Goal: Task Accomplishment & Management: Complete application form

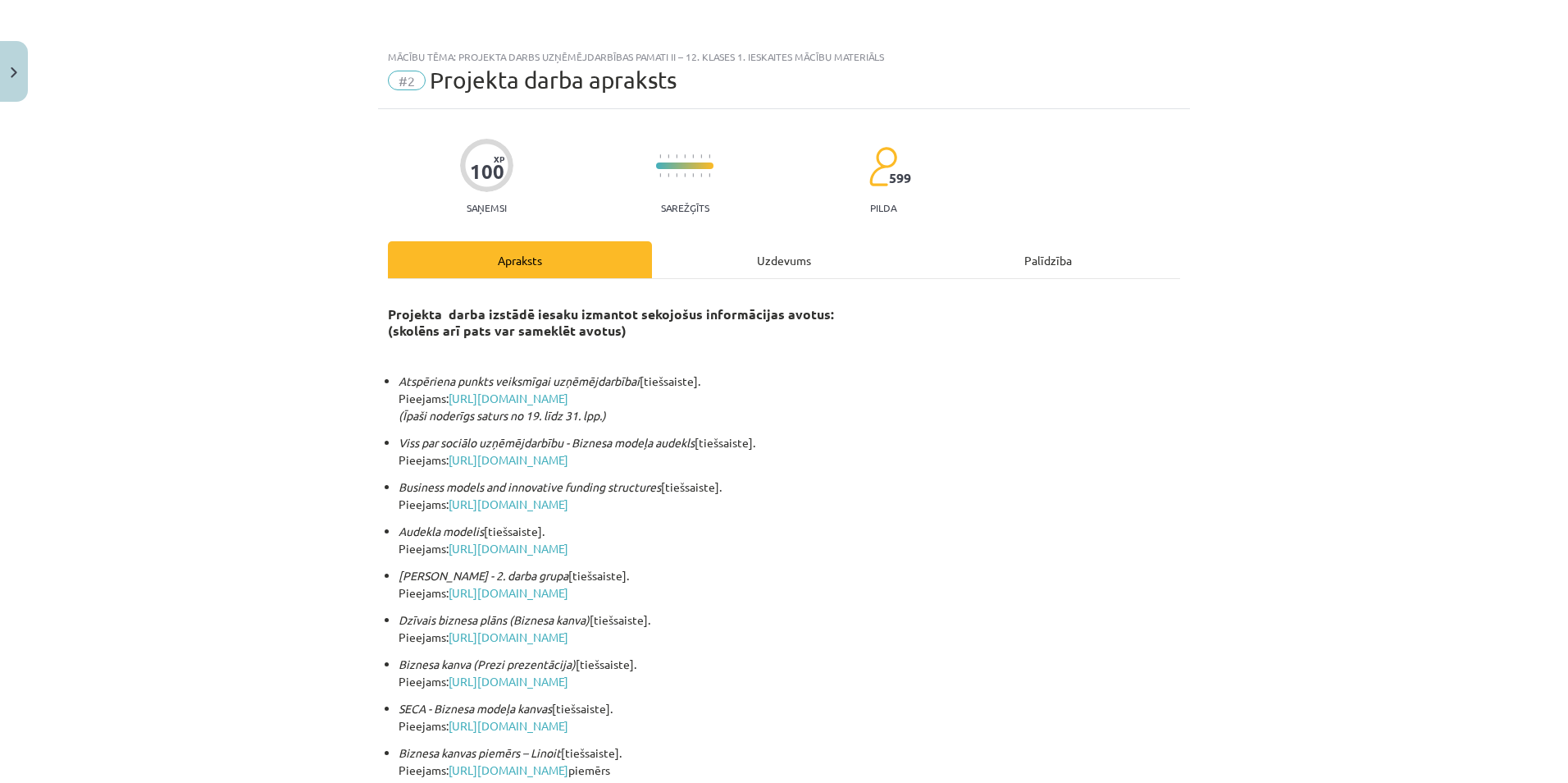
scroll to position [294, 0]
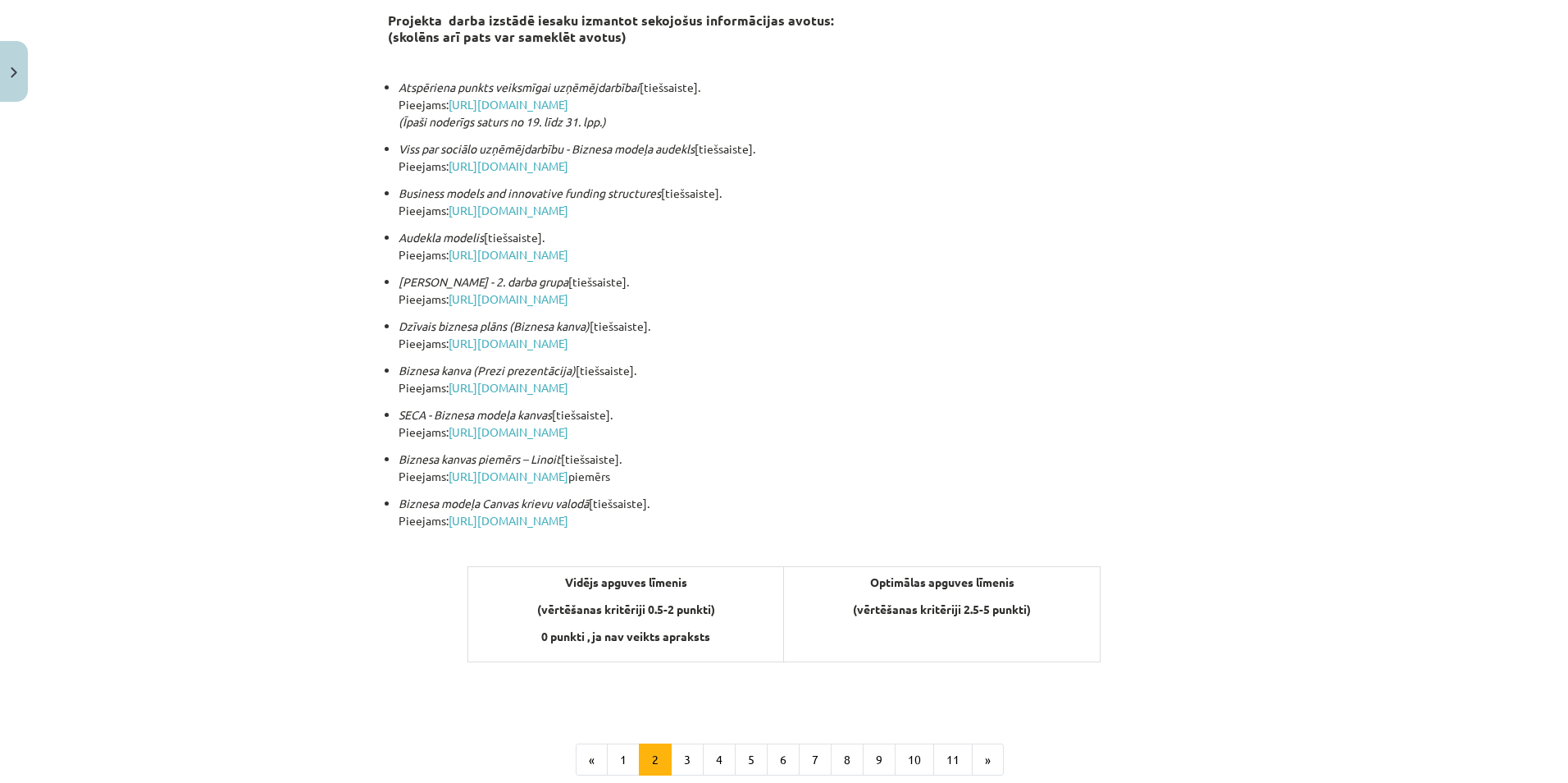
click at [34, 61] on div "Mācību tēma: Projekta darbs uzņēmējdarbības pamati ii – 12. klases 1. ieskaites…" at bounding box center [784, 391] width 1568 height 783
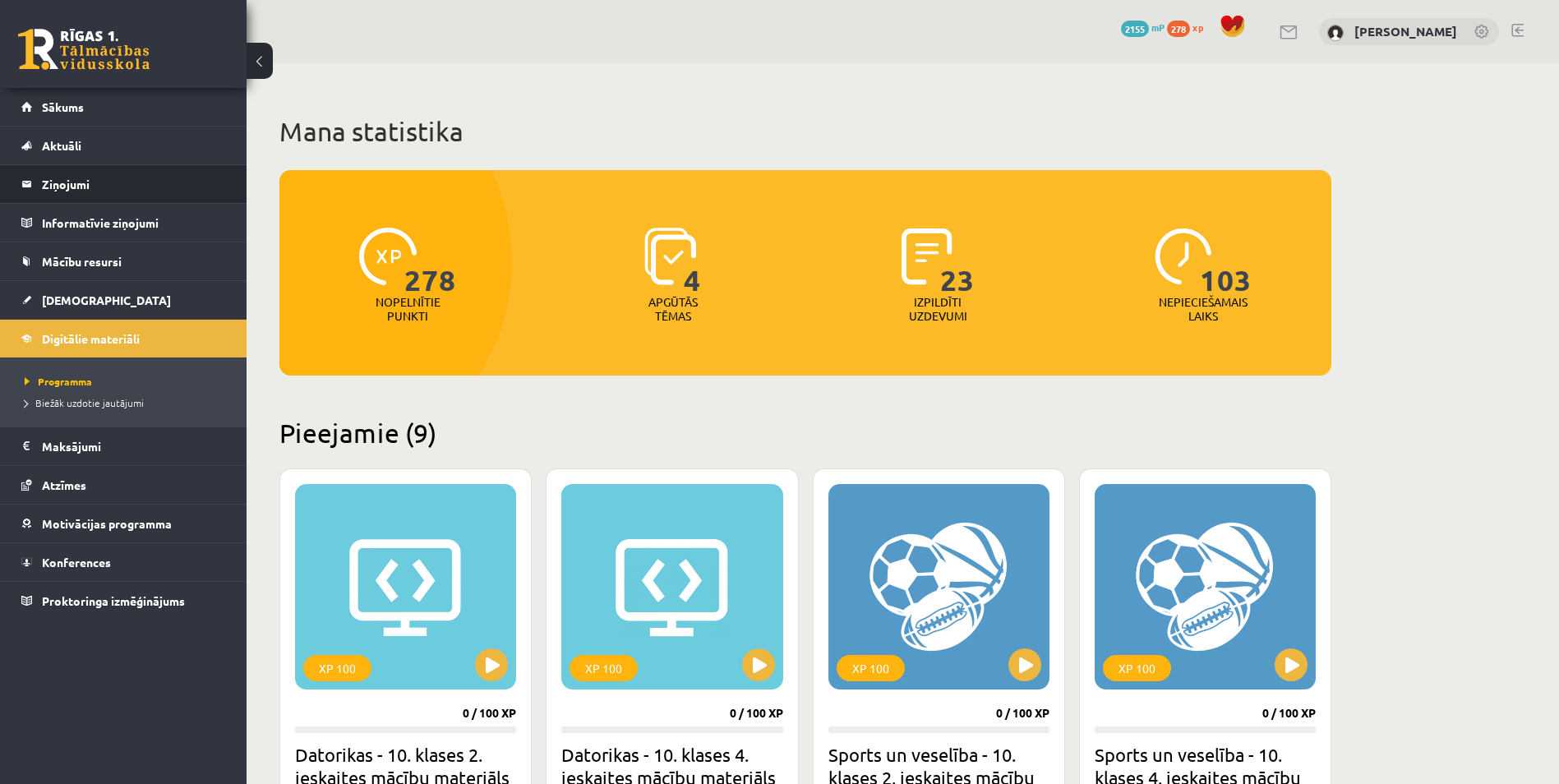
scroll to position [1171, 0]
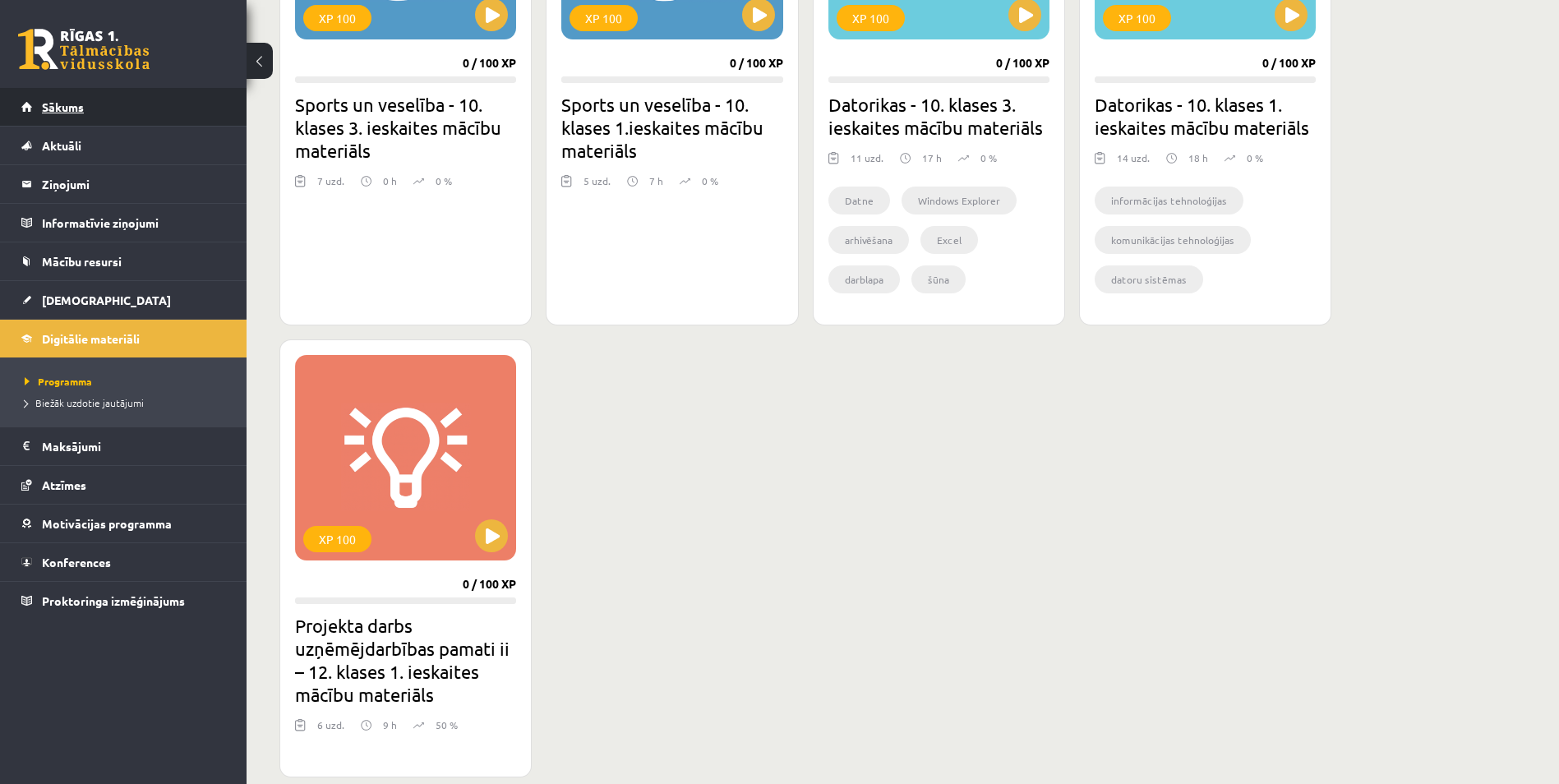
click at [73, 107] on span "Sākums" at bounding box center [62, 106] width 42 height 15
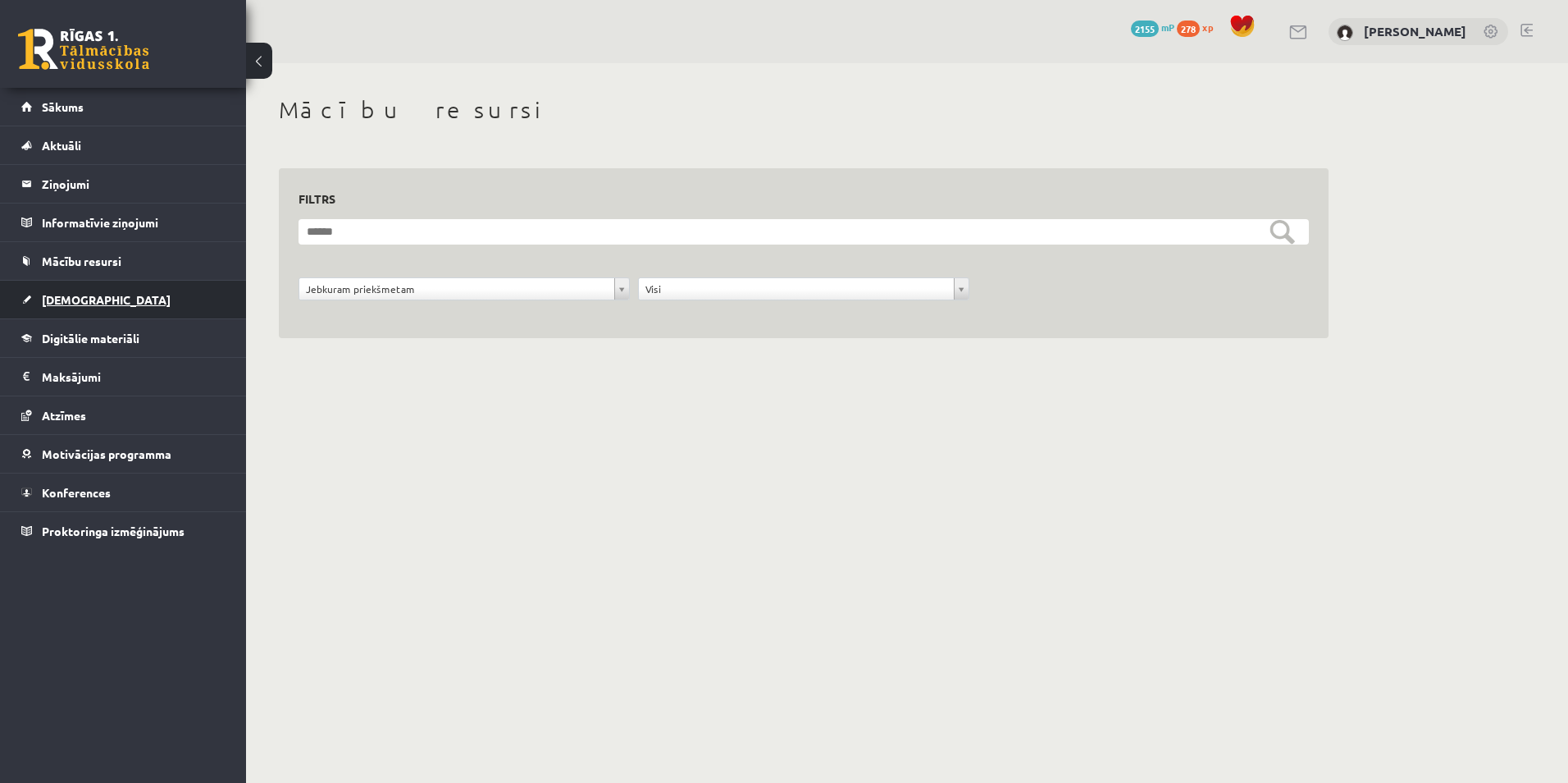
click at [67, 301] on span "[DEMOGRAPHIC_DATA]" at bounding box center [106, 299] width 128 height 15
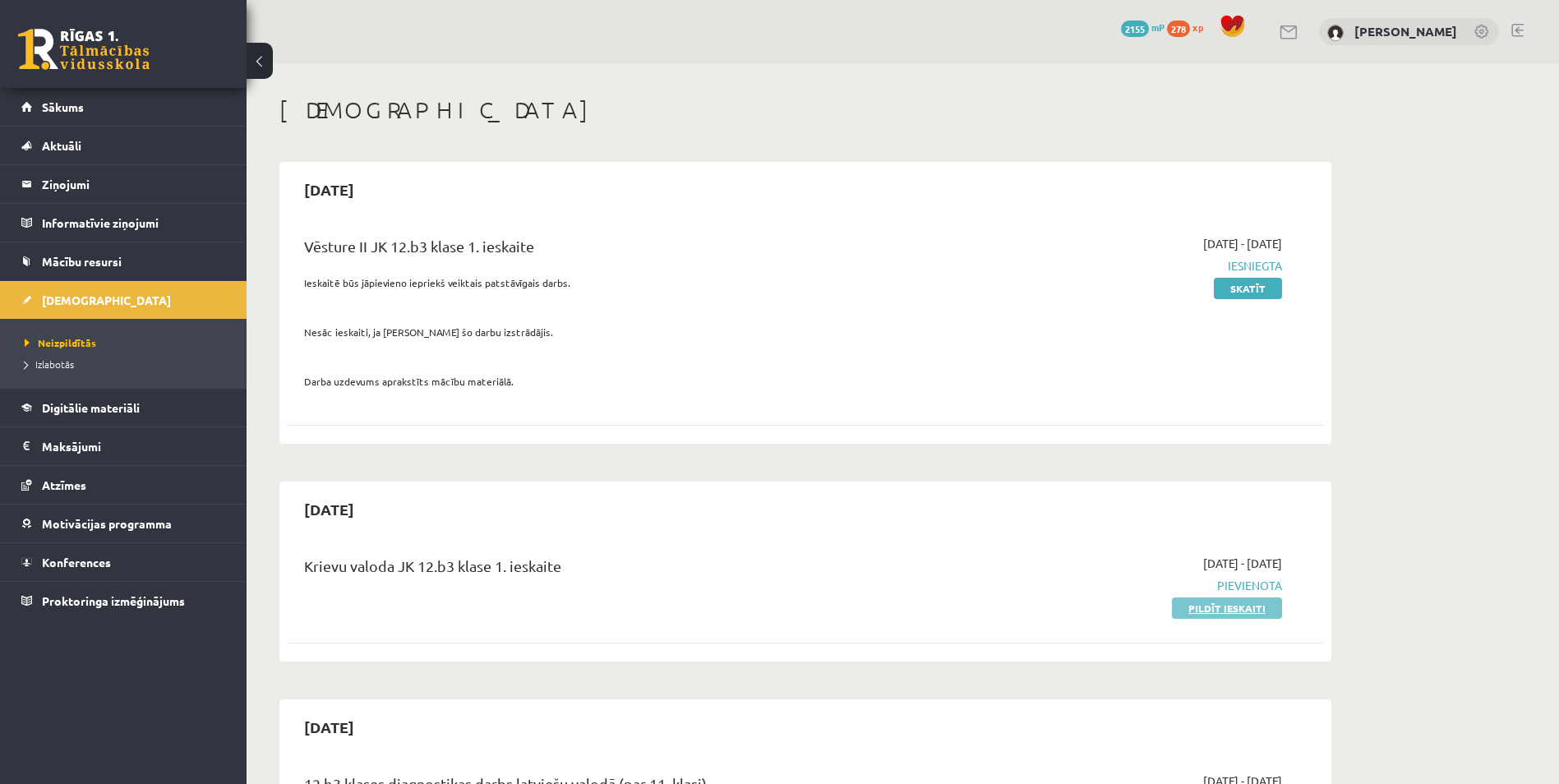
click at [1253, 610] on link "Pildīt ieskaiti" at bounding box center [1227, 608] width 110 height 21
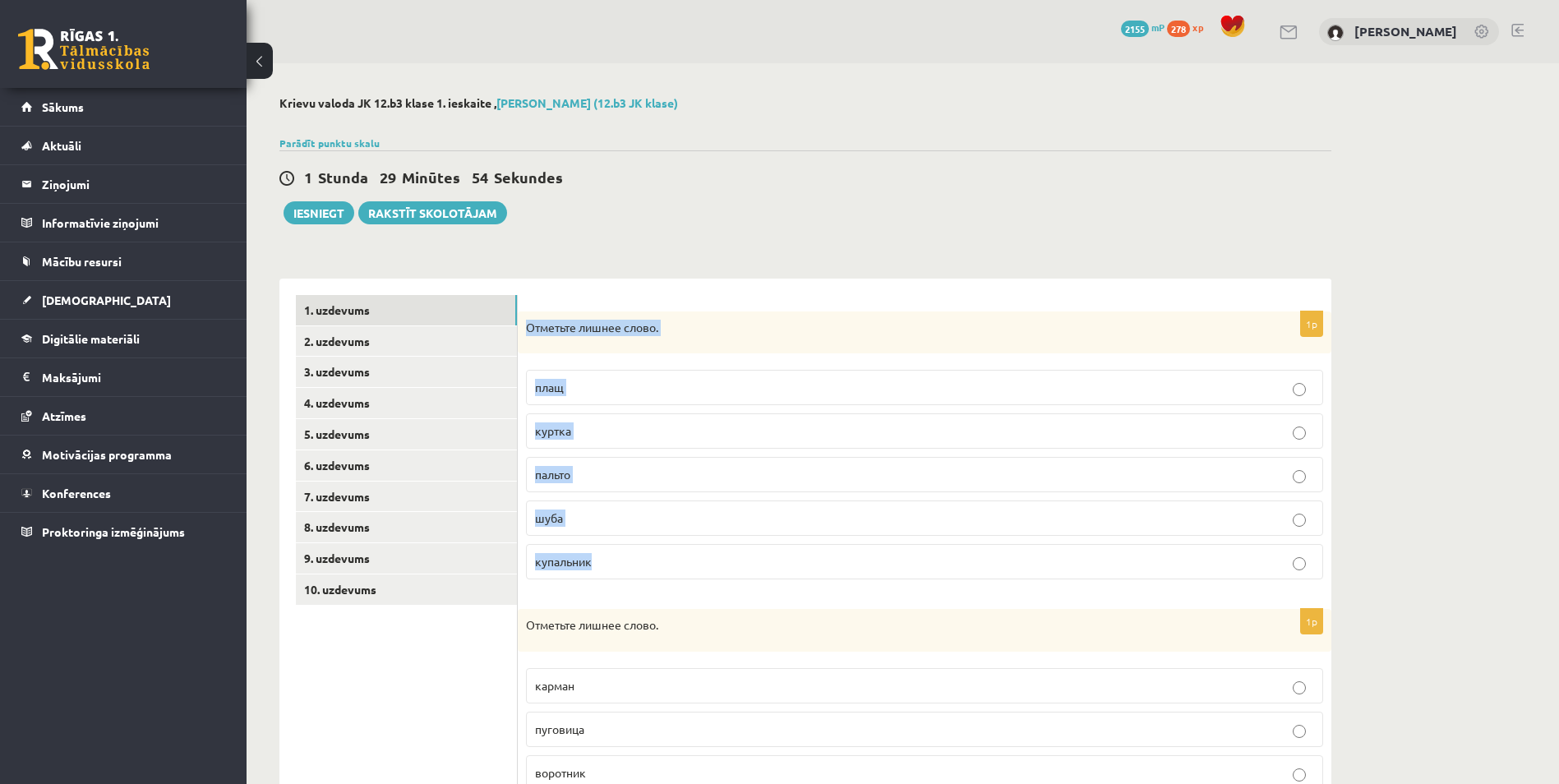
drag, startPoint x: 527, startPoint y: 328, endPoint x: 630, endPoint y: 563, distance: 256.6
click at [630, 563] on div "1p Отметьте лишнее слово. плащ куртка пальто шуба купальник" at bounding box center [924, 452] width 814 height 281
copy div "Отметьте лишнее слово. плащ куртка пальто шуба купальник"
click at [612, 560] on p "купальник" at bounding box center [924, 562] width 779 height 18
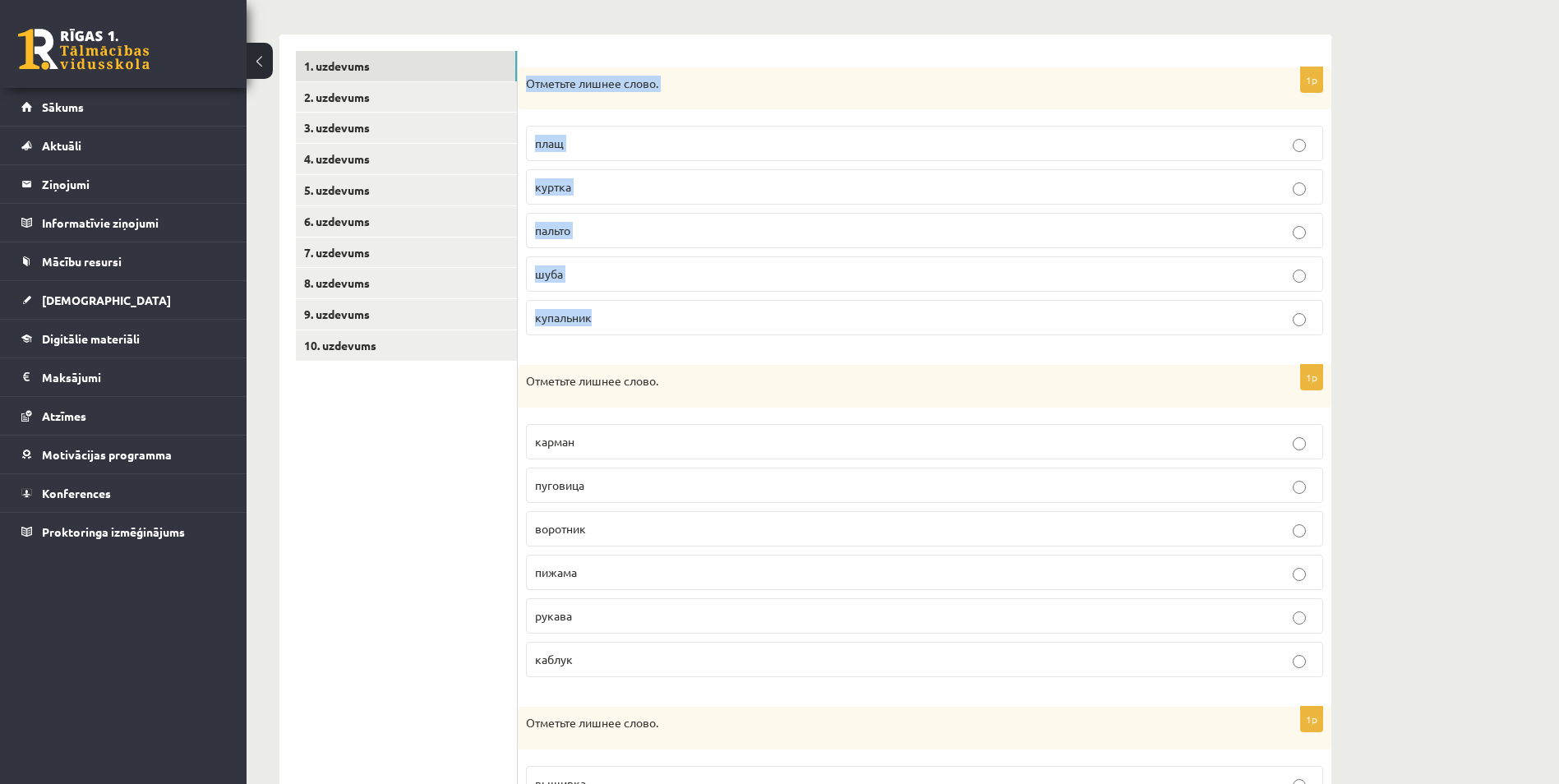
scroll to position [246, 0]
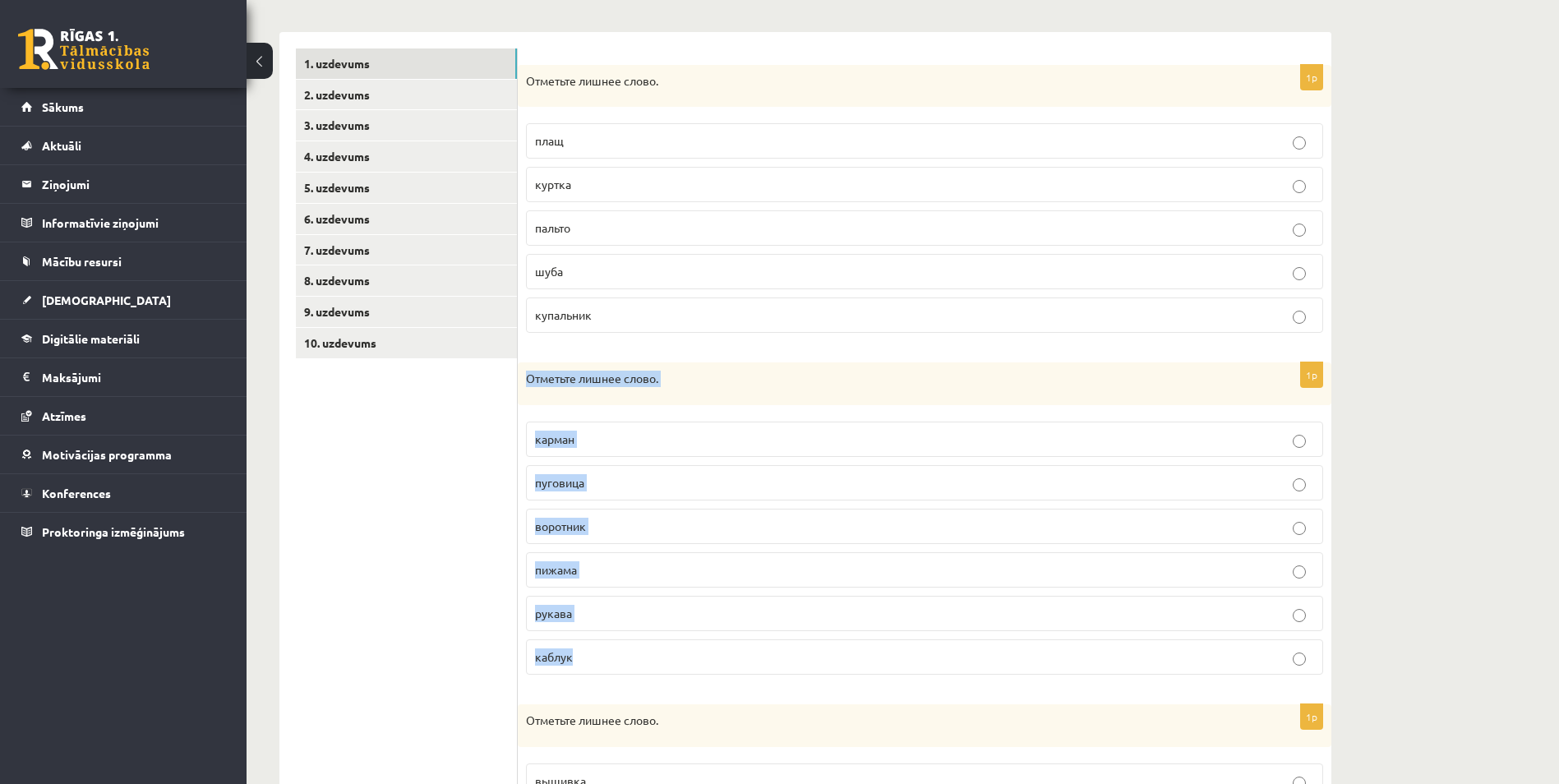
drag, startPoint x: 527, startPoint y: 382, endPoint x: 611, endPoint y: 667, distance: 297.1
click at [611, 667] on div "1p Отметьте лишнее слово. карман пуговица воротник пижама рукава каблук" at bounding box center [924, 525] width 814 height 325
copy div "Отметьте лишнее слово. карман пуговица воротник пижама рукава каблук"
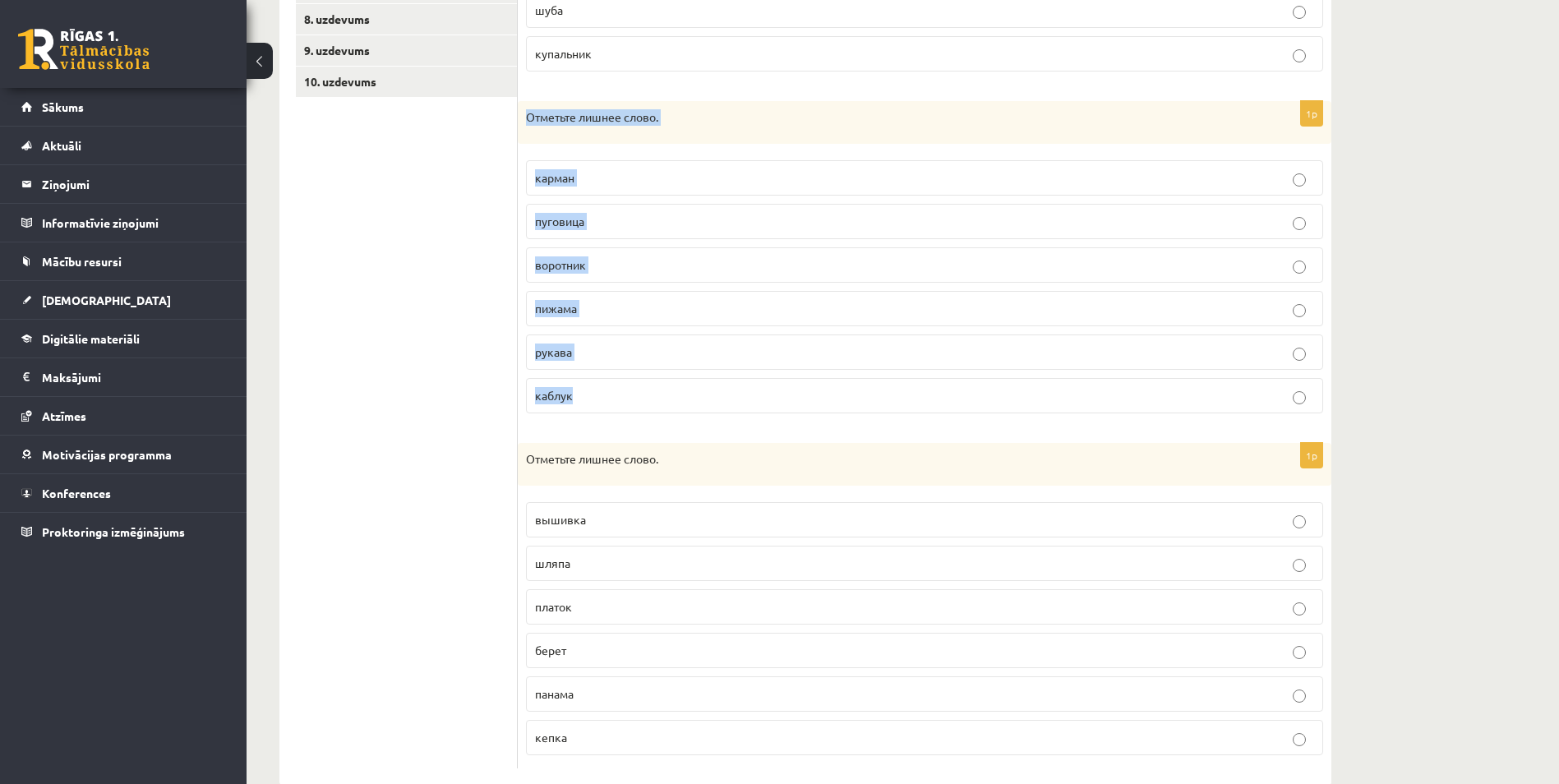
scroll to position [542, 0]
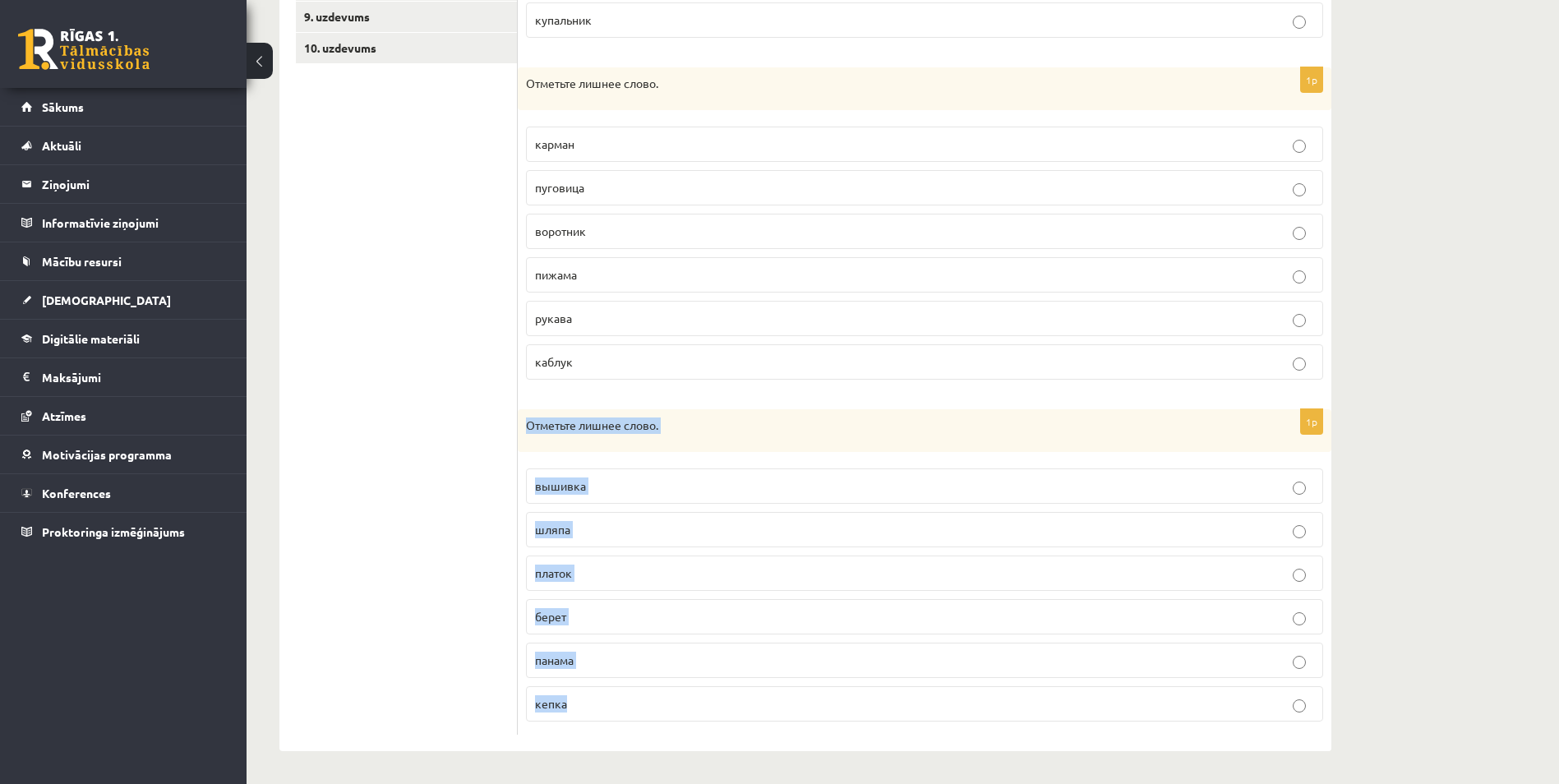
drag, startPoint x: 536, startPoint y: 449, endPoint x: 599, endPoint y: 703, distance: 261.7
click at [599, 703] on div "1p Отметьте лишнее слово. вышивка шляпа платок берет панама кепка" at bounding box center [924, 572] width 814 height 325
copy div "Отметьте лишнее слово. вышивка шляпа платок берет панама кепка"
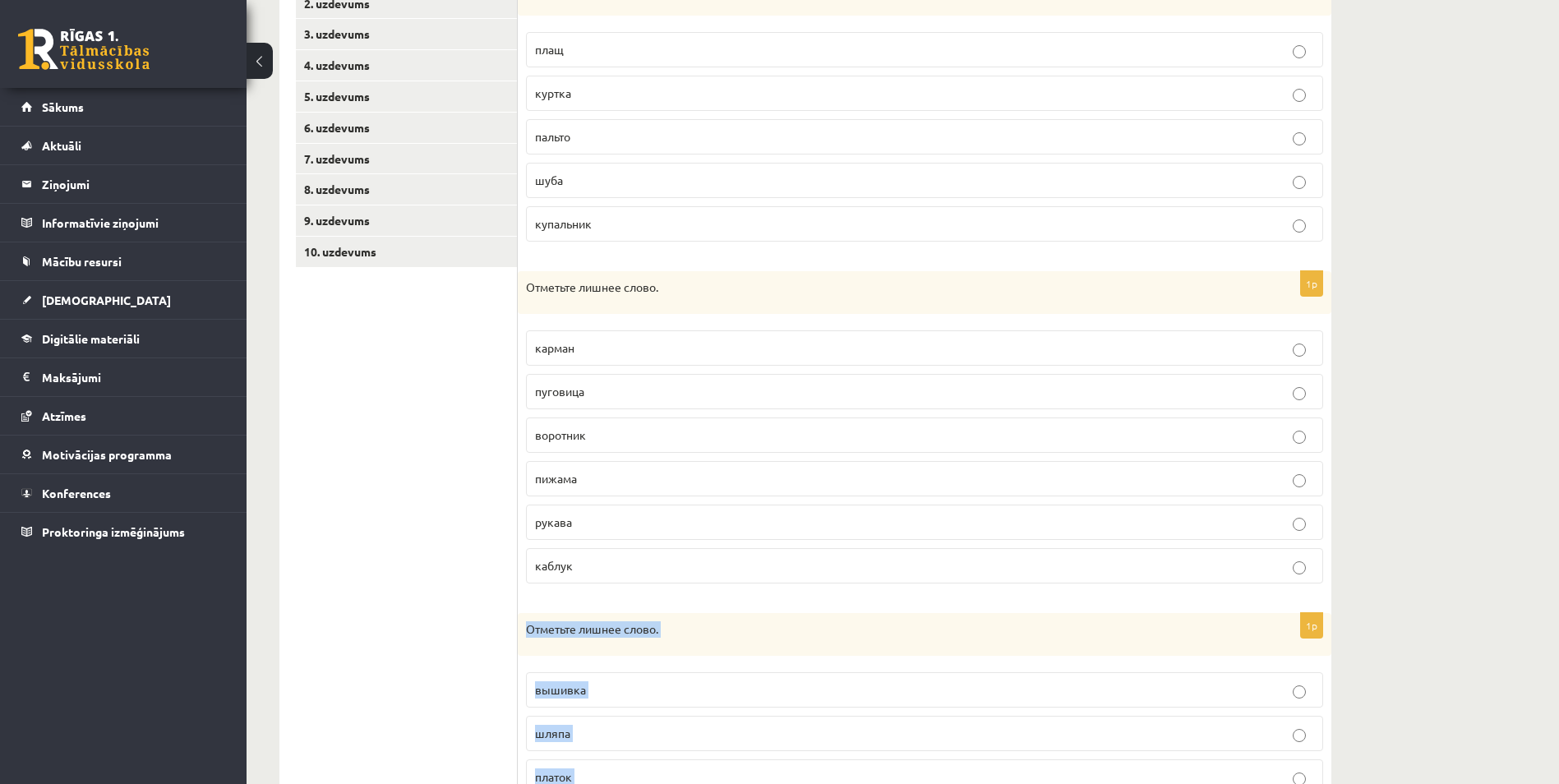
scroll to position [322, 0]
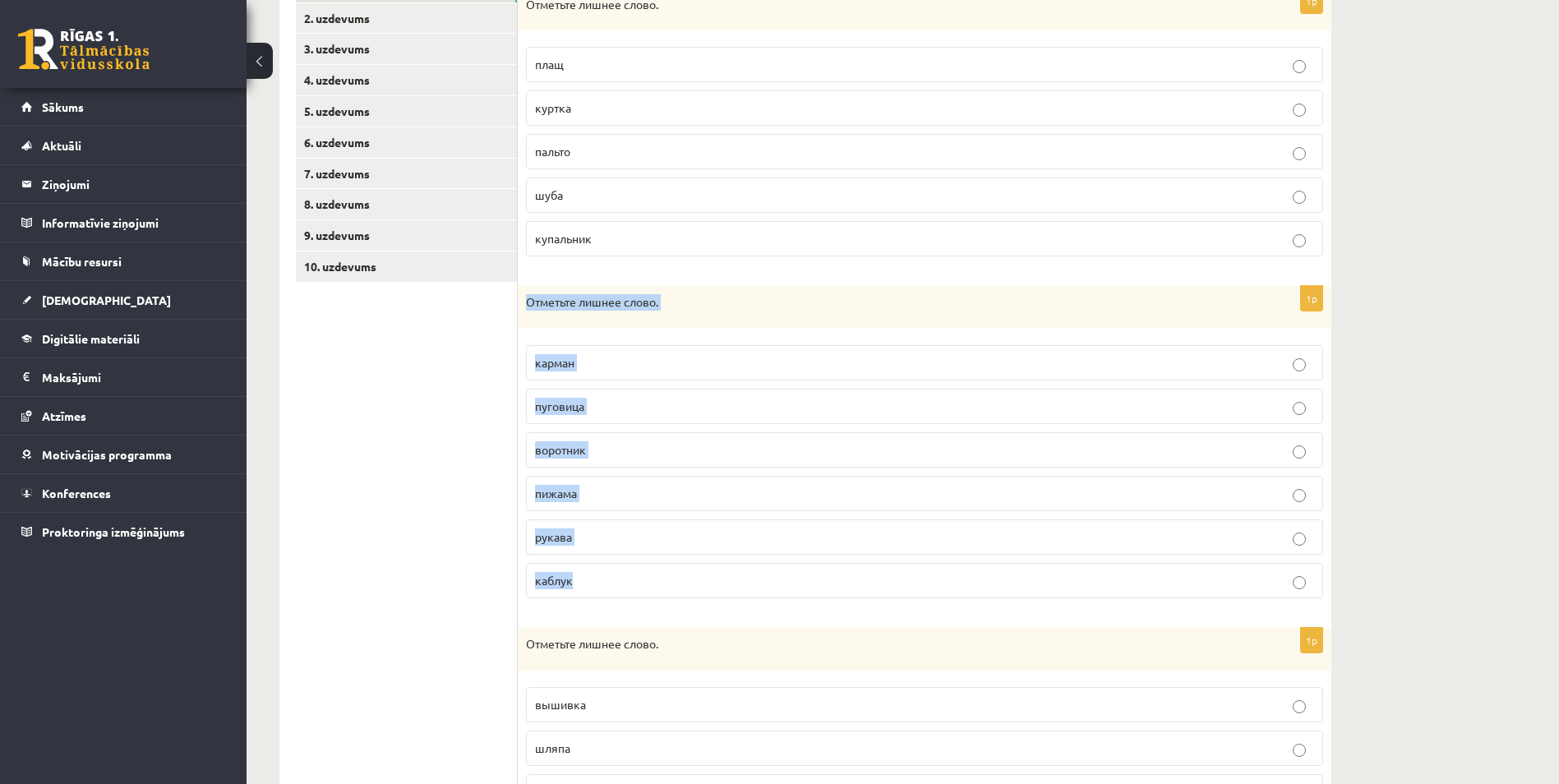
drag, startPoint x: 525, startPoint y: 298, endPoint x: 586, endPoint y: 584, distance: 292.4
click at [586, 584] on div "1p Отметьте лишнее слово. карман пуговица воротник пижама рукава каблук" at bounding box center [924, 448] width 814 height 325
copy div "Отметьте лишнее слово. карман пуговица воротник пижама рукава каблук"
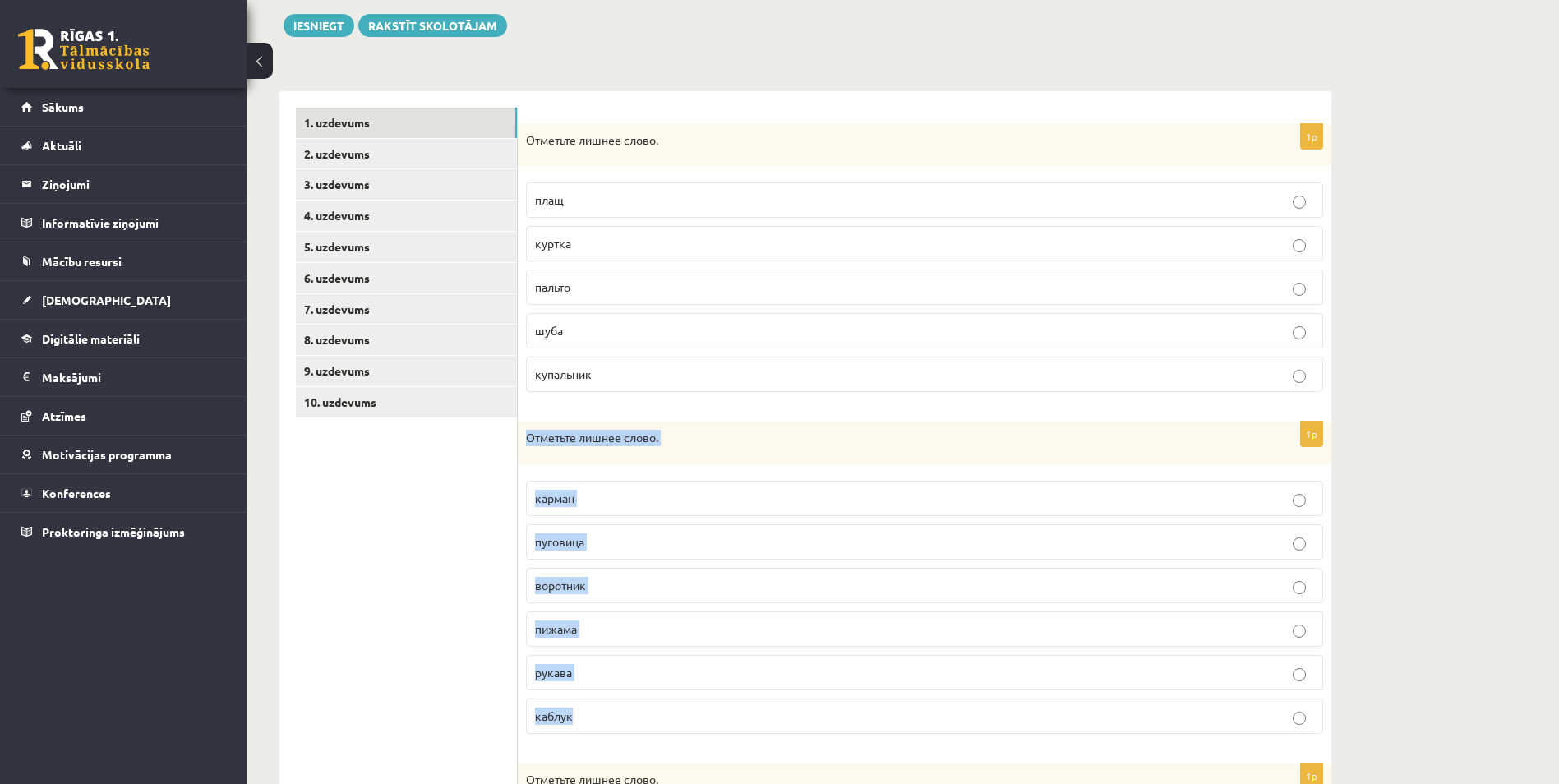
scroll to position [186, 0]
click at [376, 148] on link "2. uzdevums" at bounding box center [406, 154] width 221 height 30
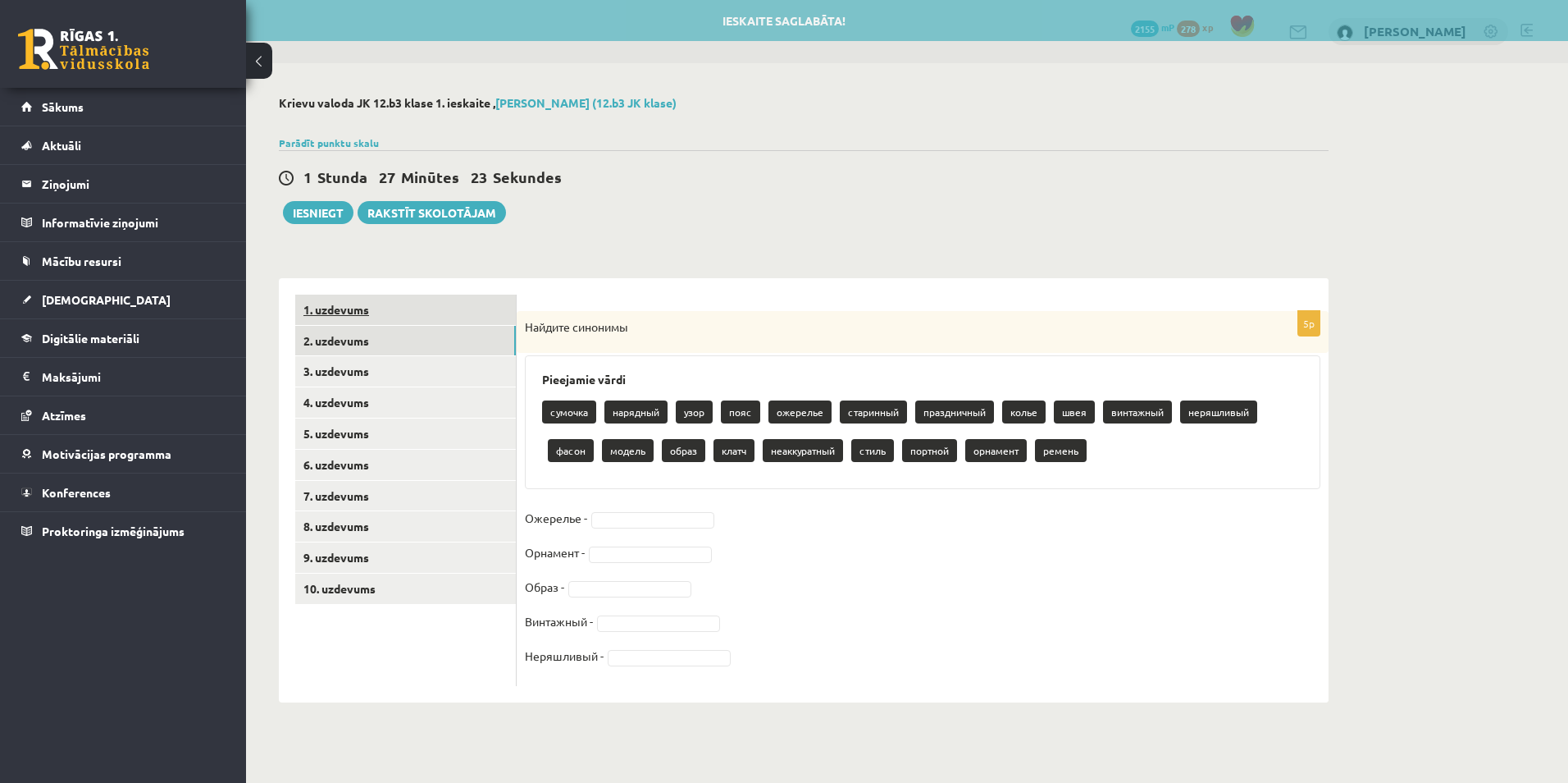
click at [388, 296] on link "1. uzdevums" at bounding box center [406, 309] width 221 height 30
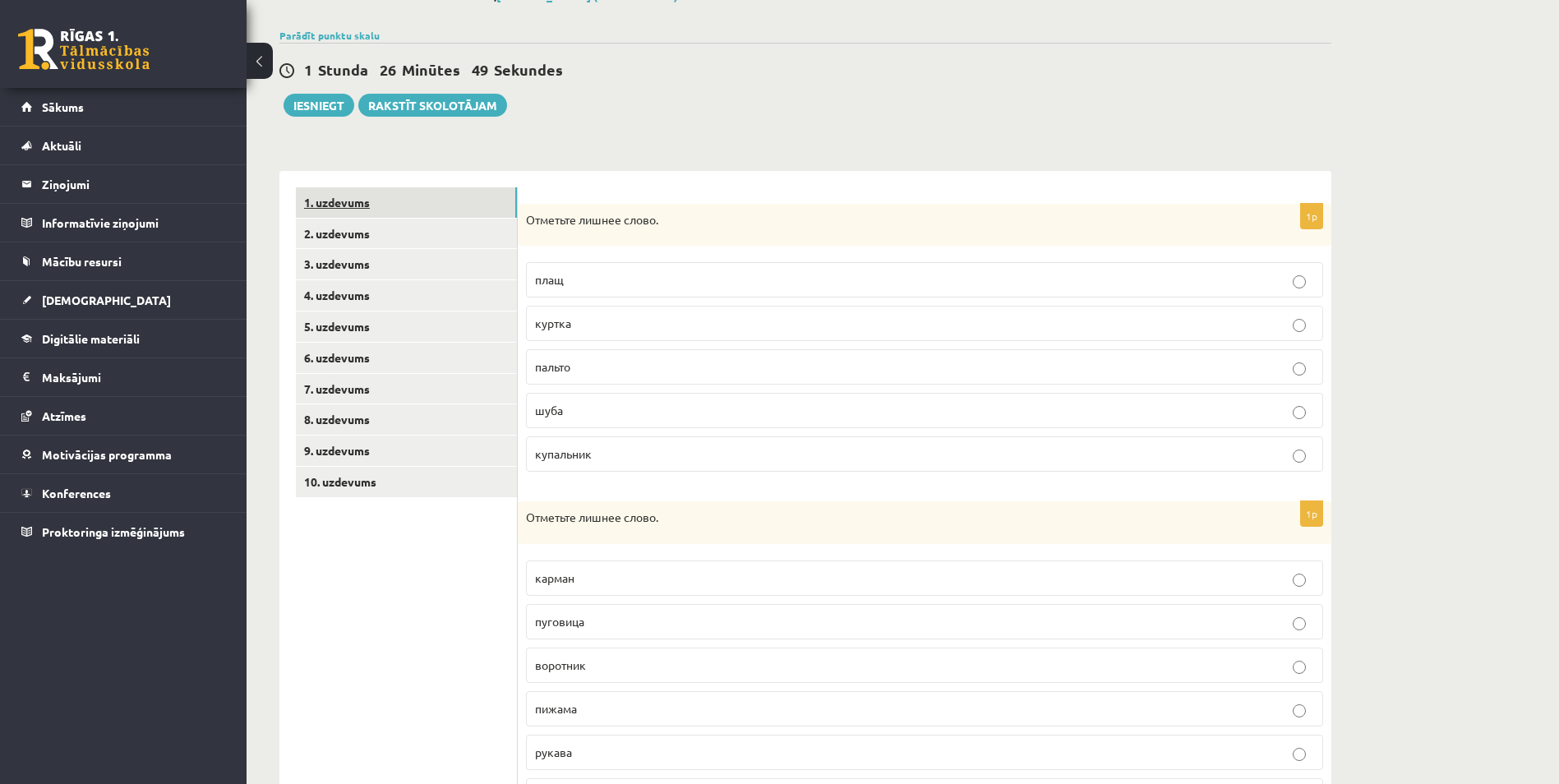
scroll to position [104, 0]
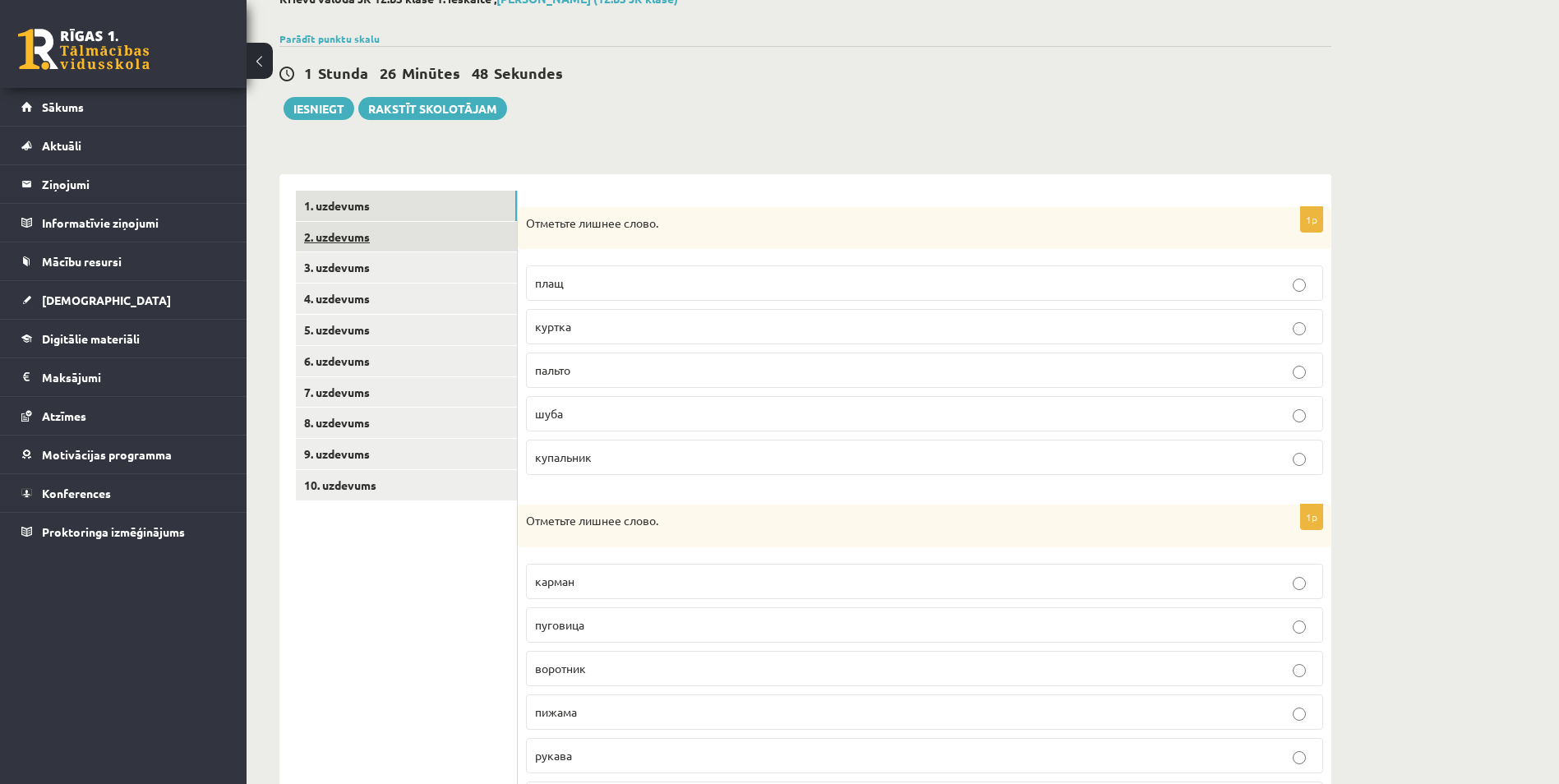
click at [383, 224] on link "2. uzdevums" at bounding box center [406, 237] width 221 height 30
click at [386, 211] on link "1. uzdevums" at bounding box center [406, 205] width 221 height 30
click at [399, 243] on link "2. uzdevums" at bounding box center [406, 237] width 221 height 30
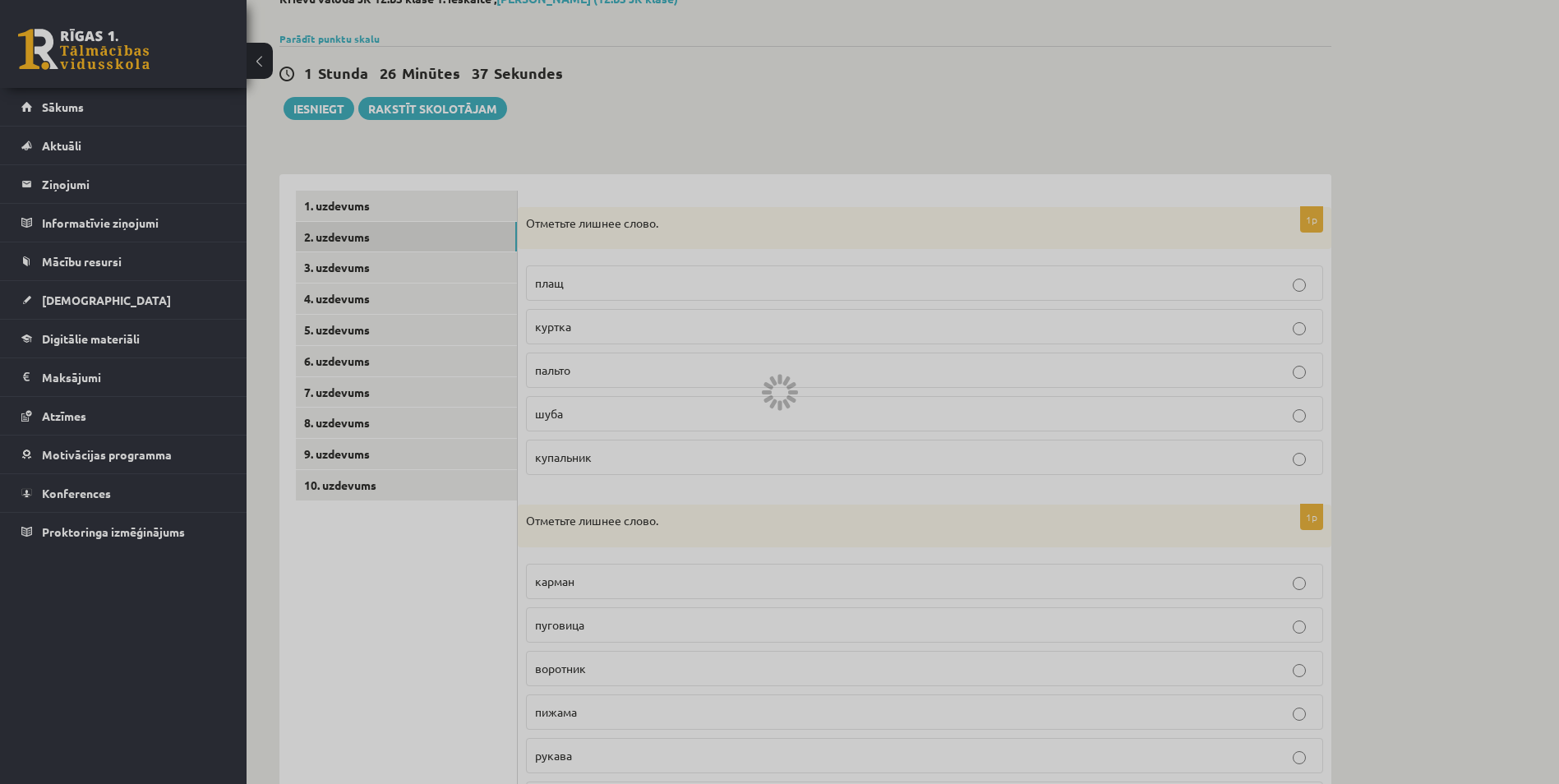
click at [769, 133] on div at bounding box center [780, 392] width 1559 height 784
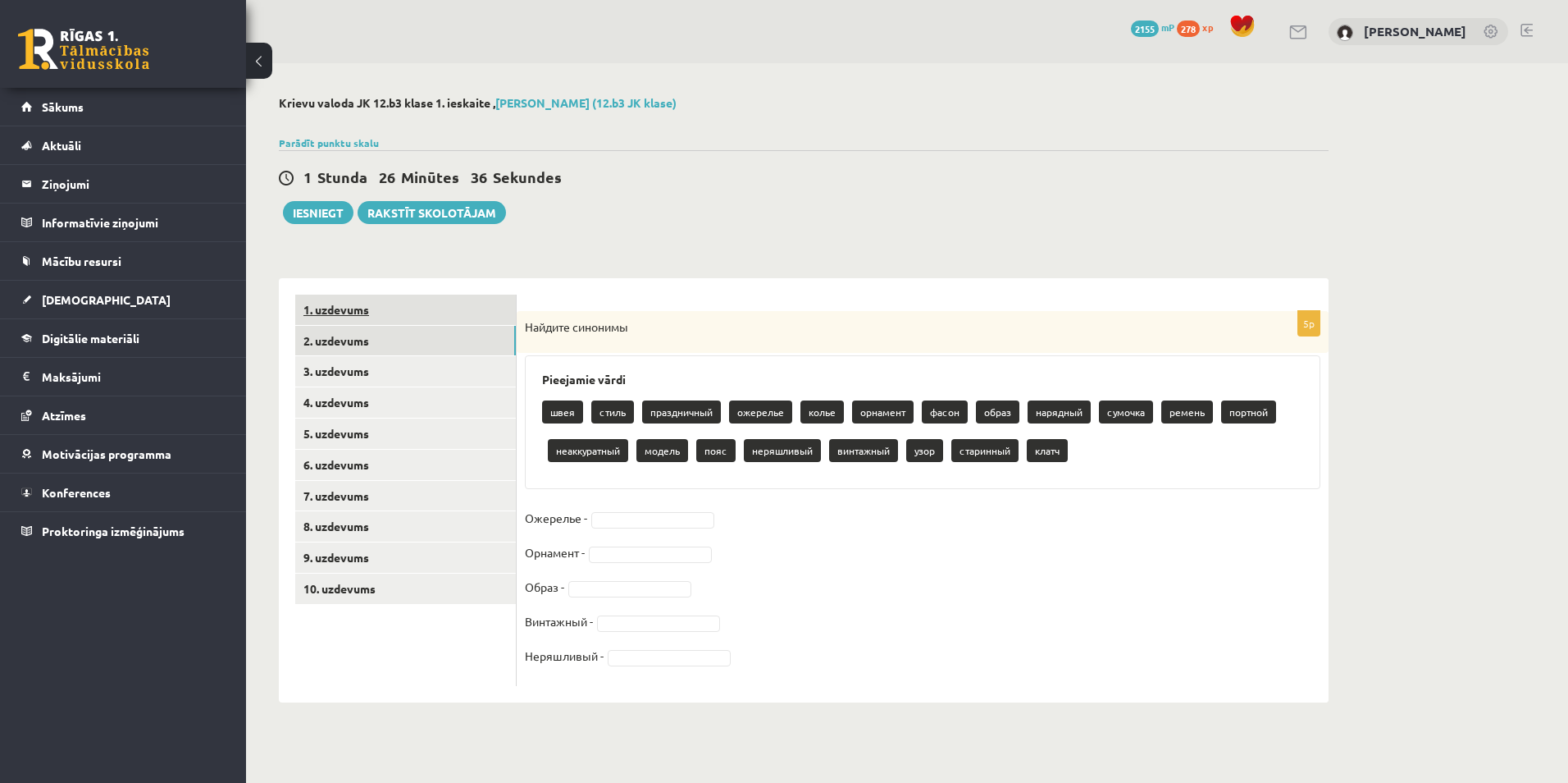
click at [407, 317] on link "1. uzdevums" at bounding box center [406, 309] width 221 height 30
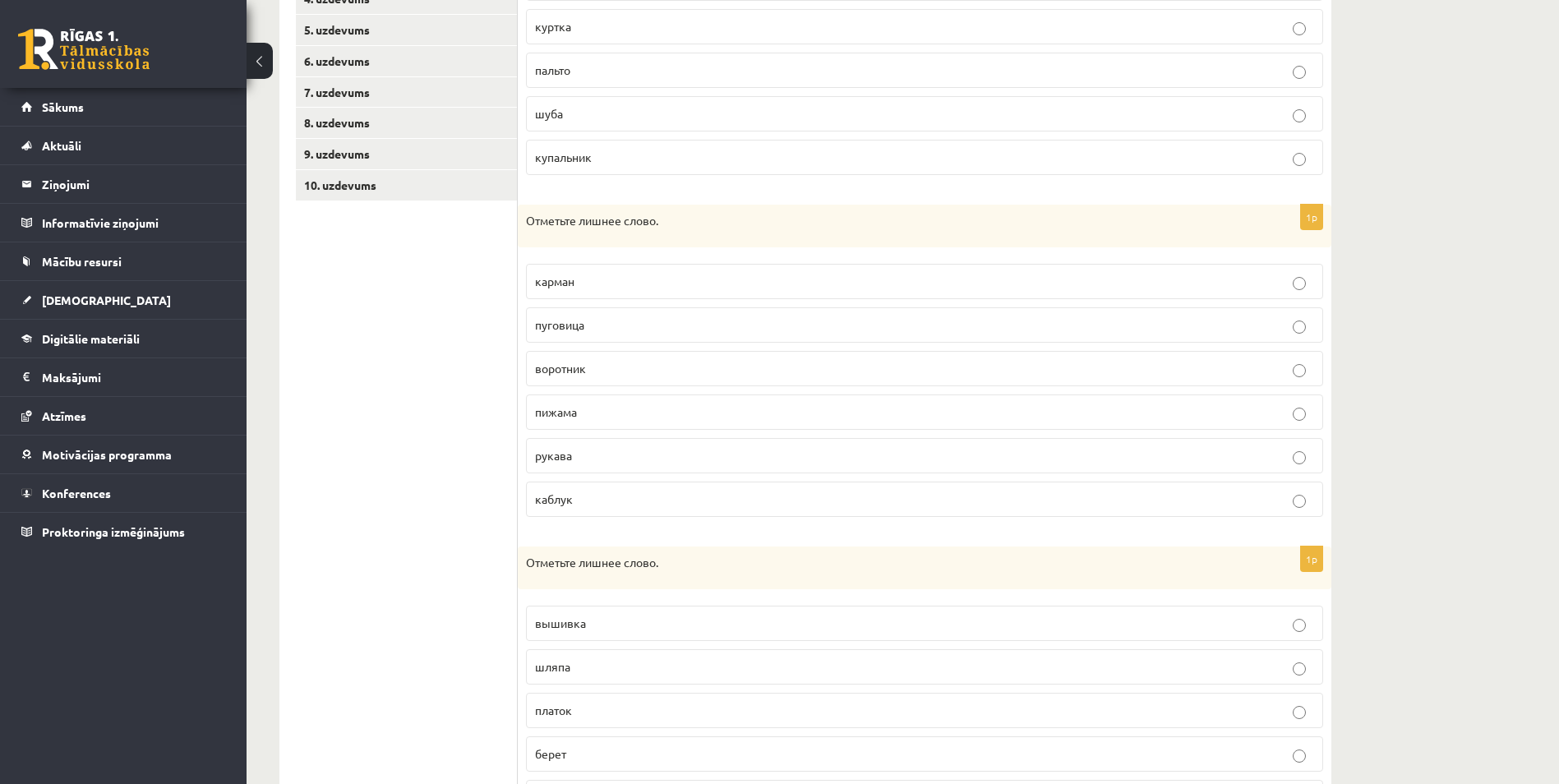
scroll to position [493, 0]
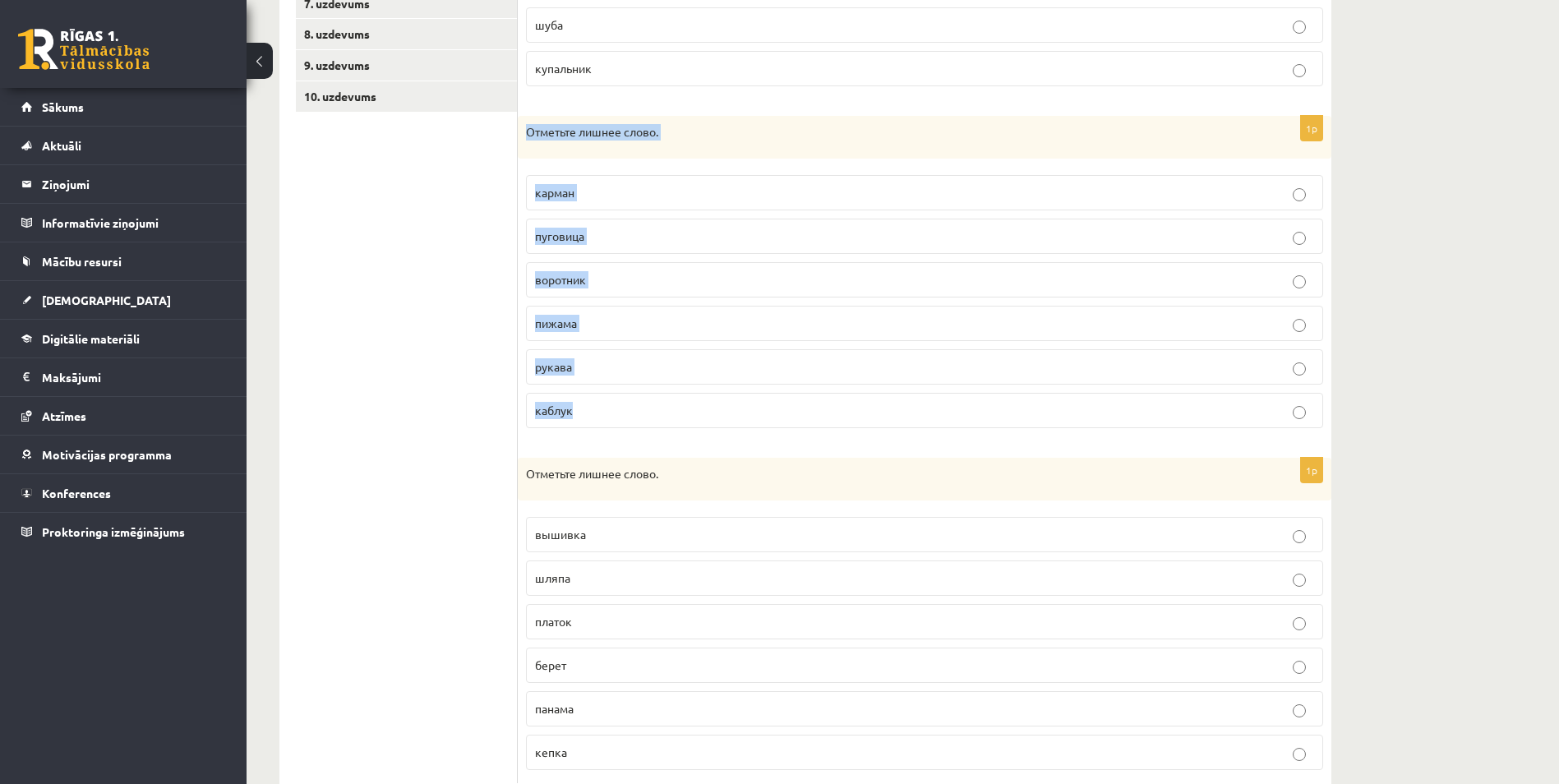
drag, startPoint x: 520, startPoint y: 132, endPoint x: 595, endPoint y: 416, distance: 293.7
click at [595, 416] on div "1p Отметьте лишнее слово. карман пуговица воротник пижама рукава каблук" at bounding box center [924, 279] width 814 height 325
copy div "Отметьте лишнее слово. карман пуговица воротник пижама рукава каблук"
click at [590, 367] on p "рукава" at bounding box center [924, 367] width 779 height 18
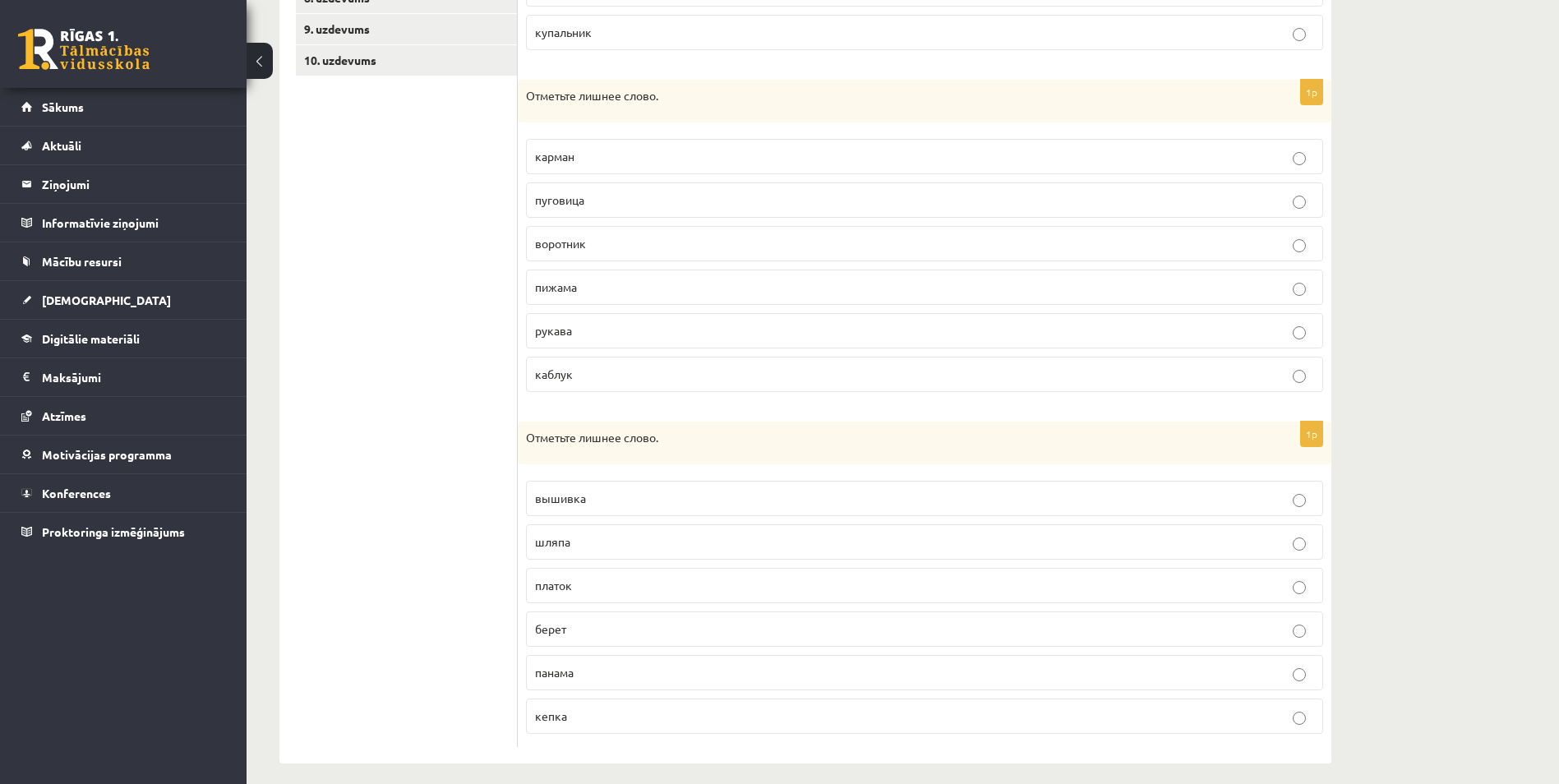
scroll to position [542, 0]
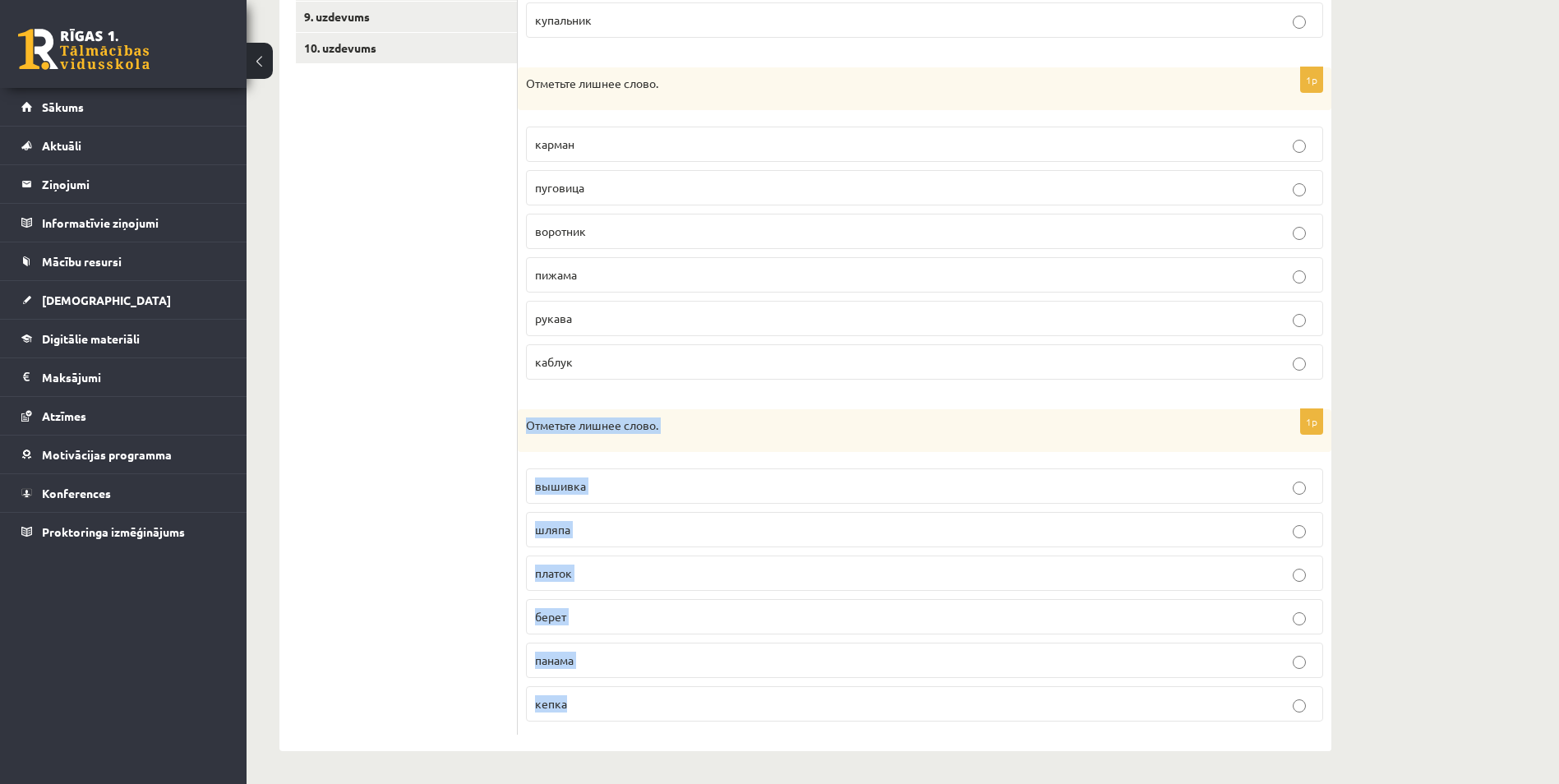
drag, startPoint x: 534, startPoint y: 435, endPoint x: 615, endPoint y: 701, distance: 278.1
click at [615, 701] on div "1p Отметьте лишнее слово. вышивка шляпа платок берет панама кепка" at bounding box center [924, 572] width 814 height 325
click at [607, 475] on label "вышивка" at bounding box center [925, 486] width 797 height 35
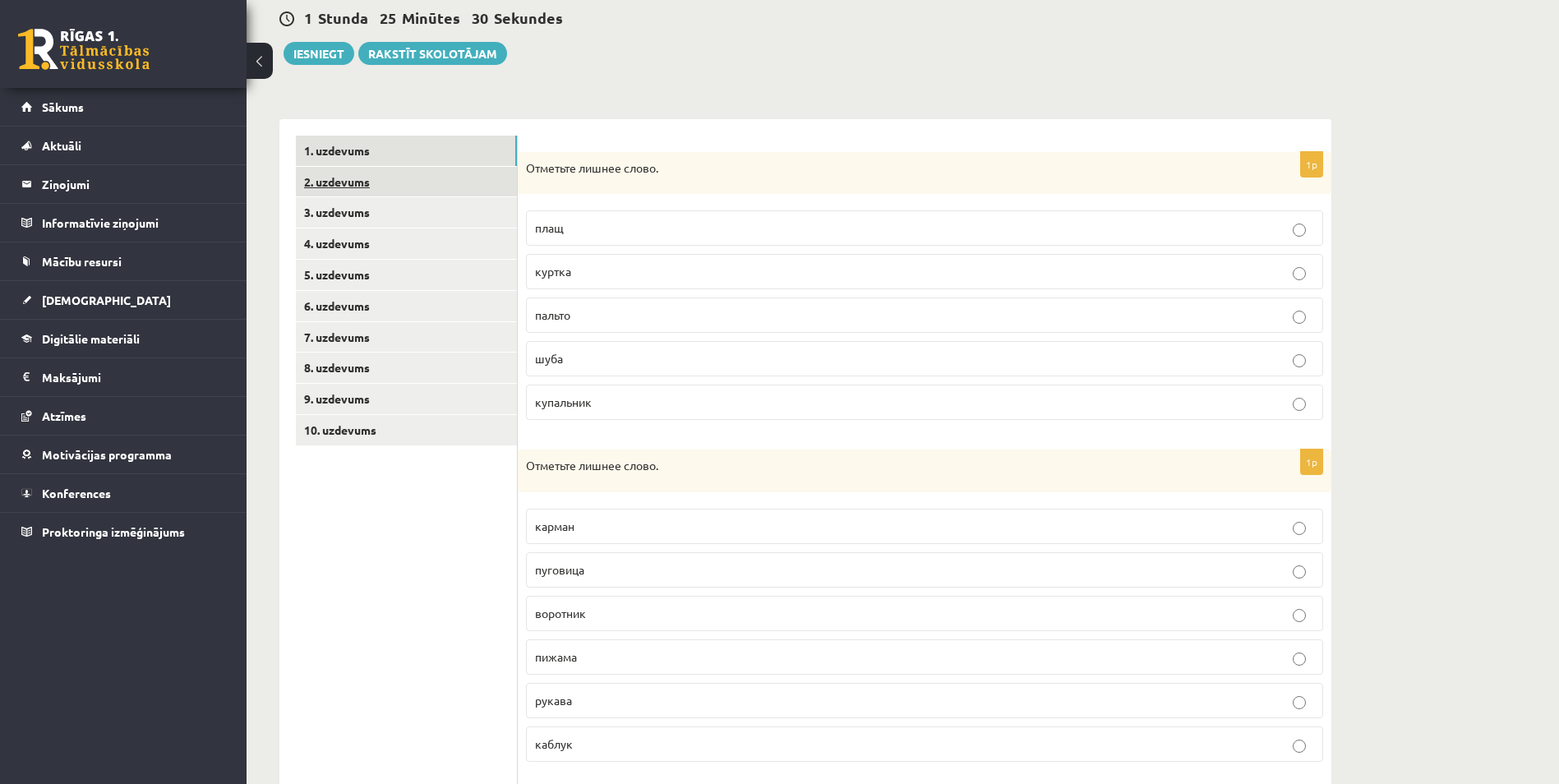
scroll to position [159, 0]
click at [394, 183] on link "2. uzdevums" at bounding box center [406, 182] width 221 height 30
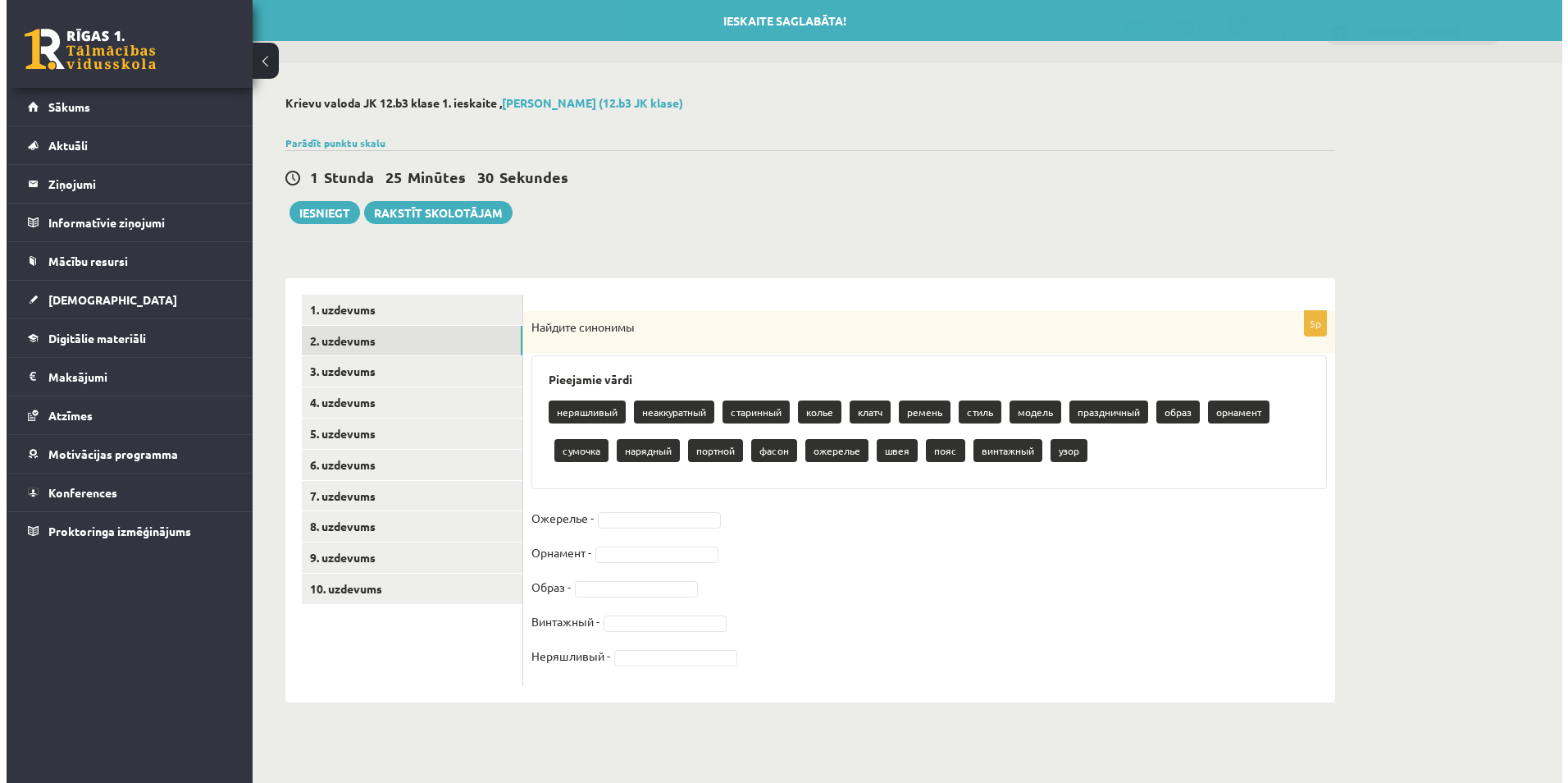
scroll to position [0, 0]
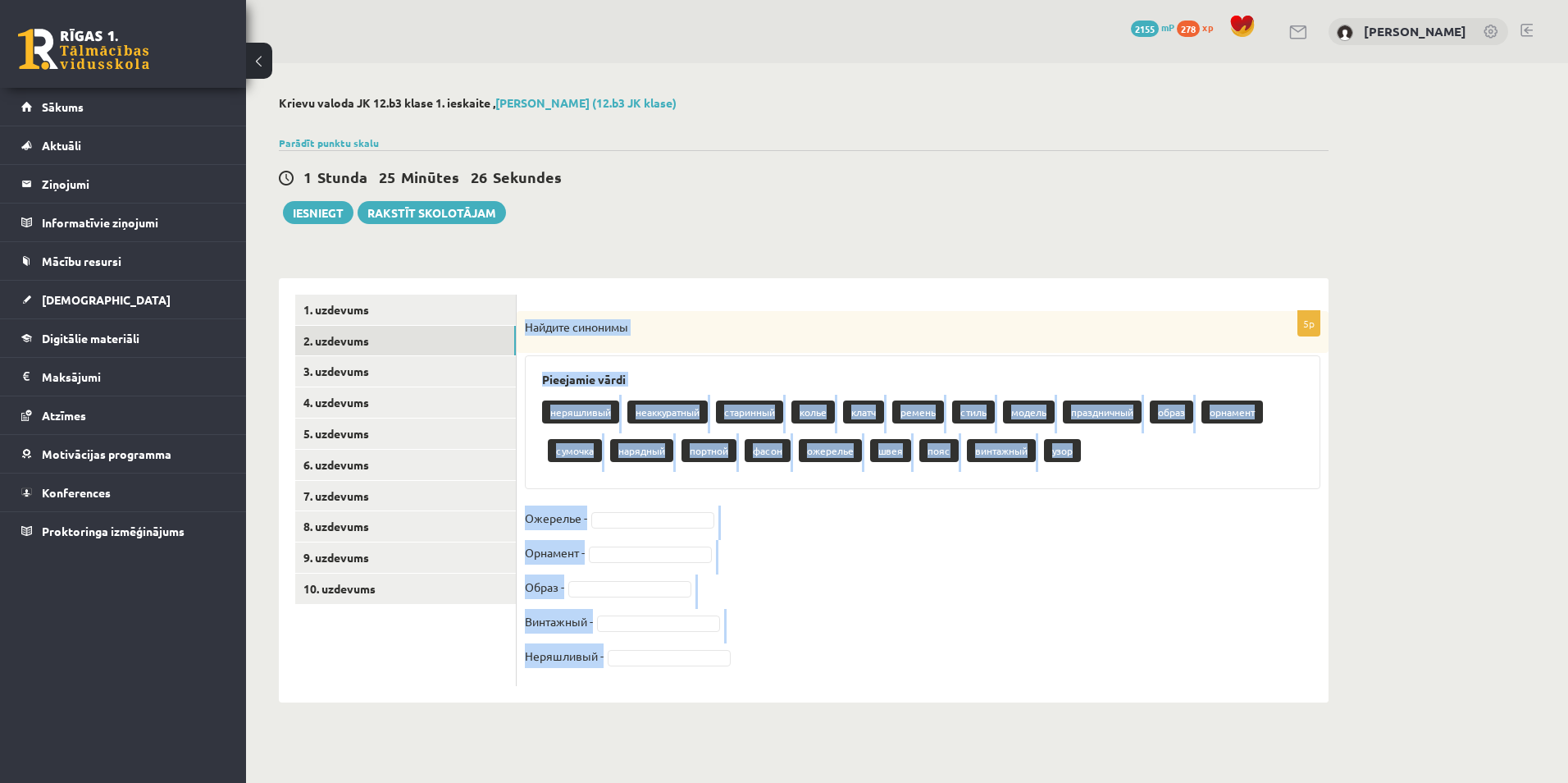
drag, startPoint x: 520, startPoint y: 326, endPoint x: 757, endPoint y: 673, distance: 420.2
click at [757, 673] on div "5p Найдите синонимы Pieejamie vārdi неряшливый неаккуратный старинный колье кла…" at bounding box center [922, 498] width 812 height 374
copy div "Найдите синонимы Pieejamie vārdi неряшливый неаккуратный старинный колье клатч …"
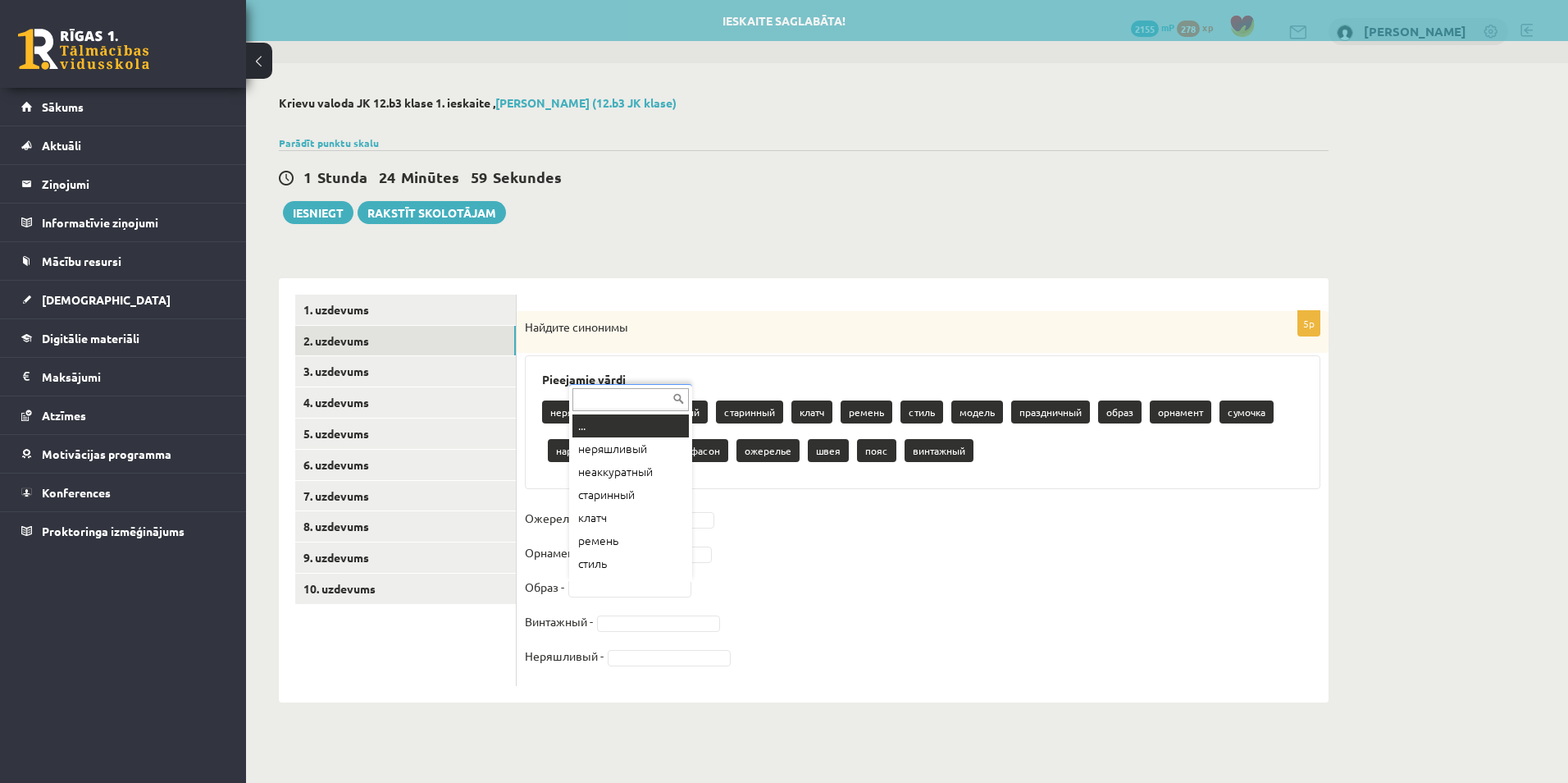
scroll to position [19, 0]
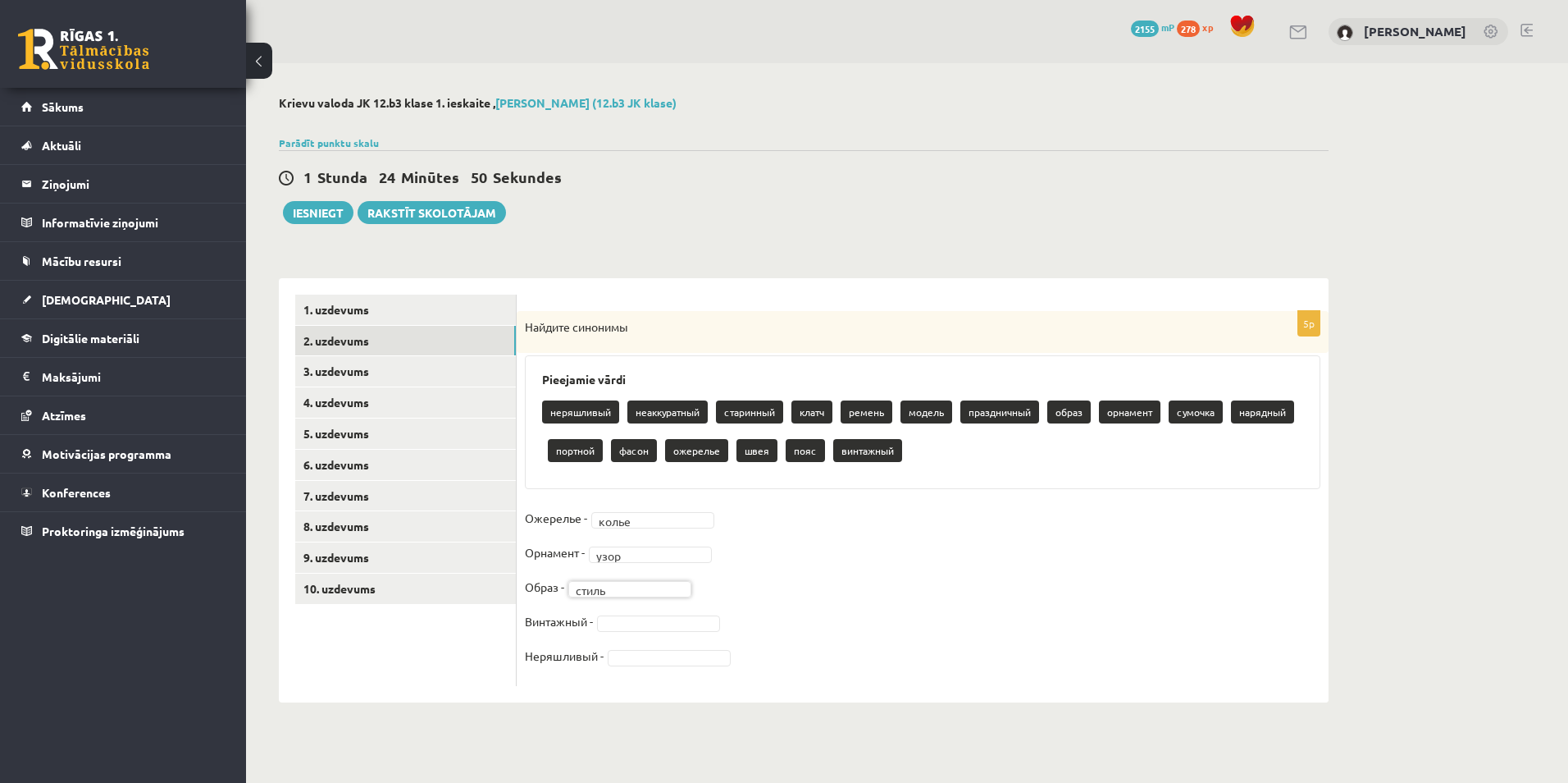
drag, startPoint x: 662, startPoint y: 624, endPoint x: 661, endPoint y: 616, distance: 8.1
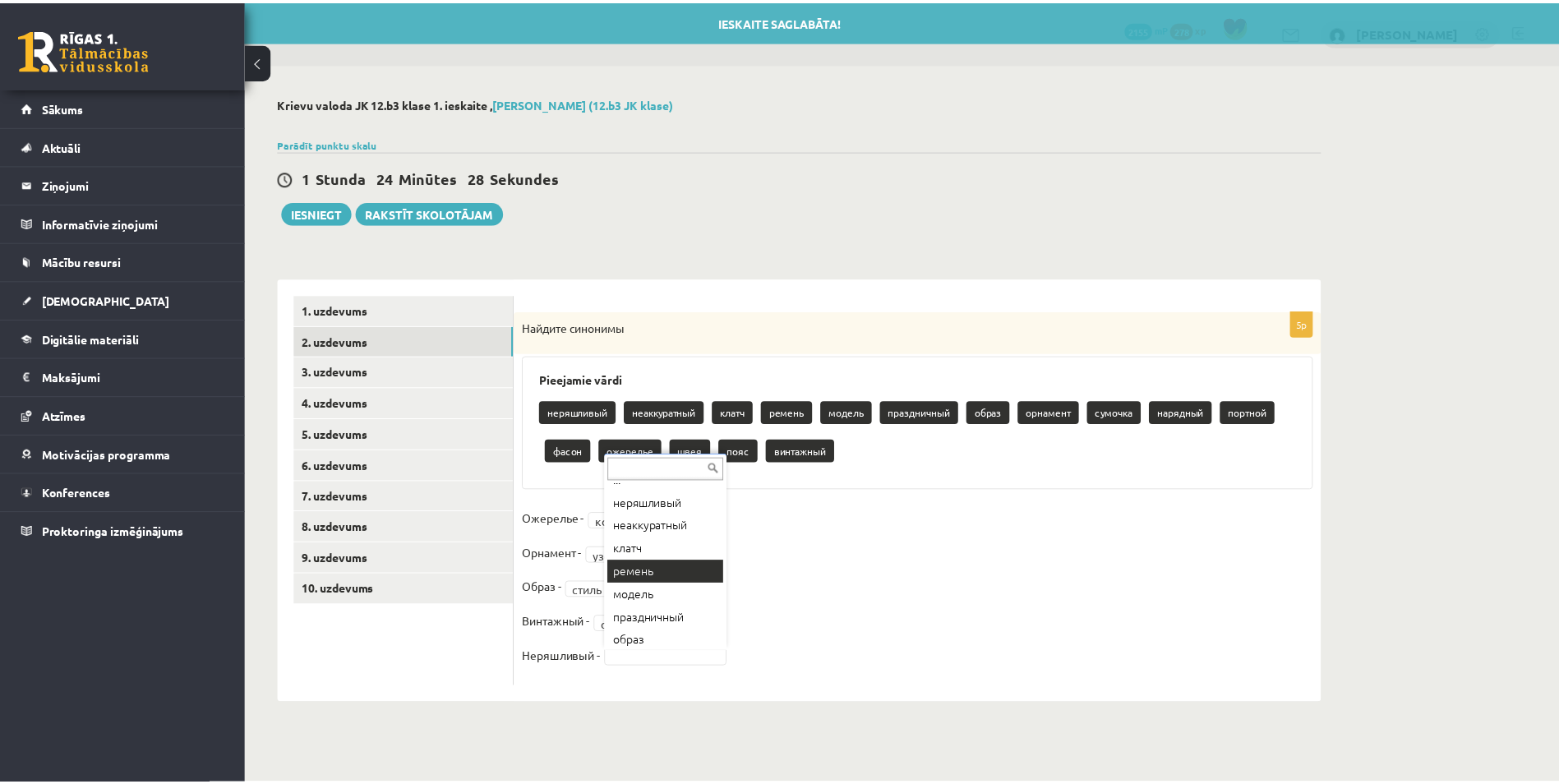
scroll to position [0, 0]
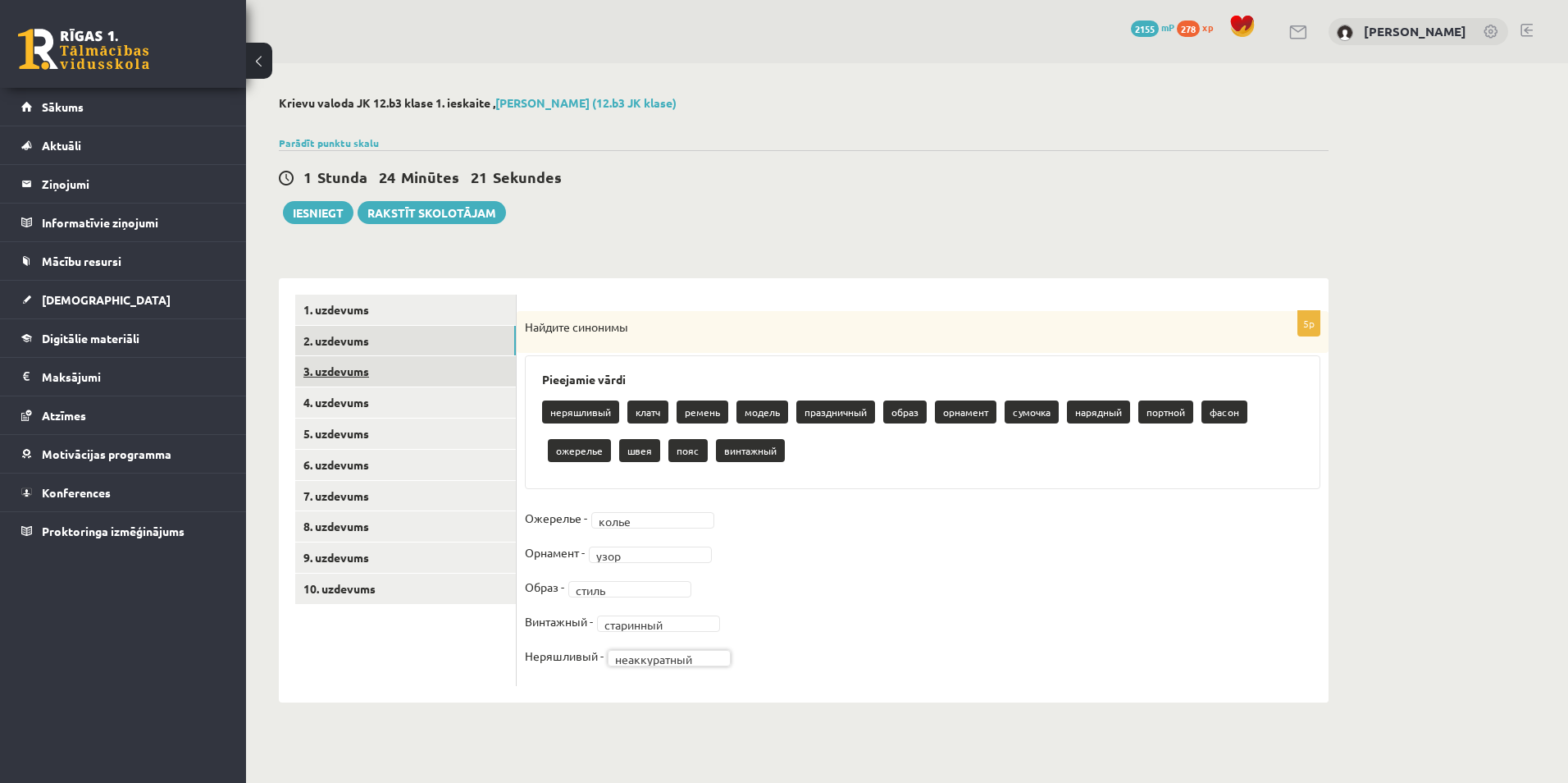
click at [368, 374] on link "3. uzdevums" at bounding box center [406, 371] width 221 height 30
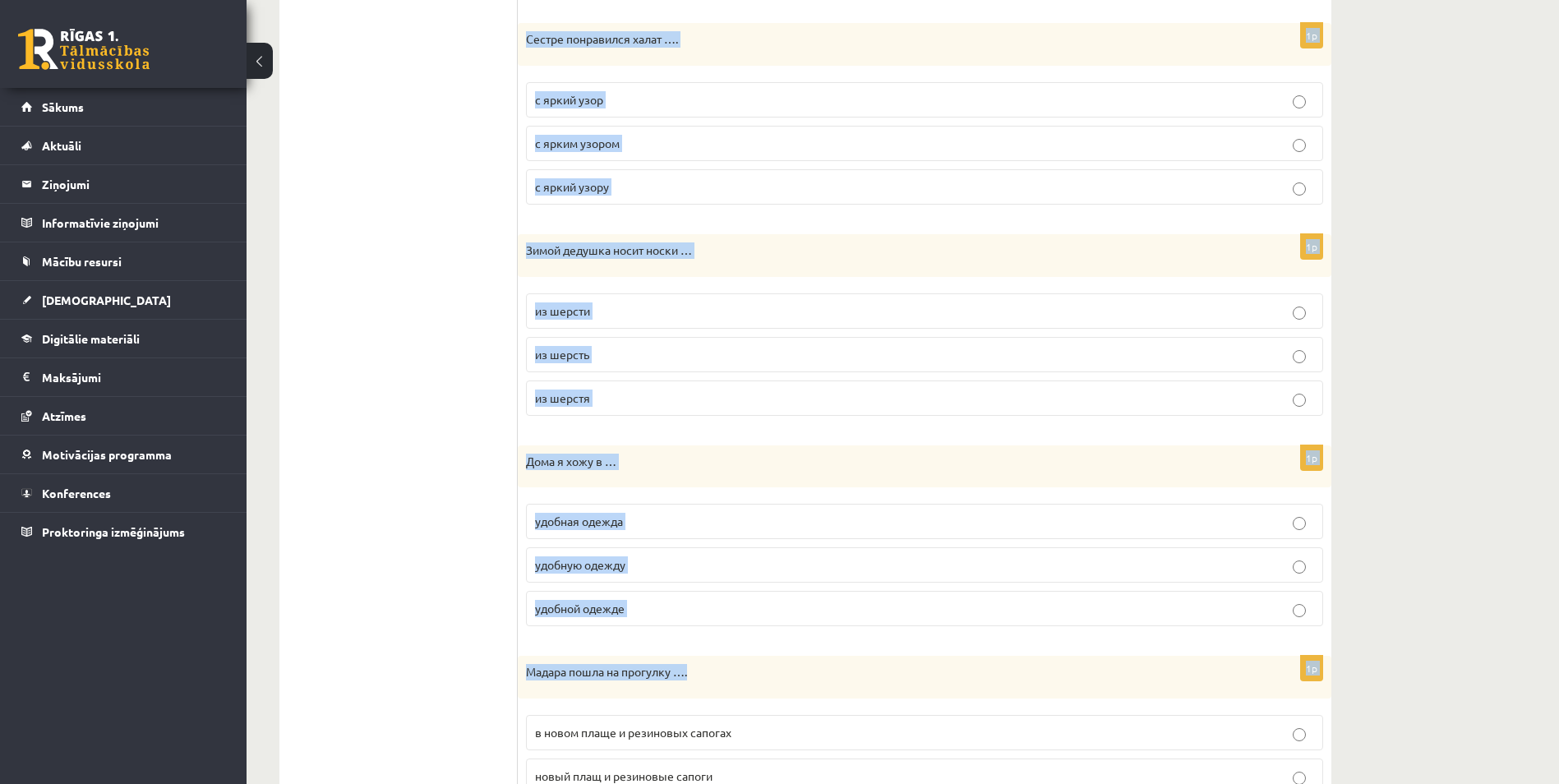
scroll to position [1669, 0]
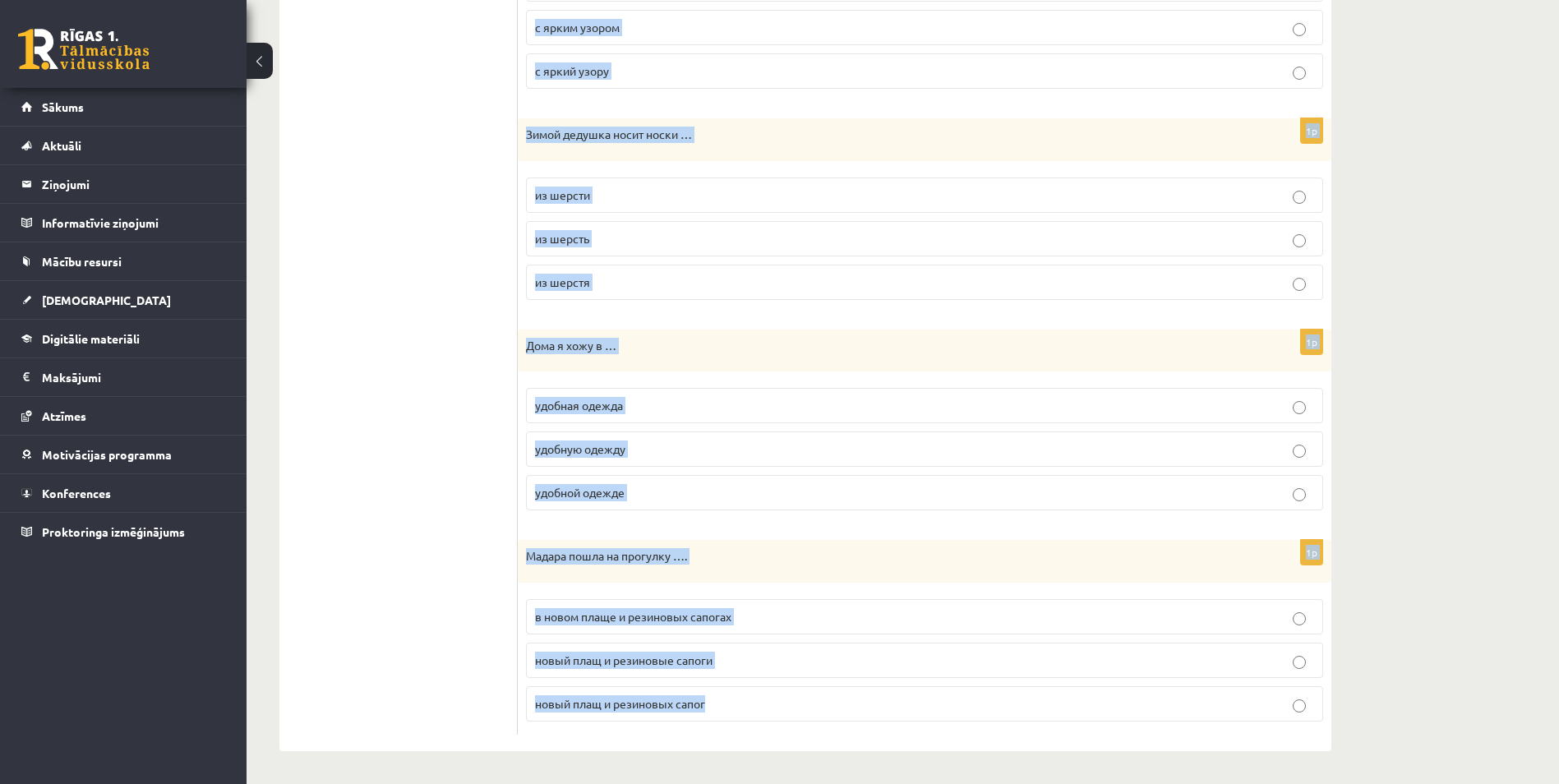
drag, startPoint x: 523, startPoint y: 191, endPoint x: 725, endPoint y: 709, distance: 556.0
copy form "В гимназии ученики ходят …. школьная форма школьную форму в школьной форме 1p Э…"
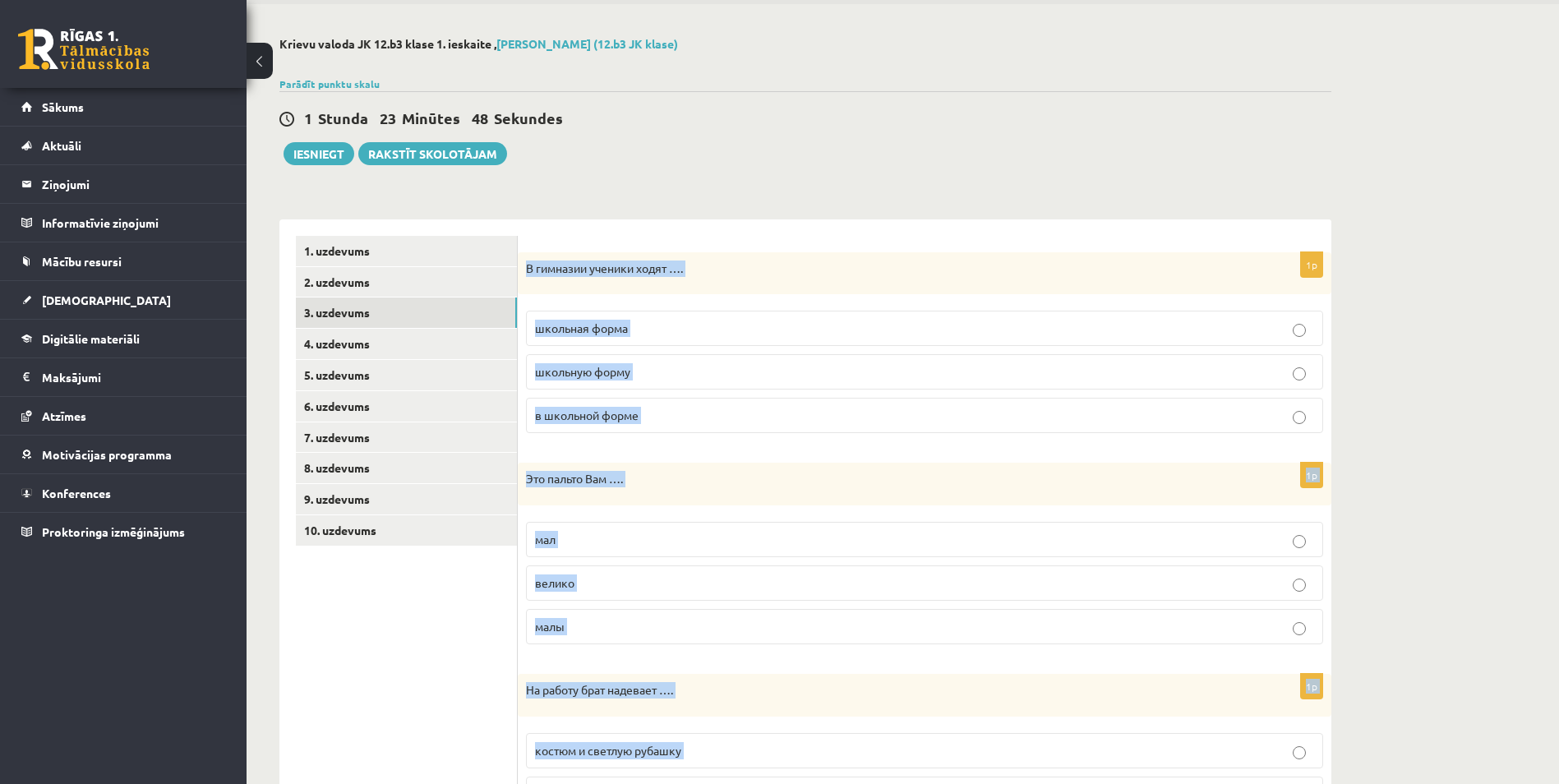
scroll to position [0, 0]
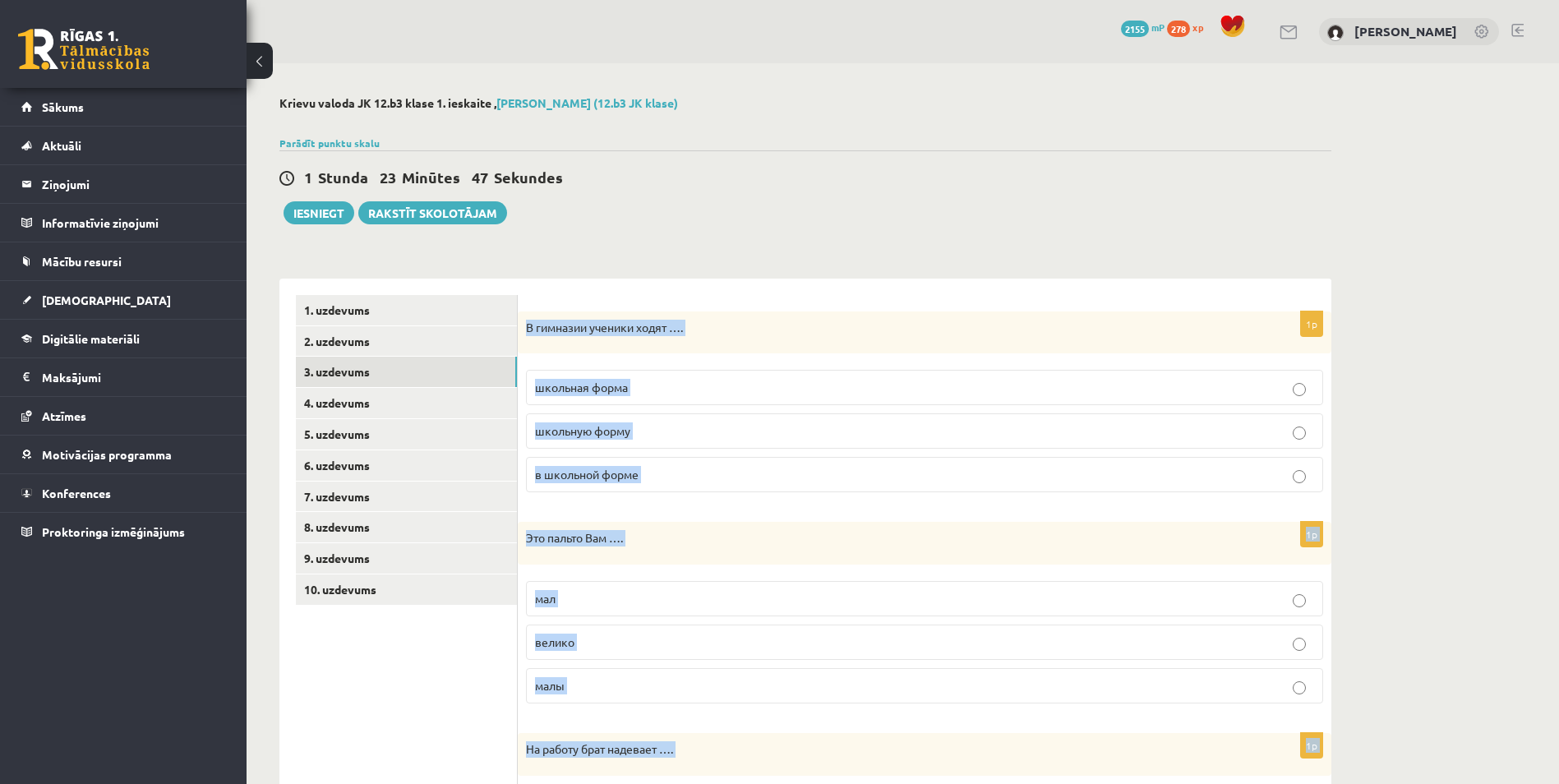
click at [644, 473] on p "в школьной форме" at bounding box center [924, 474] width 779 height 18
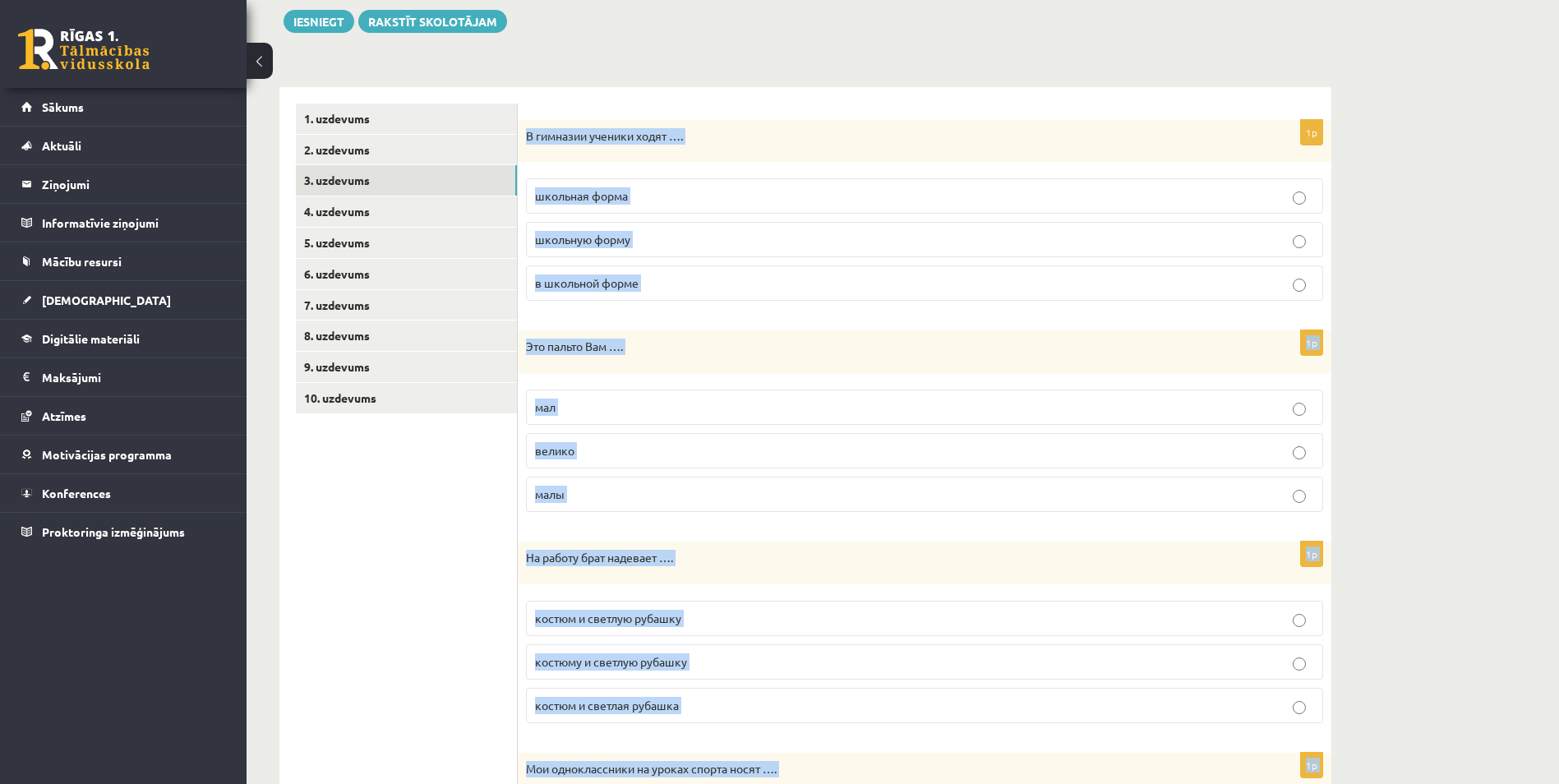
click at [600, 442] on p "велико" at bounding box center [924, 451] width 779 height 18
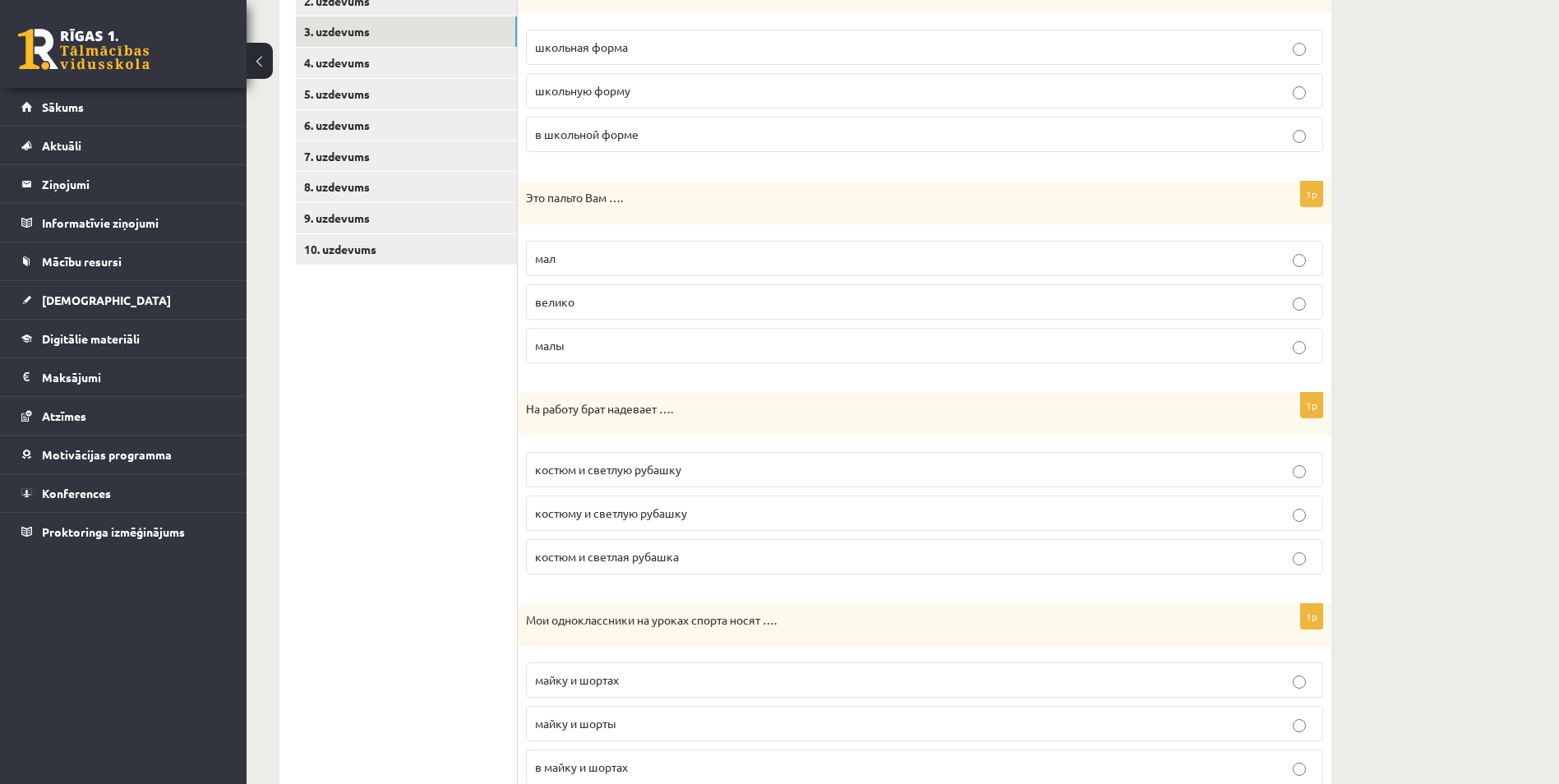
scroll to position [355, 0]
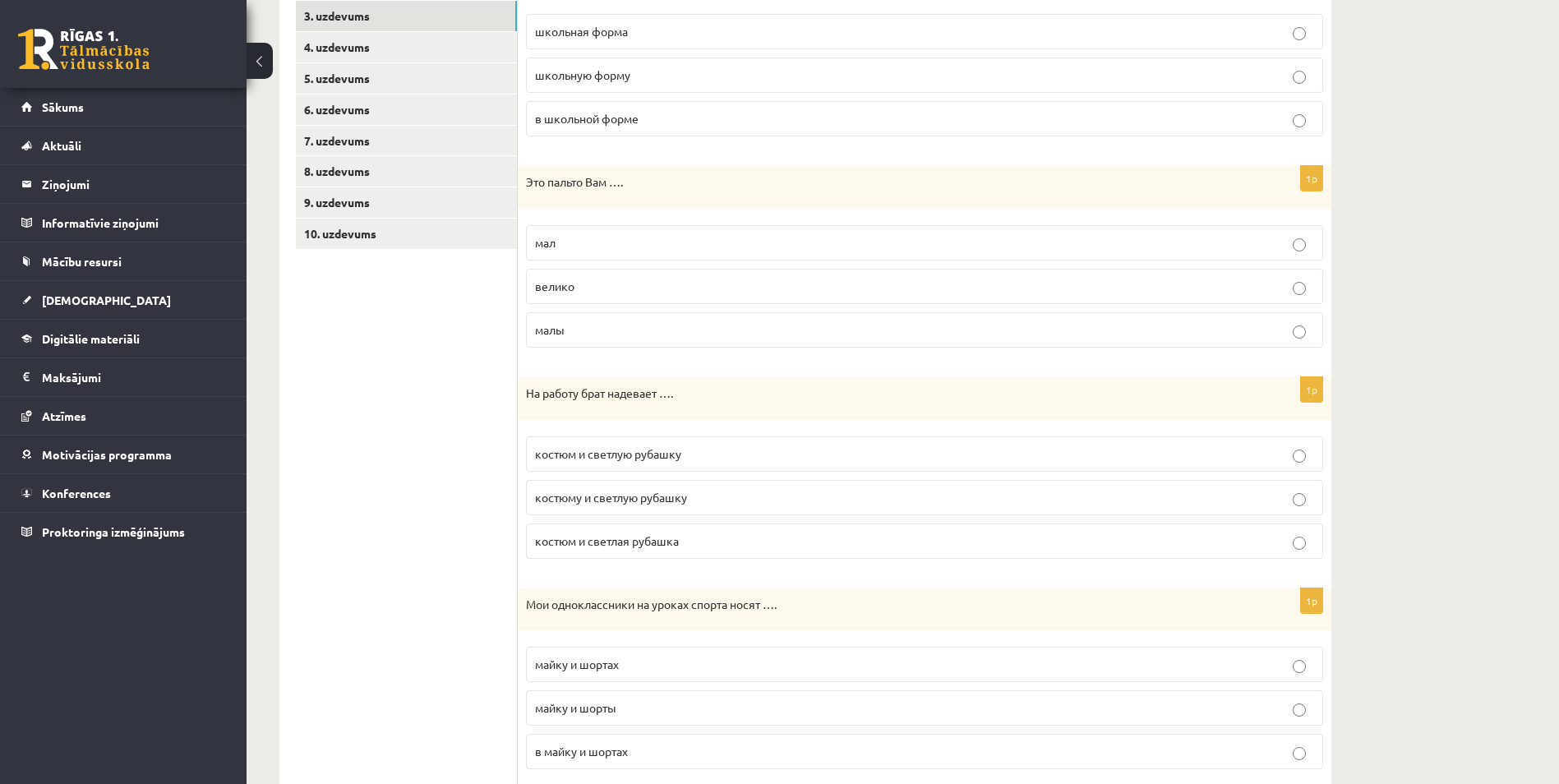
click at [710, 496] on p "костюму и светлую рубашку" at bounding box center [924, 498] width 779 height 18
drag, startPoint x: 684, startPoint y: 234, endPoint x: 679, endPoint y: 249, distance: 15.8
click at [684, 234] on p "мал" at bounding box center [924, 243] width 779 height 18
click at [668, 502] on span "костюму и светлую рубашку" at bounding box center [611, 497] width 152 height 15
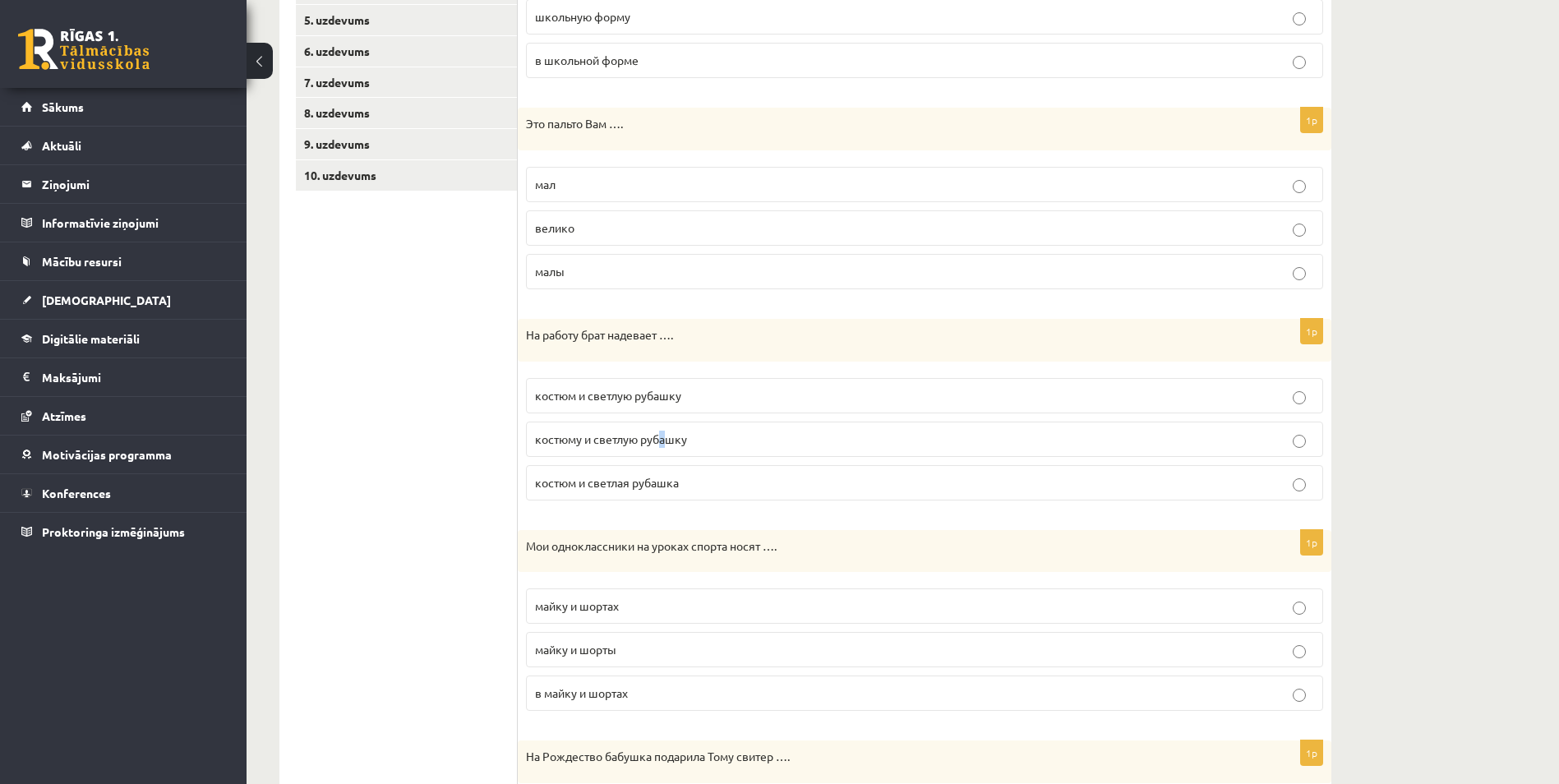
scroll to position [466, 0]
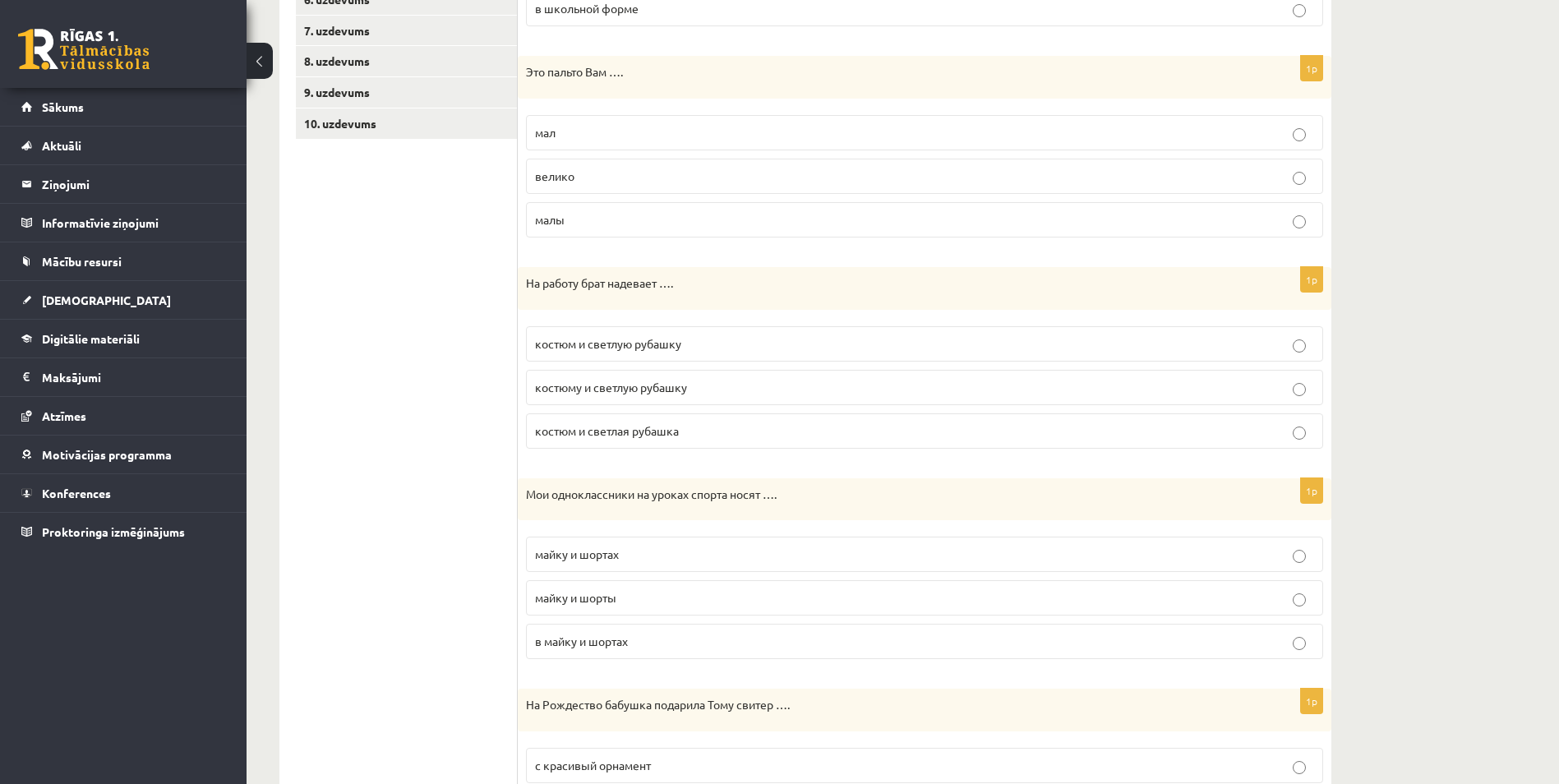
click at [737, 595] on p "майку и шорты" at bounding box center [924, 598] width 779 height 18
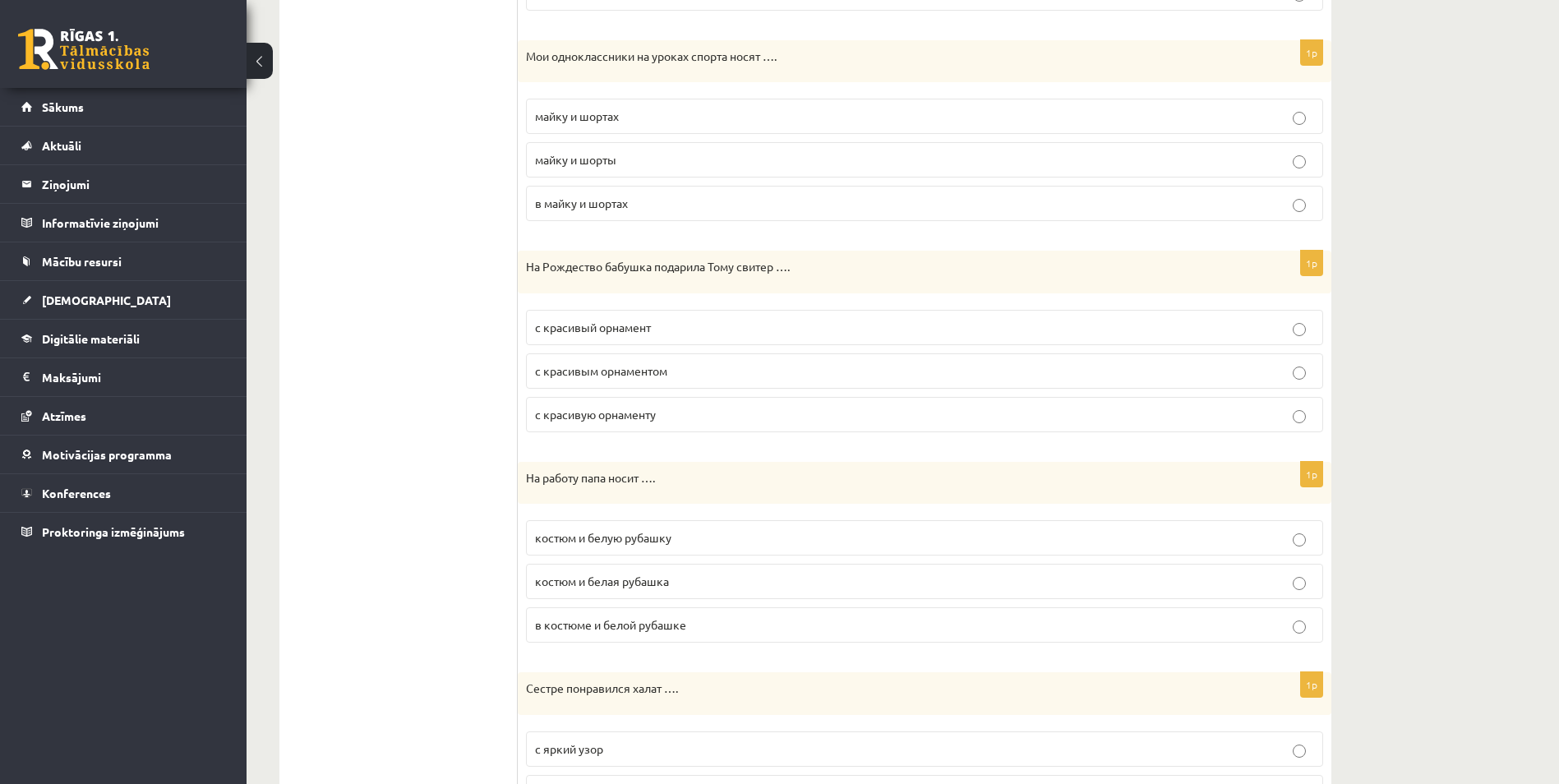
click at [620, 333] on span "с красивый орнамент" at bounding box center [592, 326] width 116 height 15
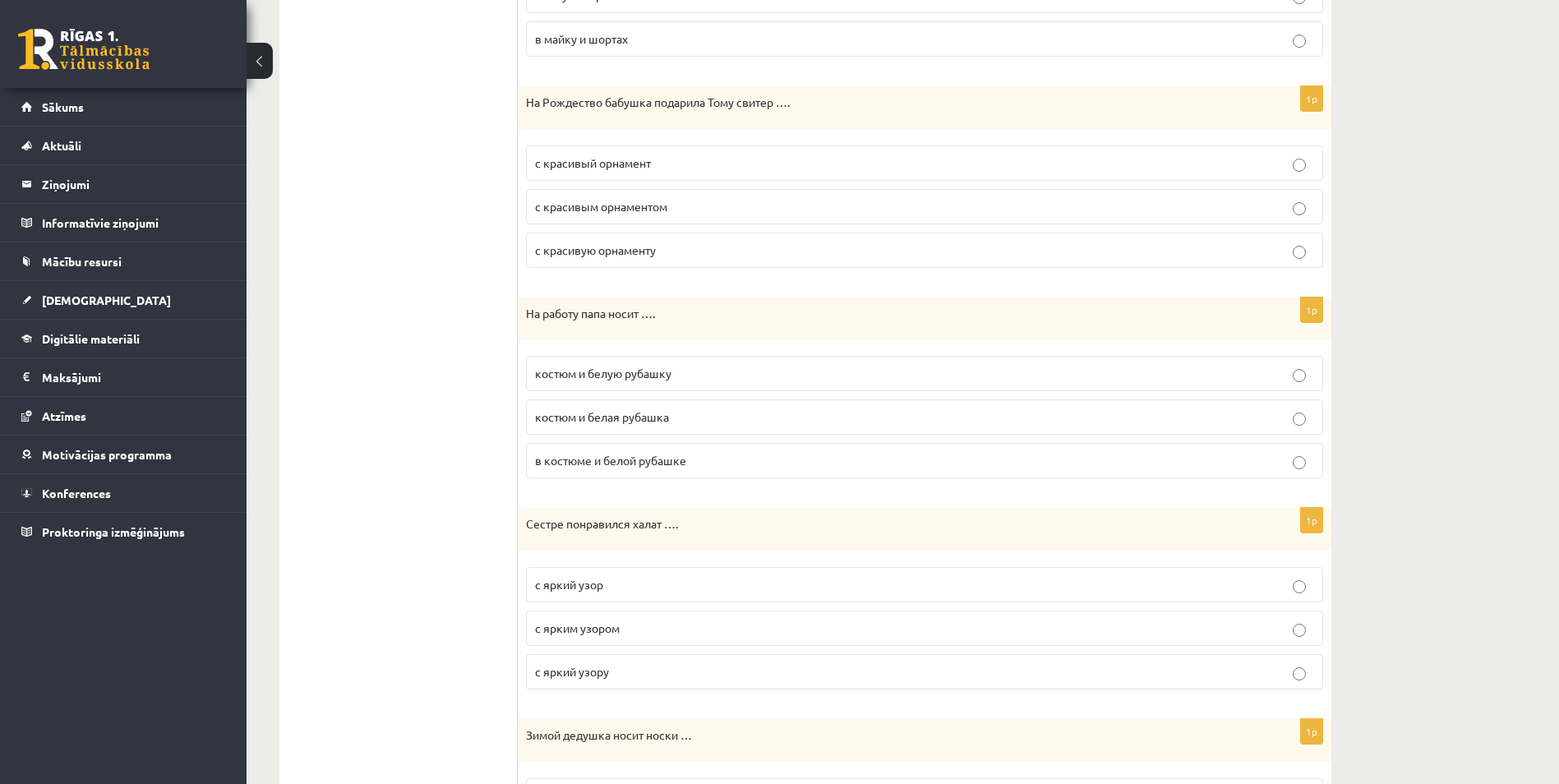
click at [656, 426] on p "костюм и белая рубашка" at bounding box center [924, 417] width 779 height 18
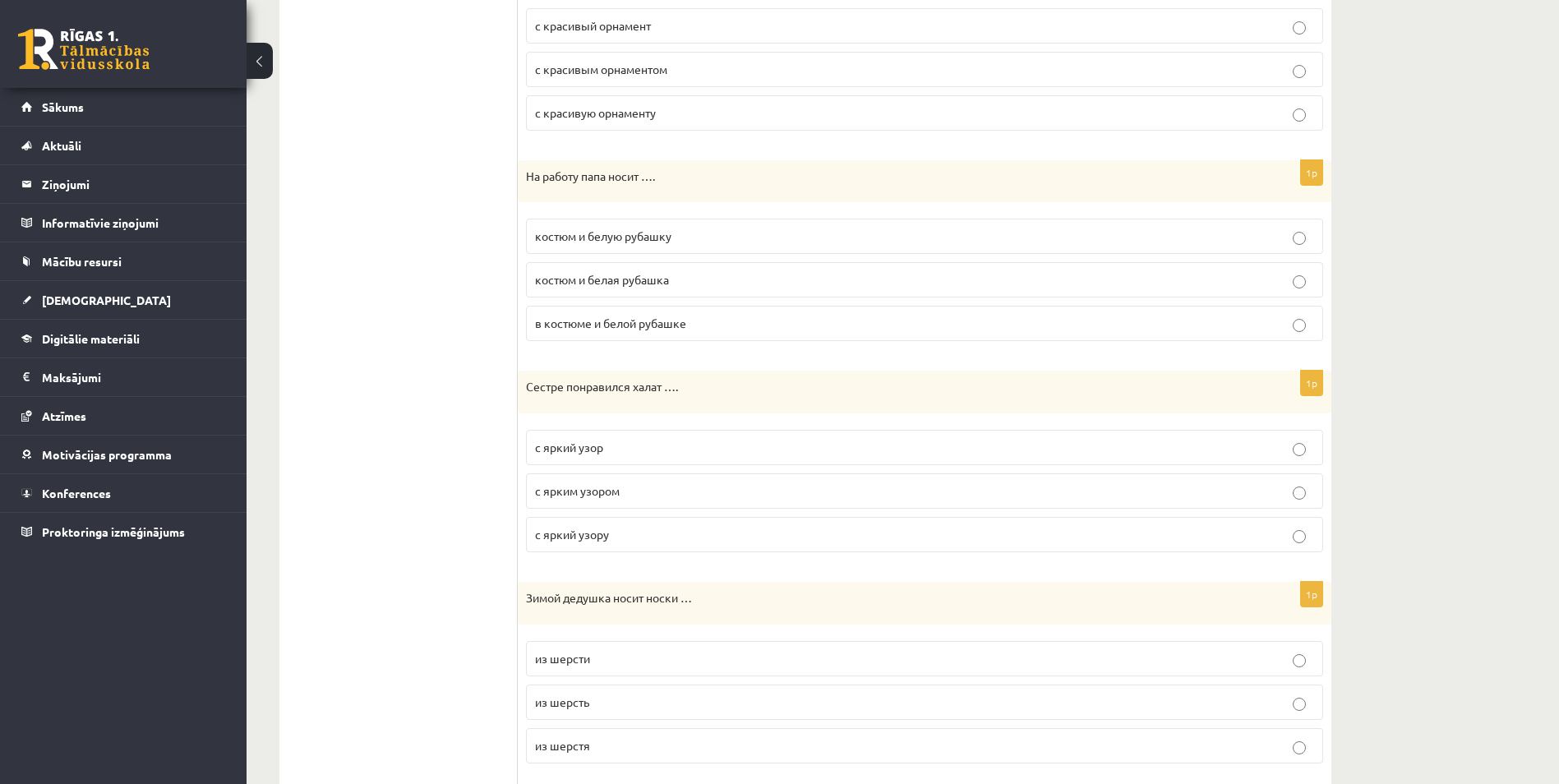
click at [635, 456] on p "с яркий узор" at bounding box center [924, 447] width 779 height 18
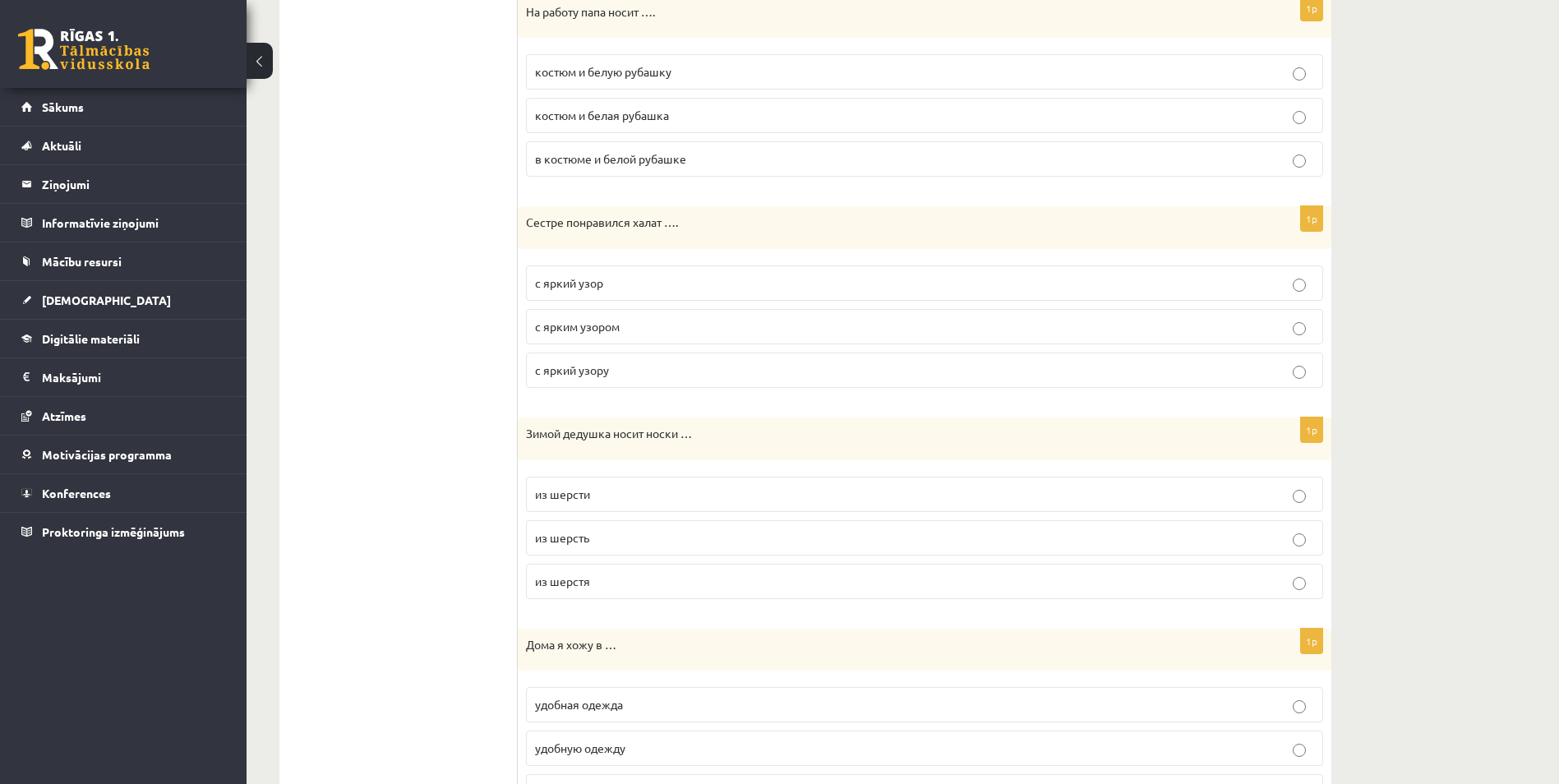
click at [658, 524] on label "из шерсть" at bounding box center [925, 538] width 797 height 35
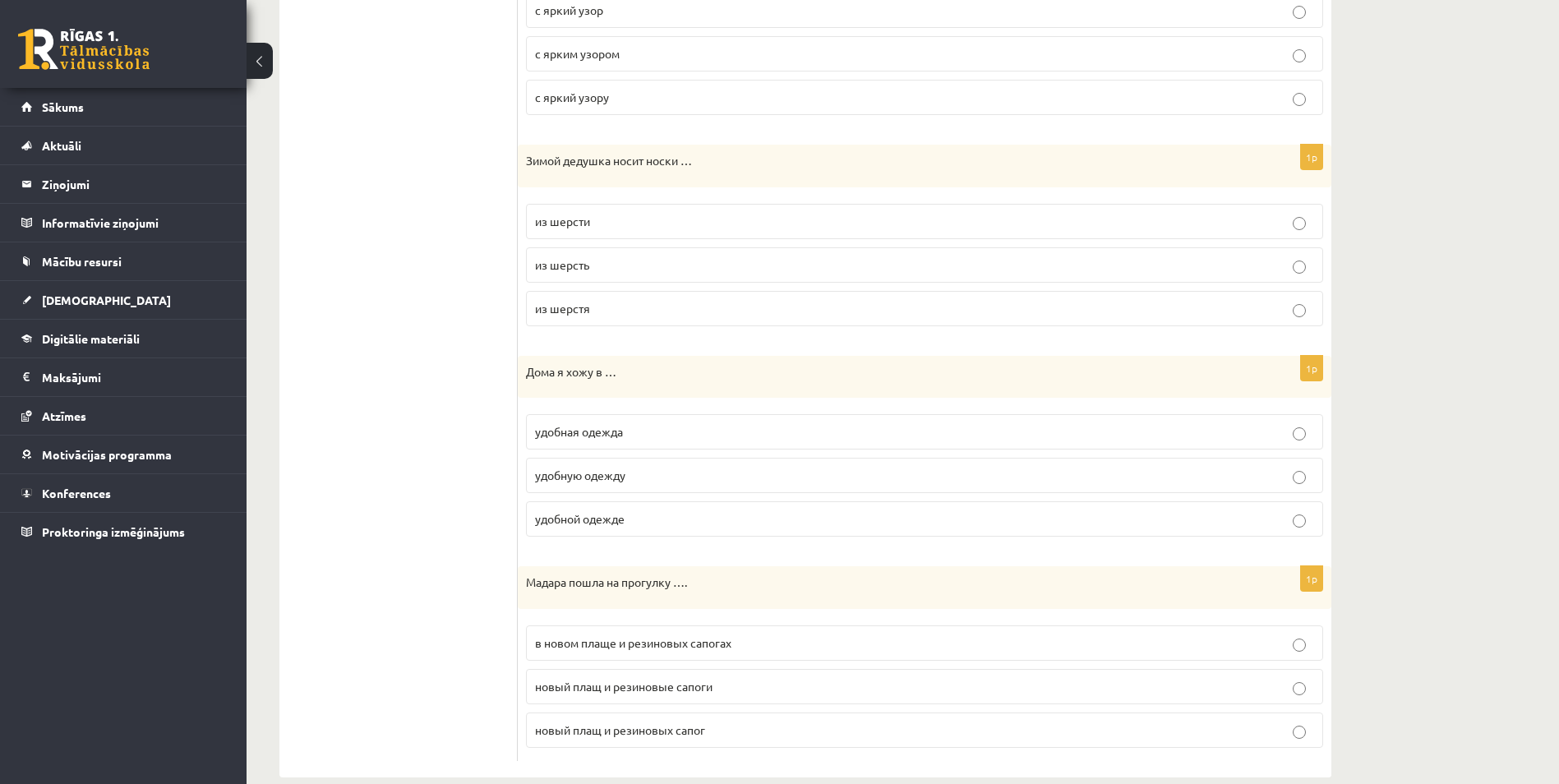
scroll to position [1643, 0]
click at [627, 439] on p "удобная одежда" at bounding box center [924, 430] width 779 height 18
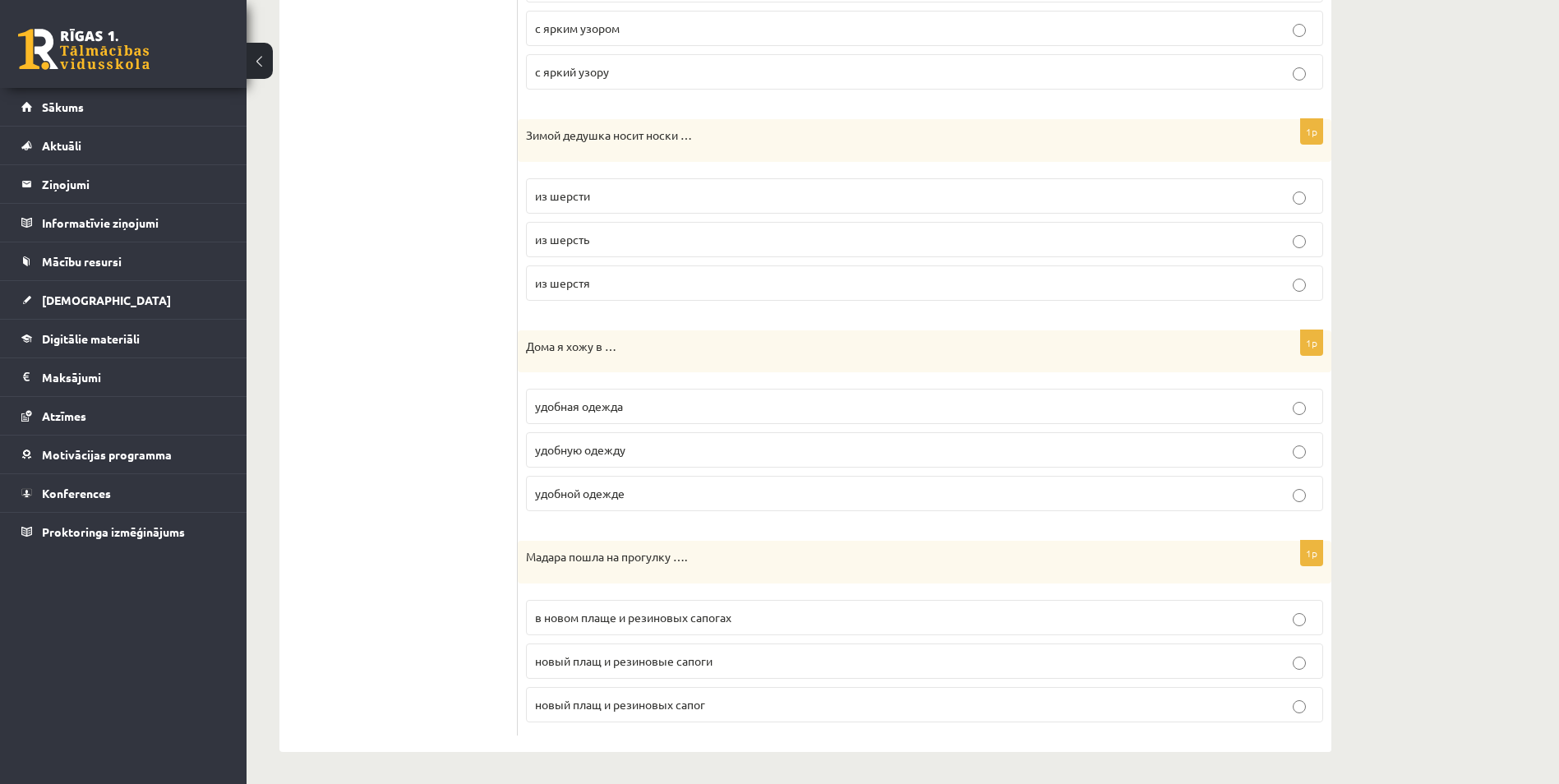
scroll to position [1669, 0]
click at [700, 619] on span "в новом плаще и резиновых сапогах" at bounding box center [633, 616] width 197 height 15
click at [681, 450] on p "удобную одежду" at bounding box center [924, 449] width 779 height 18
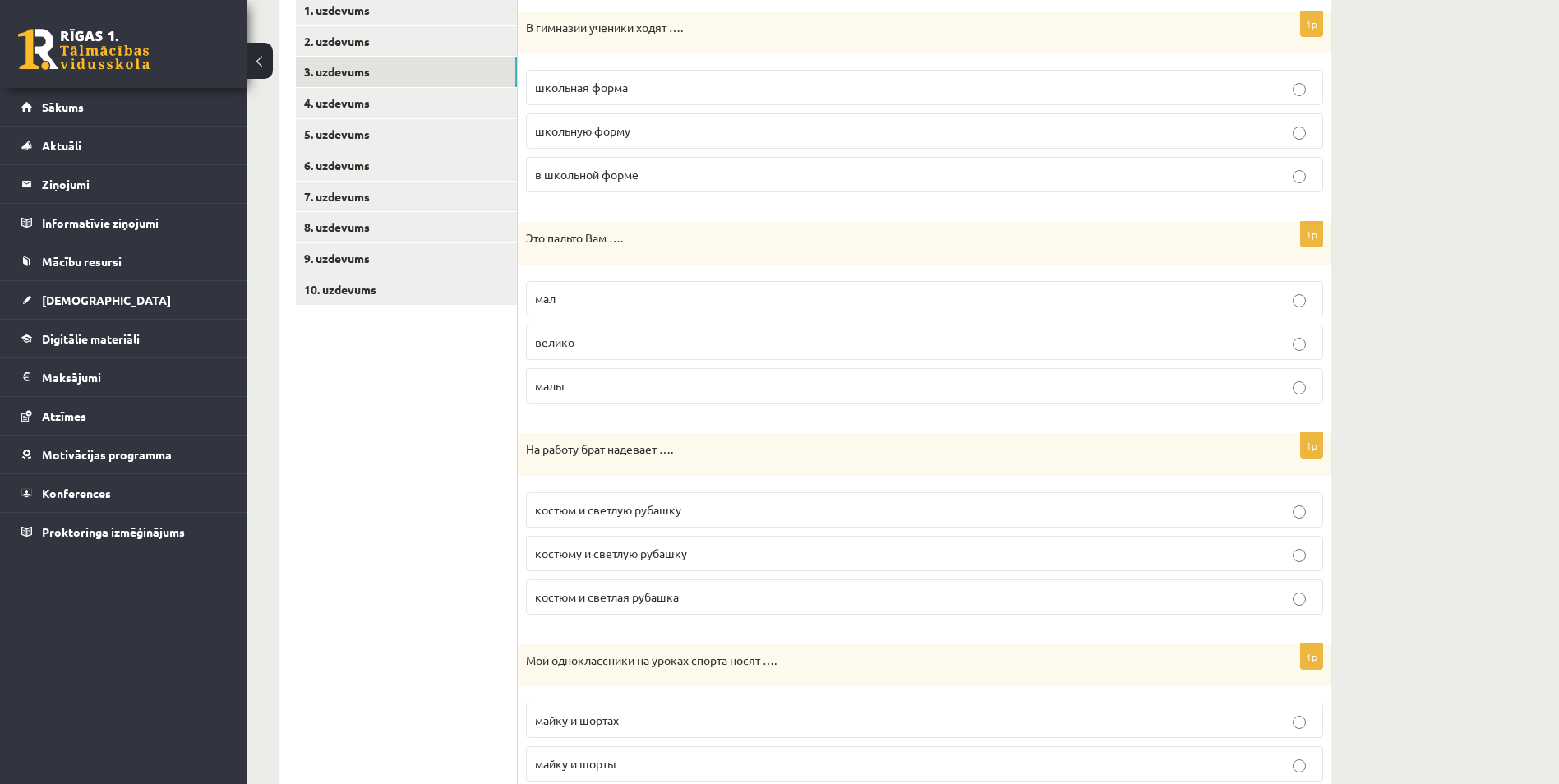
click at [972, 350] on p "велико" at bounding box center [924, 342] width 779 height 18
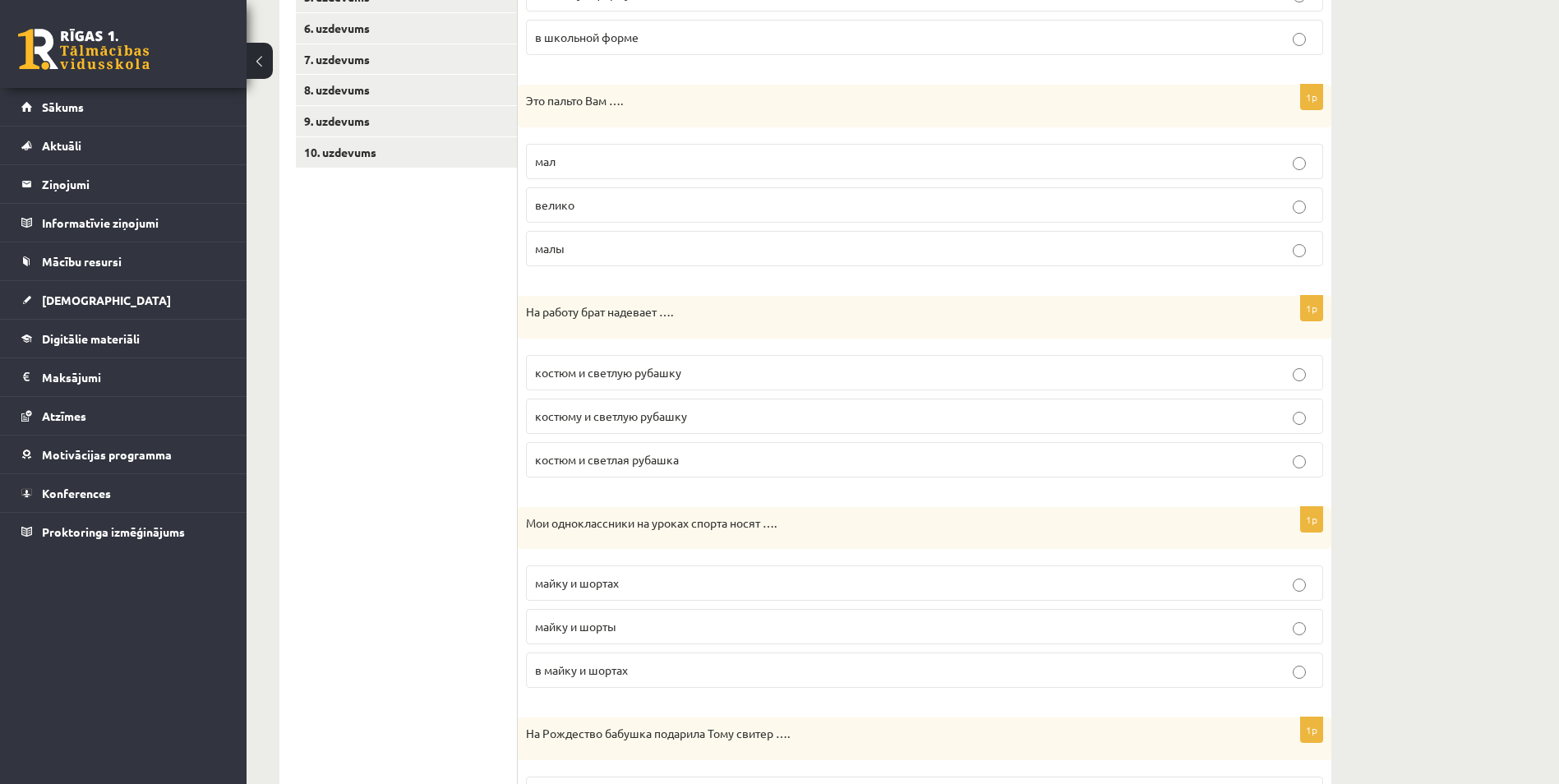
click at [921, 370] on p "костюм и светлую рубашку" at bounding box center [924, 373] width 779 height 18
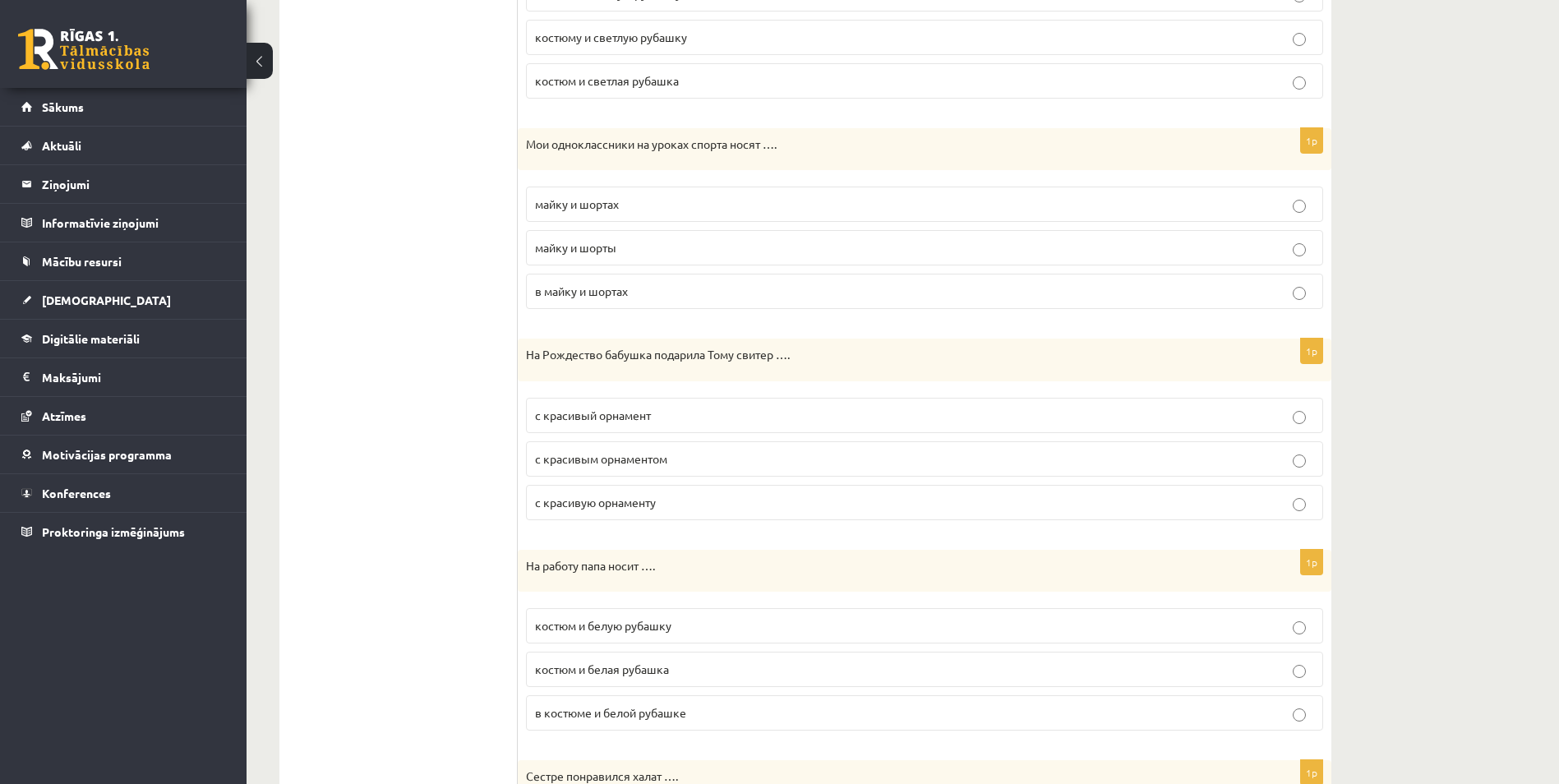
scroll to position [875, 0]
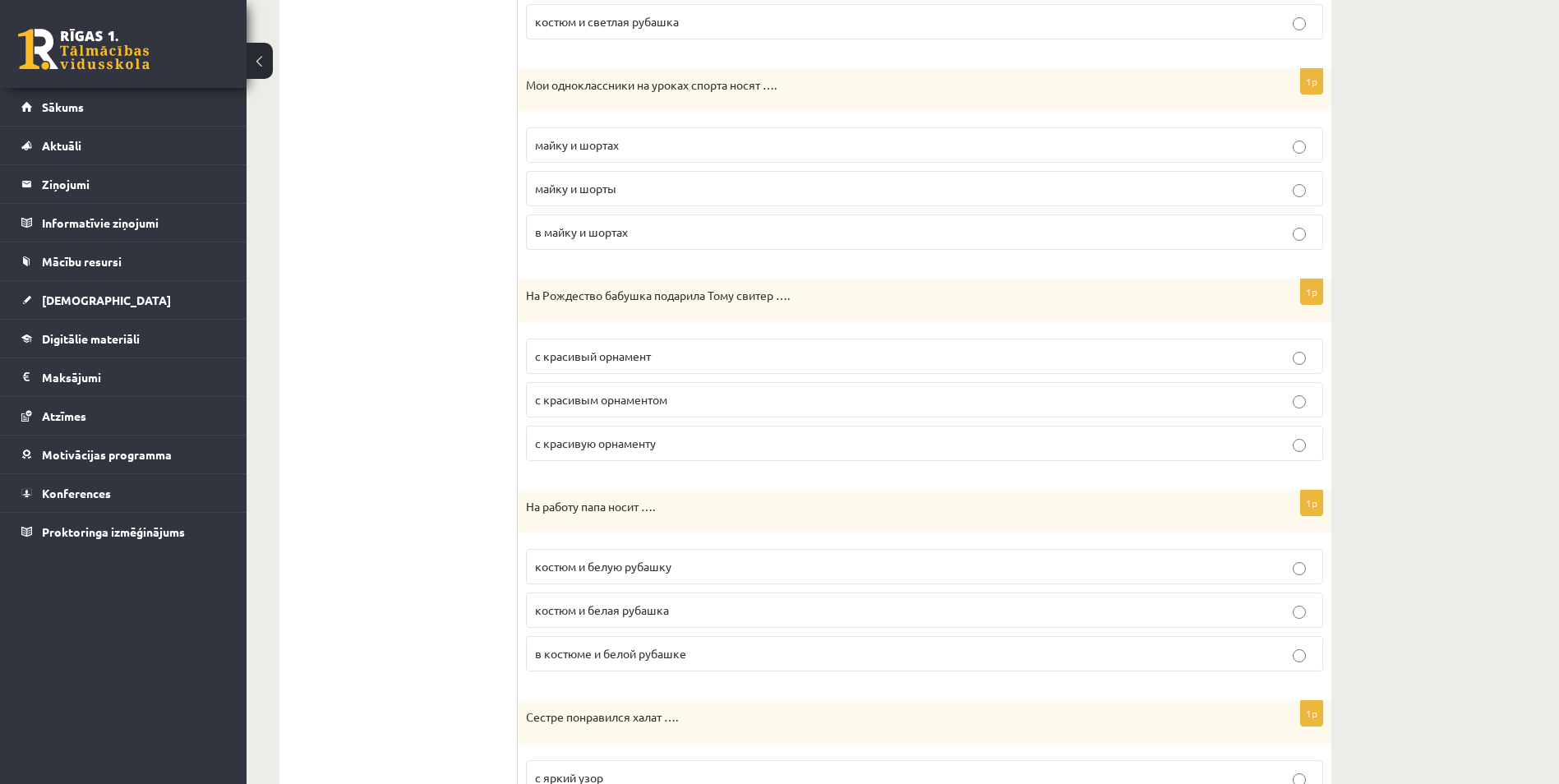
click at [921, 403] on p "с красивым орнаментом" at bounding box center [924, 399] width 779 height 18
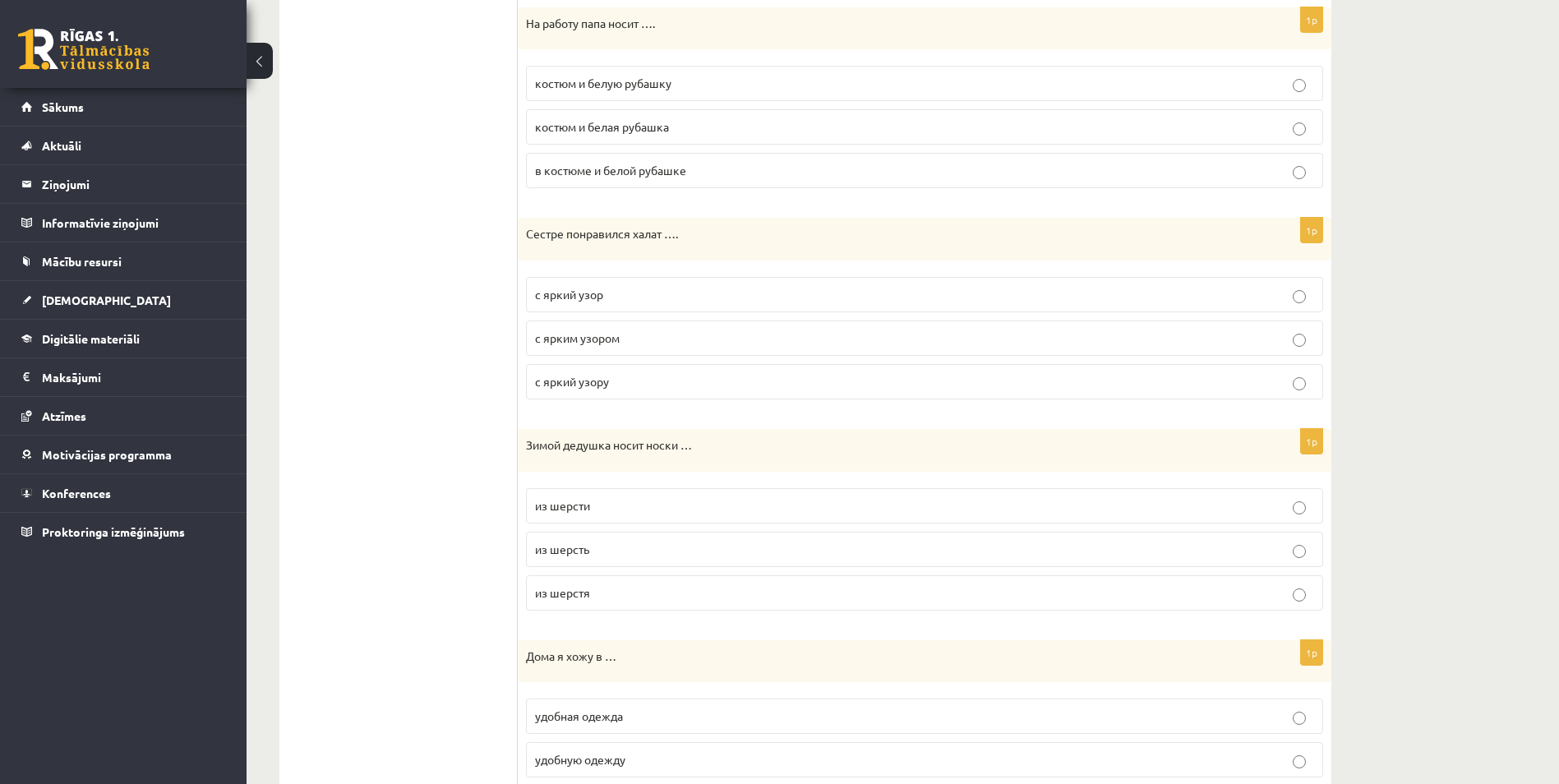
scroll to position [1367, 0]
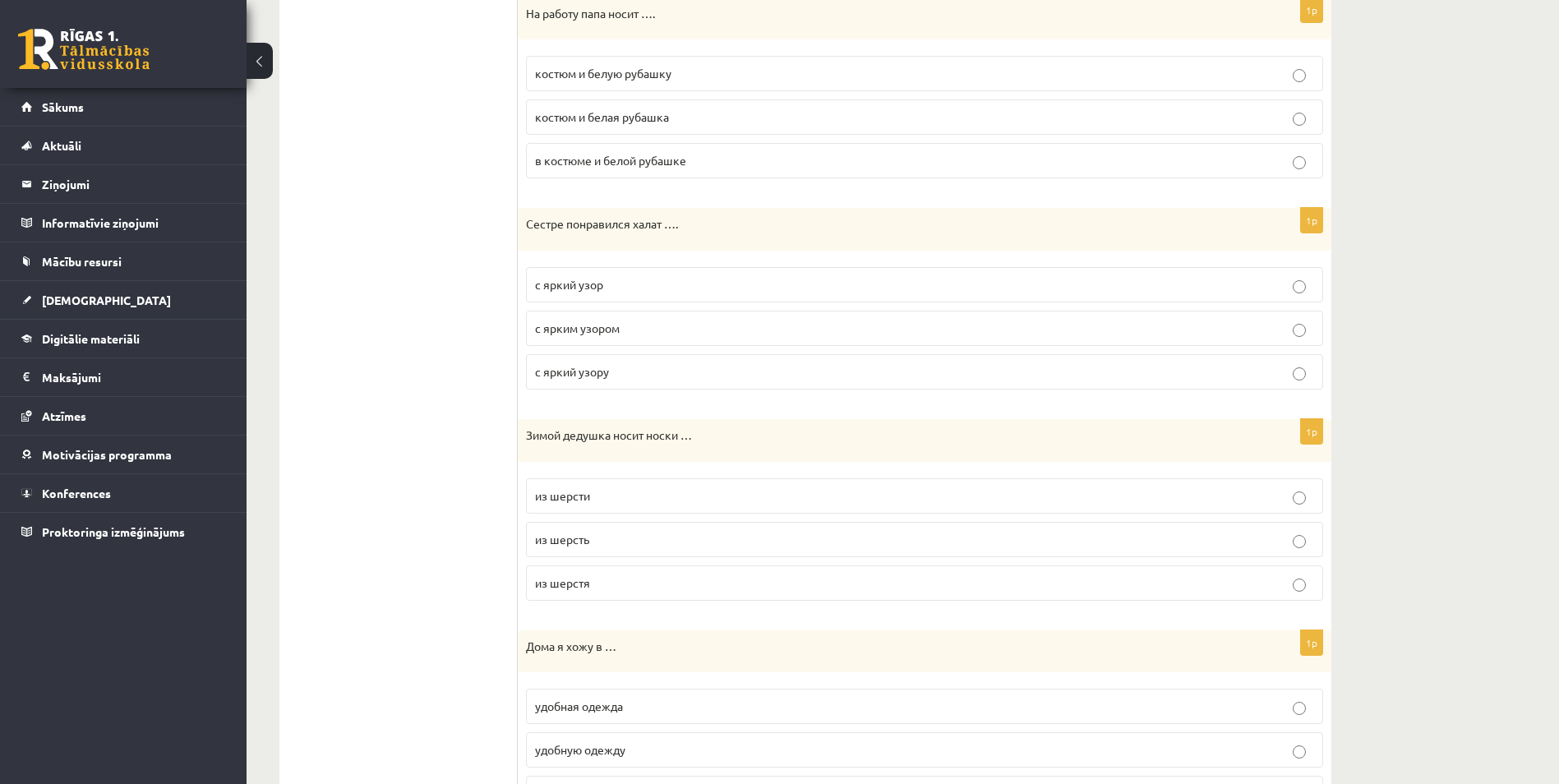
click at [861, 82] on p "костюм и белую рубашку" at bounding box center [924, 74] width 779 height 18
click at [934, 334] on p "с ярким узором" at bounding box center [924, 328] width 779 height 18
click at [974, 494] on p "из шерсти" at bounding box center [924, 496] width 779 height 18
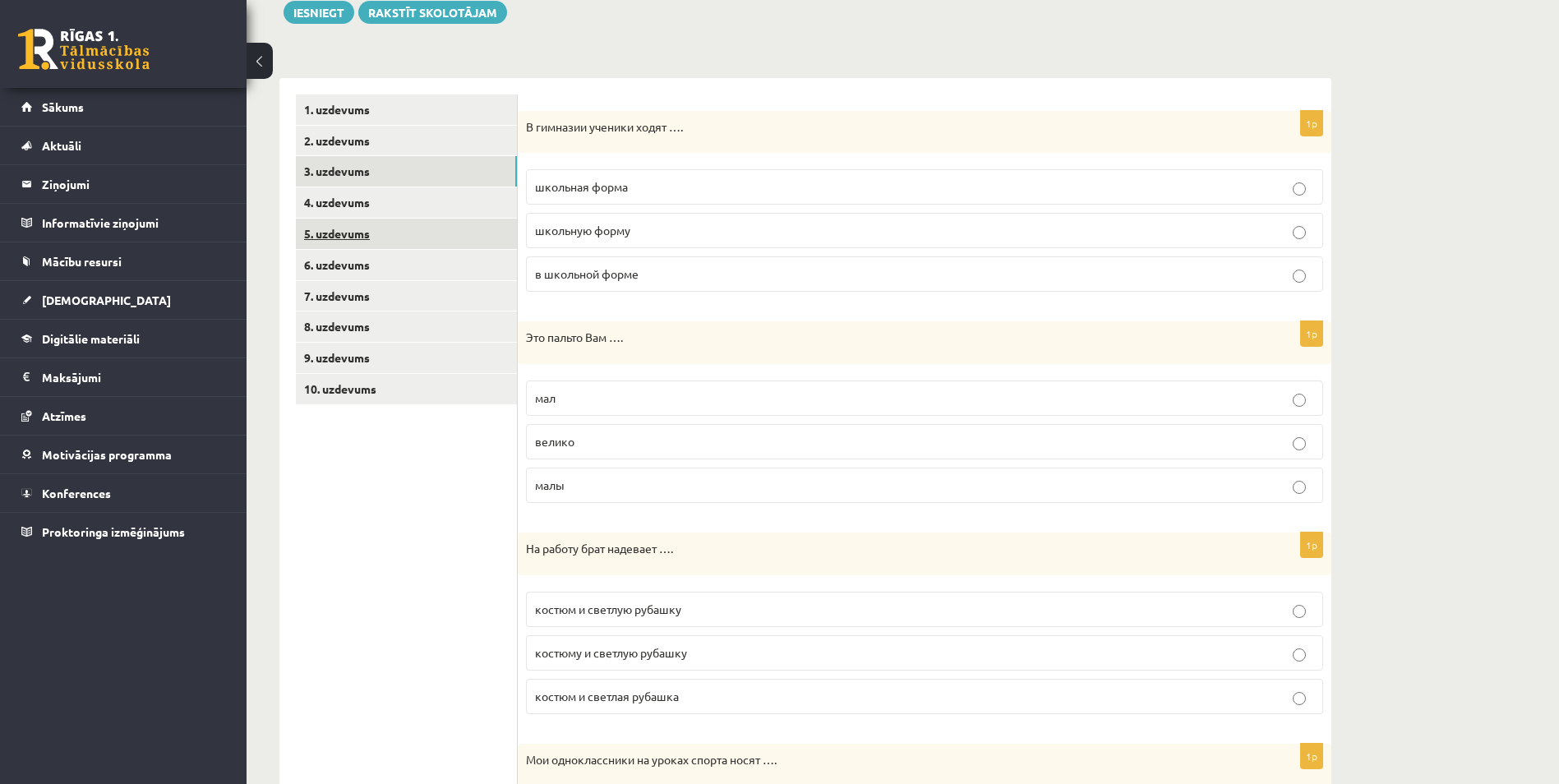
scroll to position [191, 0]
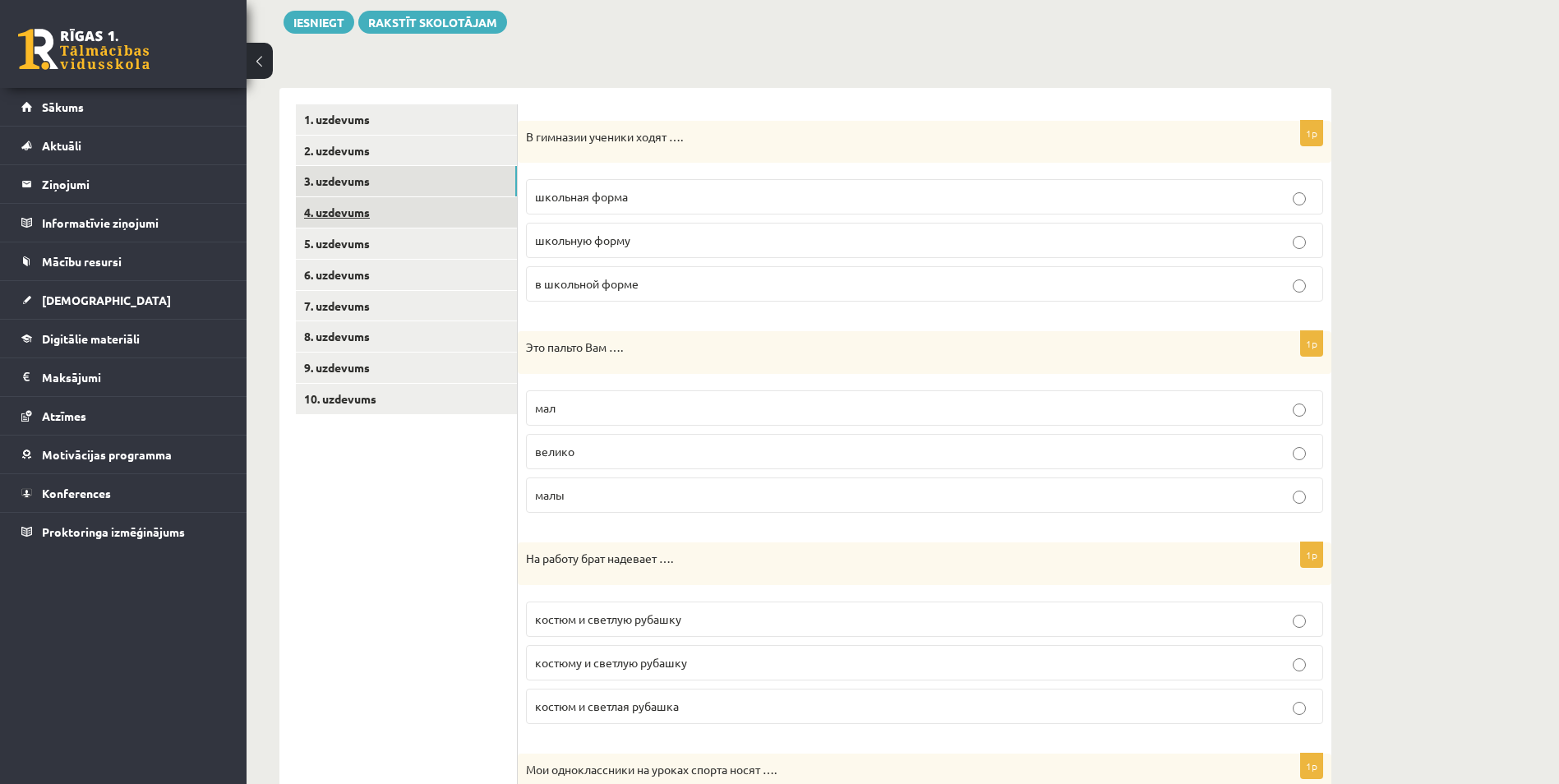
click at [409, 220] on link "4. uzdevums" at bounding box center [406, 211] width 221 height 30
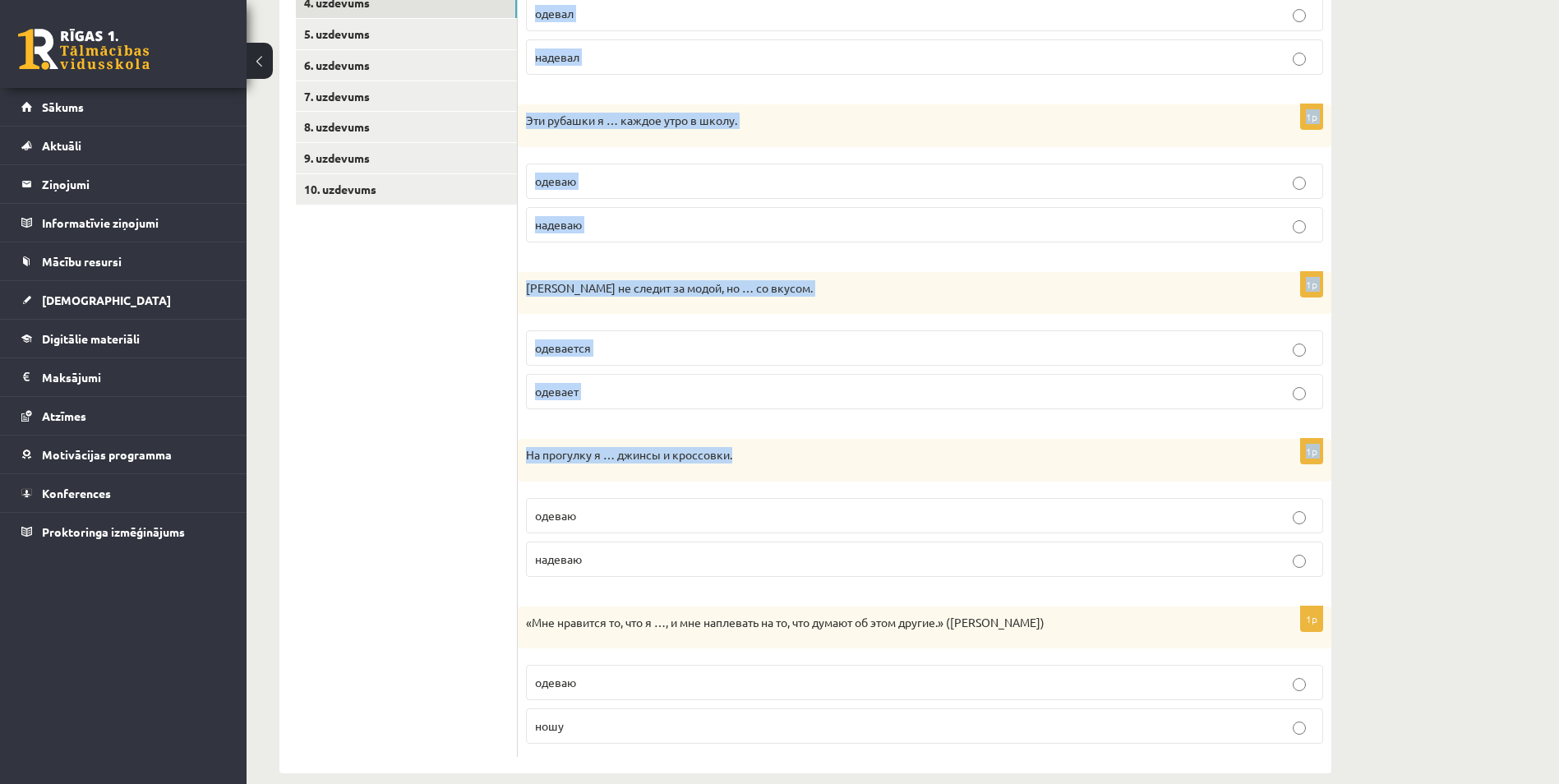
scroll to position [423, 0]
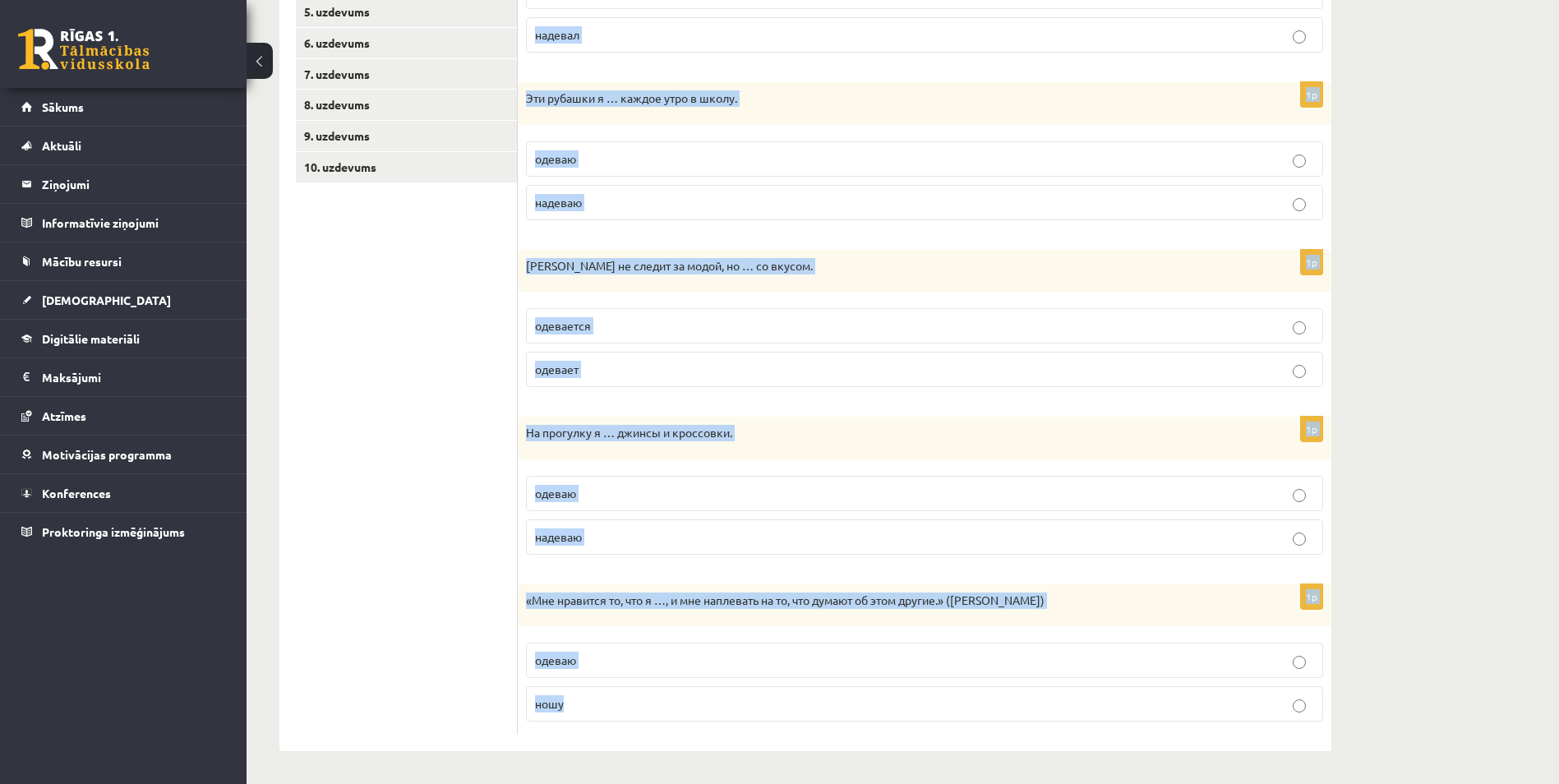
drag, startPoint x: 527, startPoint y: 107, endPoint x: 680, endPoint y: 700, distance: 612.4
click at [680, 700] on div "Выберите правильный глагол 1p Серый классический костюм я … на выпускной вечер.…" at bounding box center [924, 303] width 814 height 895
copy form "Выберите правильный глагол 1p Серый классический костюм я … на выпускной вечер.…"
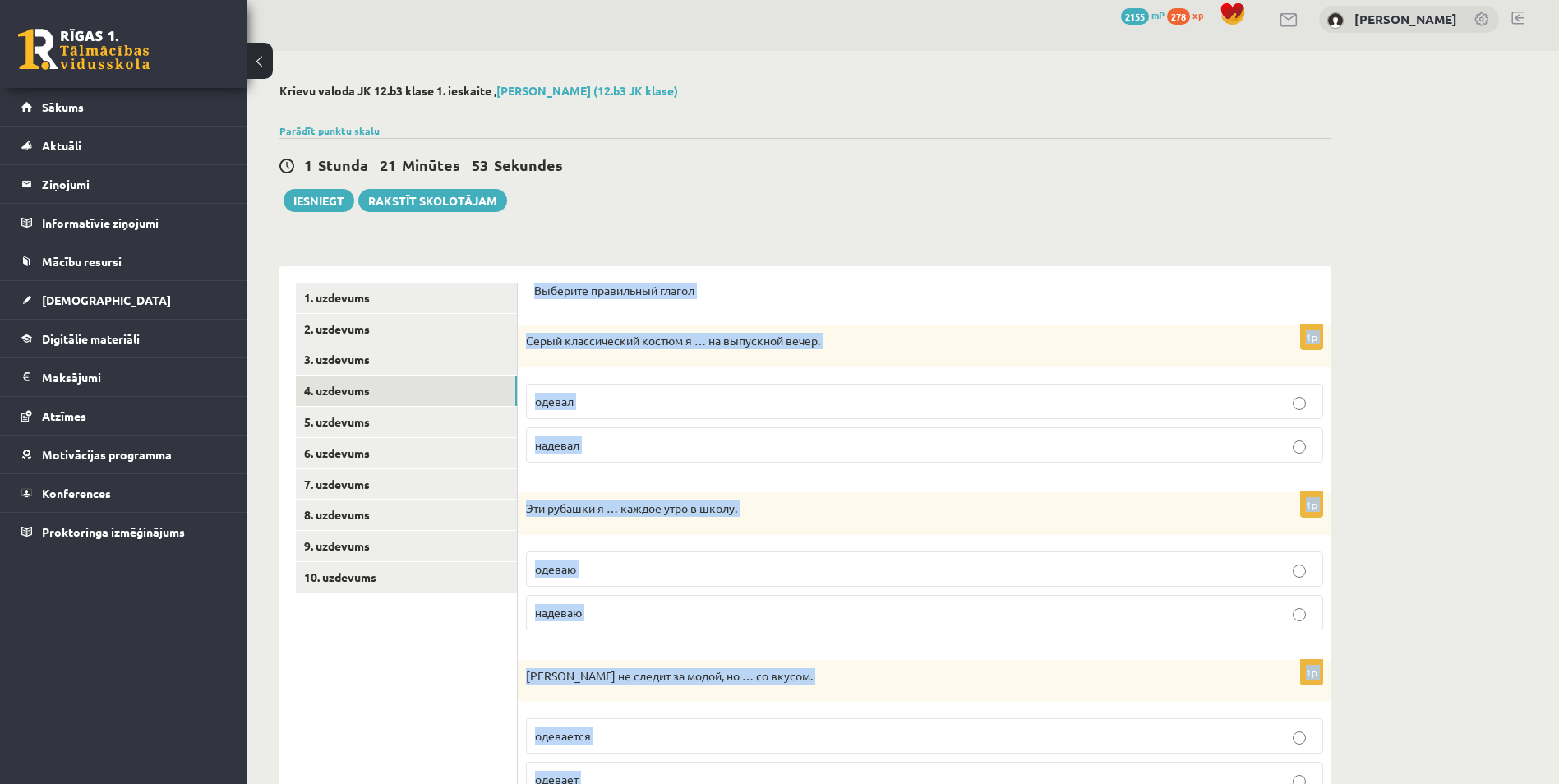
click at [746, 458] on label "надевал" at bounding box center [925, 445] width 797 height 35
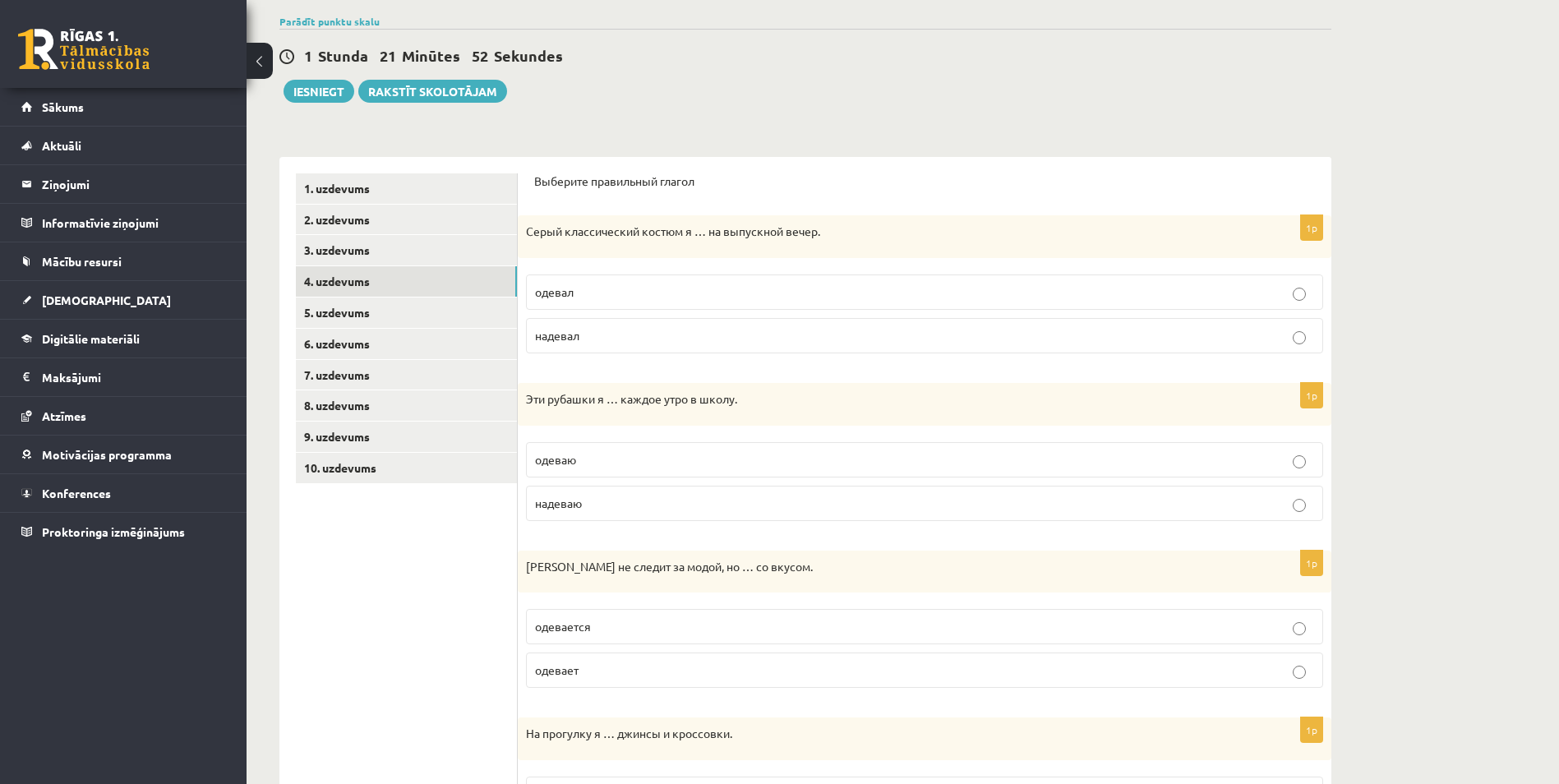
click at [759, 511] on p "надеваю" at bounding box center [924, 504] width 779 height 18
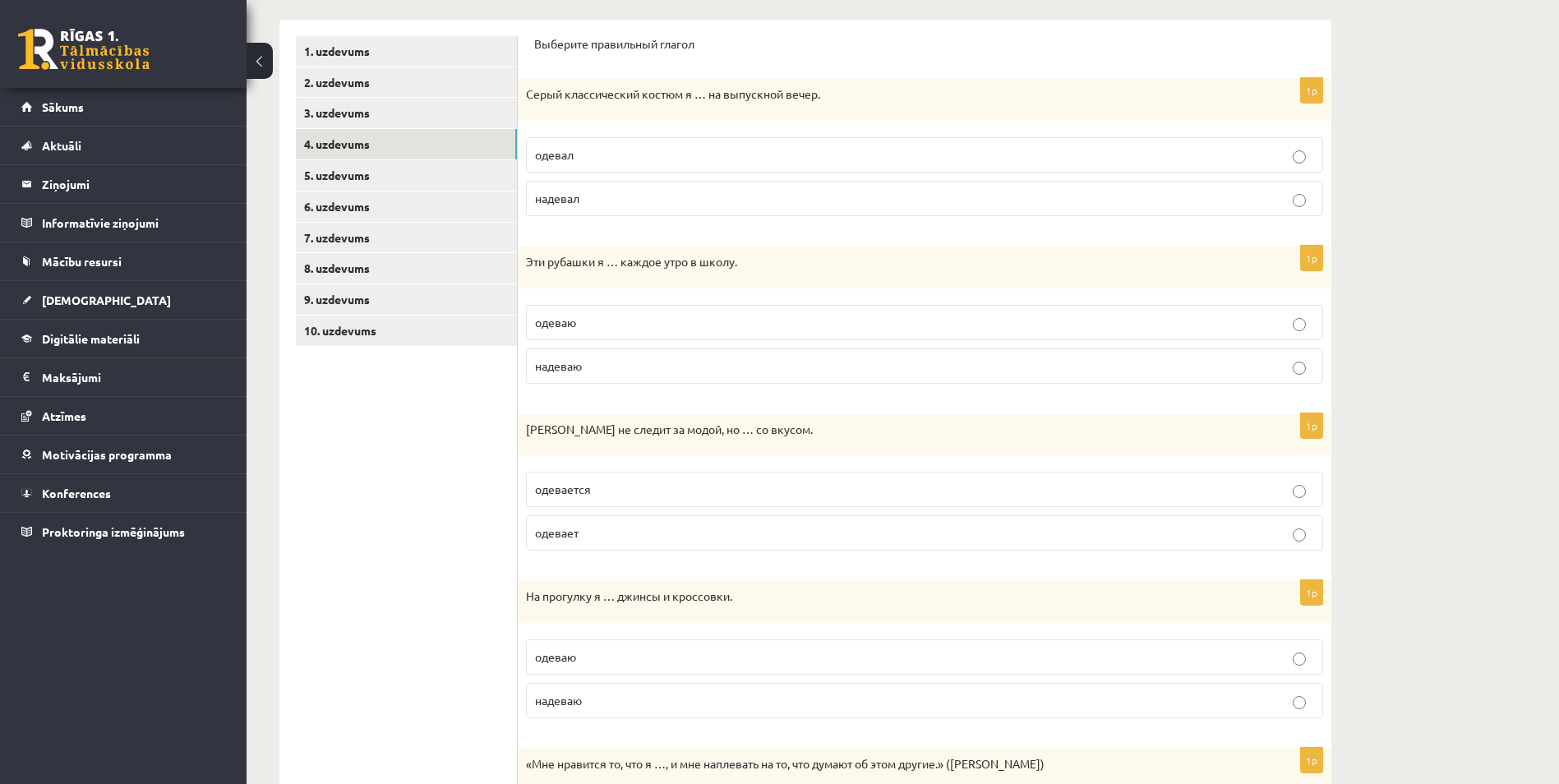
click at [759, 501] on label "одевается" at bounding box center [925, 489] width 797 height 35
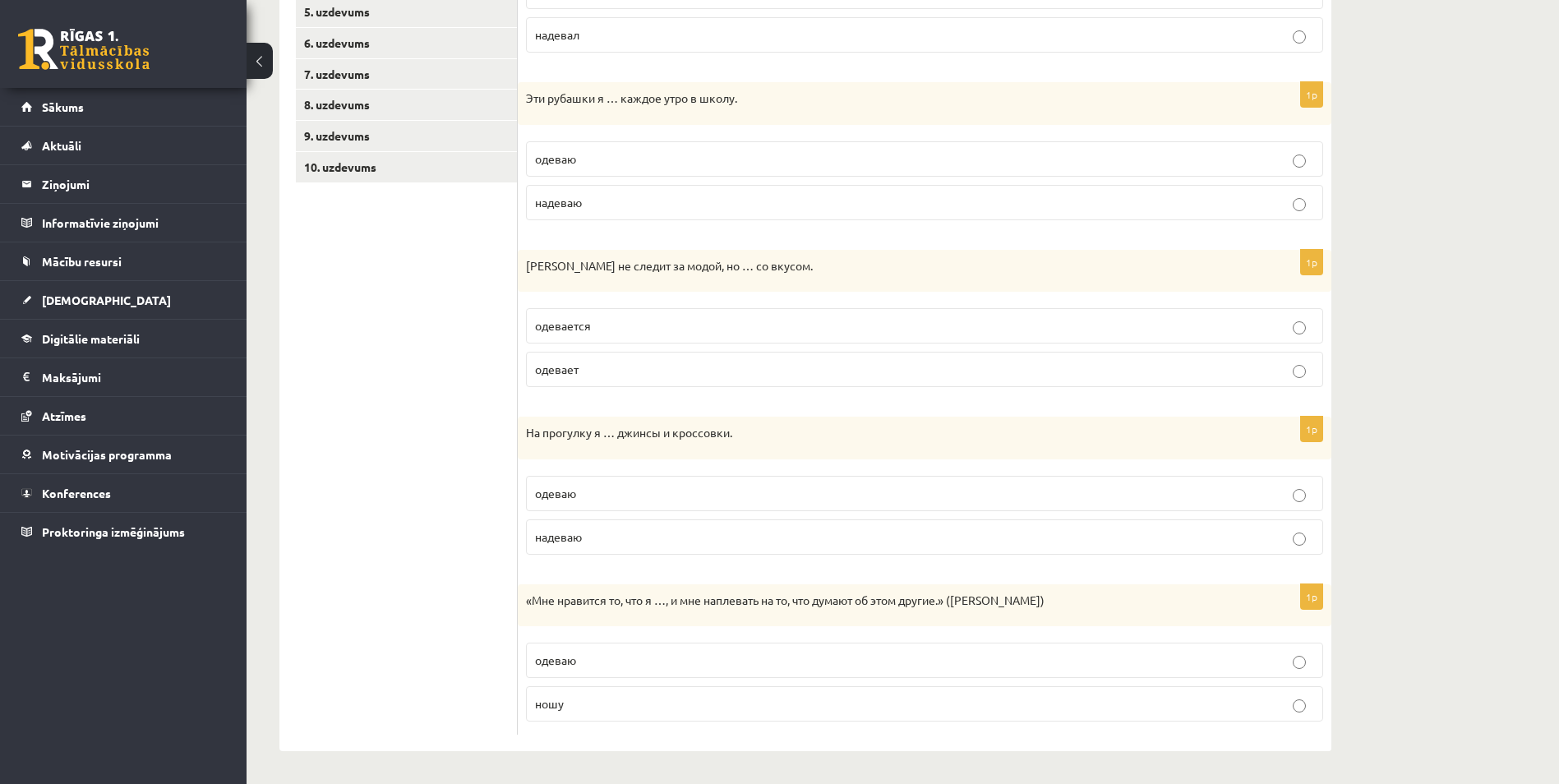
click at [774, 534] on p "надеваю" at bounding box center [924, 537] width 779 height 18
click at [847, 716] on label "ношу" at bounding box center [925, 703] width 797 height 35
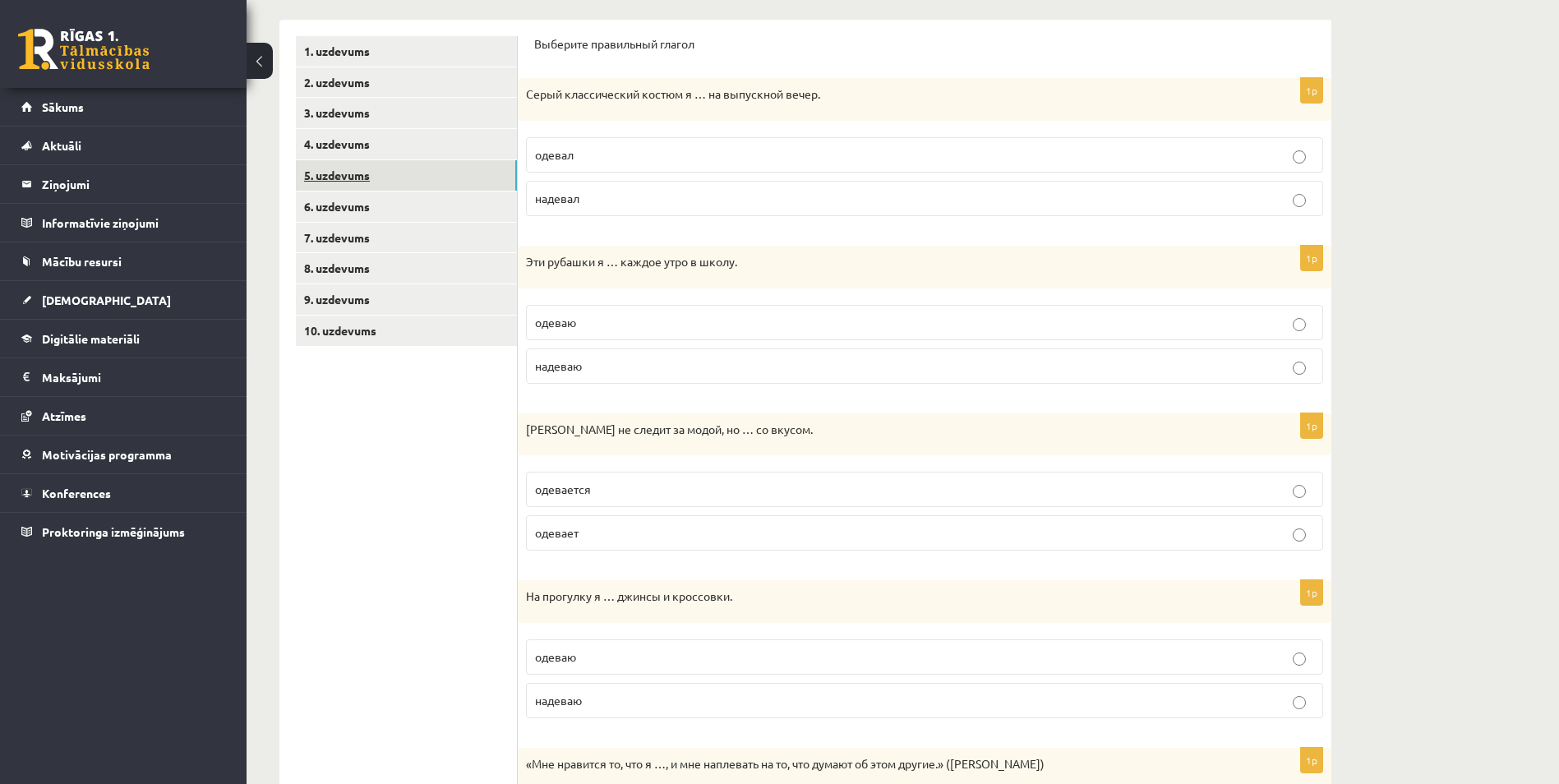
click at [432, 181] on link "5. uzdevums" at bounding box center [406, 174] width 221 height 30
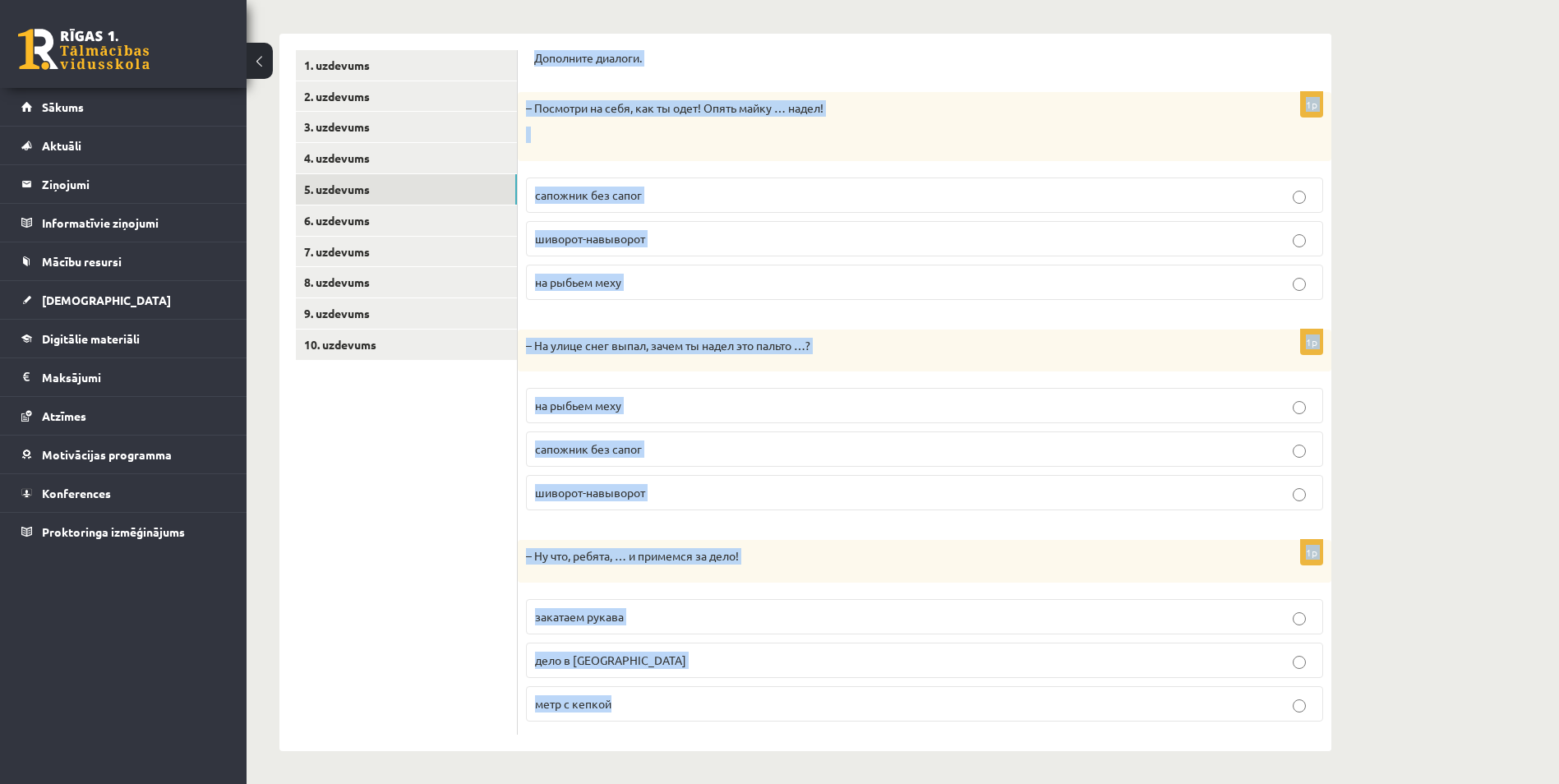
drag, startPoint x: 531, startPoint y: 49, endPoint x: 653, endPoint y: 705, distance: 667.2
click at [653, 705] on div "Дополните диалоги. 1p – Посмотри на себя, как ты одет! Опять майку … надел! сап…" at bounding box center [924, 392] width 814 height 717
copy form "Дополните диалоги. 1p – Посмотри на себя, как ты одет! Опять майку … надел! сап…"
click at [748, 243] on p "шиворот-навыворот" at bounding box center [924, 239] width 779 height 18
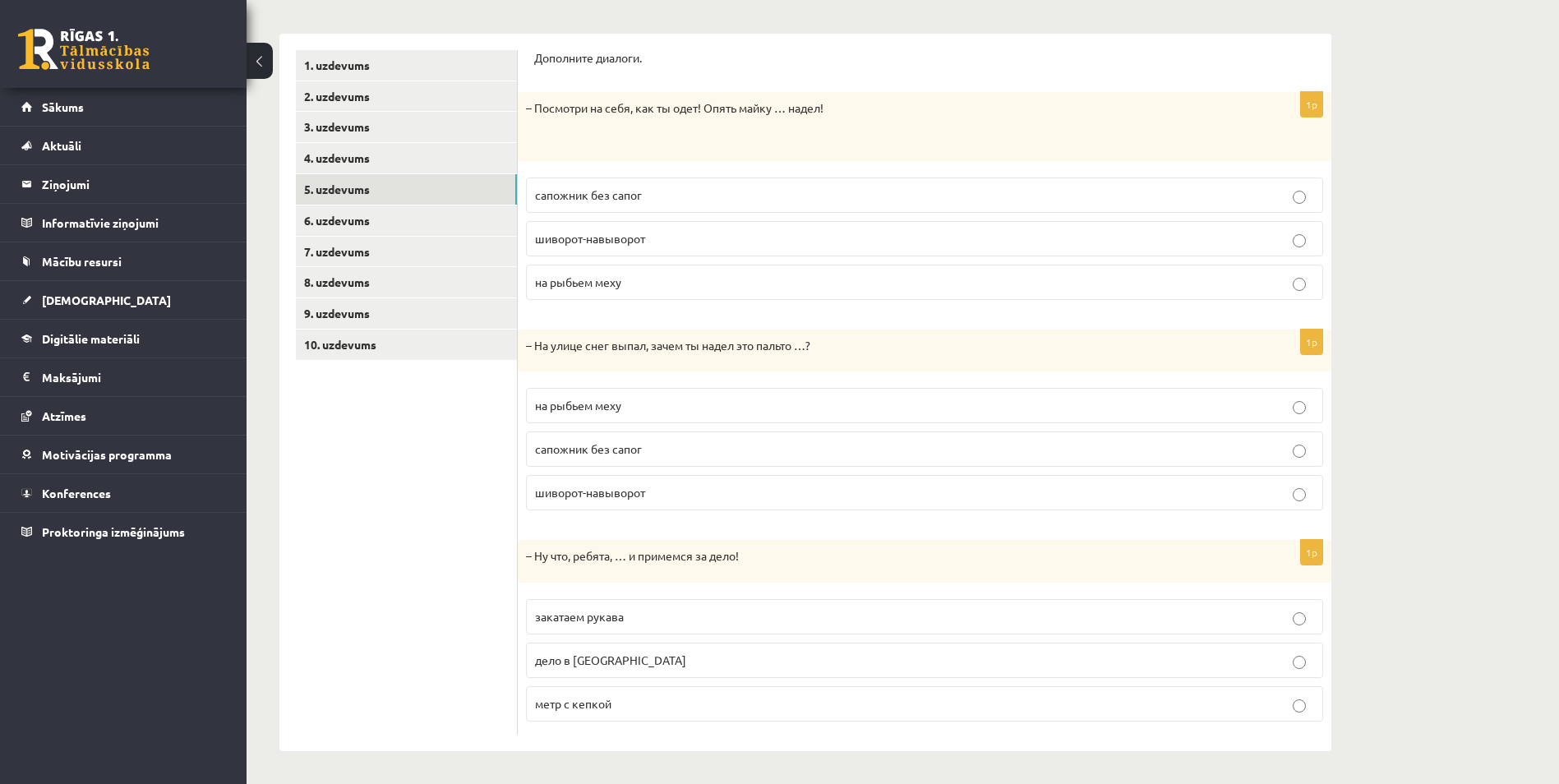
click at [709, 495] on p "шиворот-навыворот" at bounding box center [924, 493] width 779 height 18
drag, startPoint x: 721, startPoint y: 616, endPoint x: 703, endPoint y: 540, distance: 78.1
click at [721, 616] on p "закатаем рукава" at bounding box center [924, 616] width 779 height 18
click at [407, 238] on link "7. uzdevums" at bounding box center [406, 251] width 221 height 30
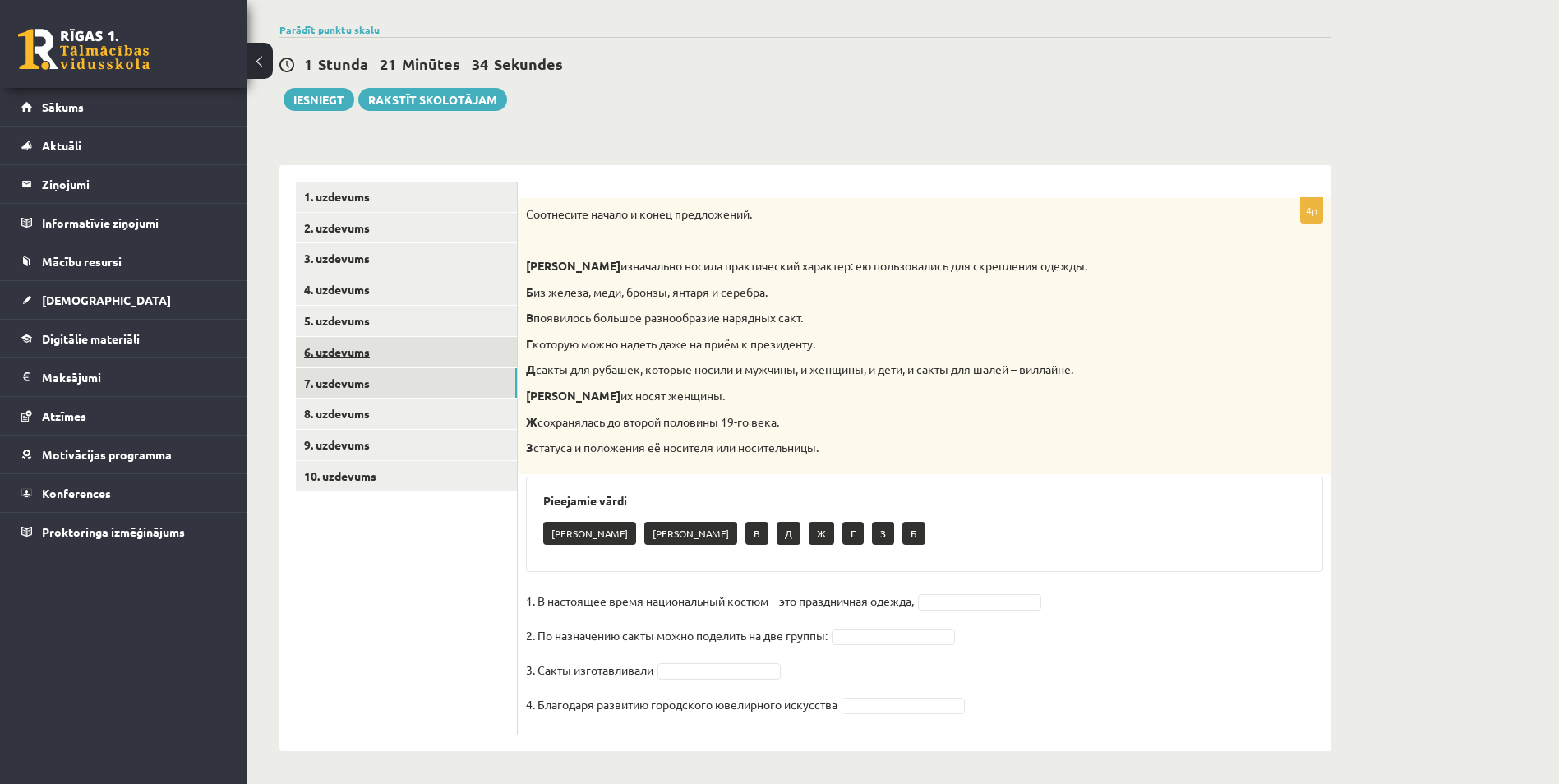
scroll to position [114, 0]
click at [405, 357] on link "6. uzdevums" at bounding box center [406, 352] width 221 height 30
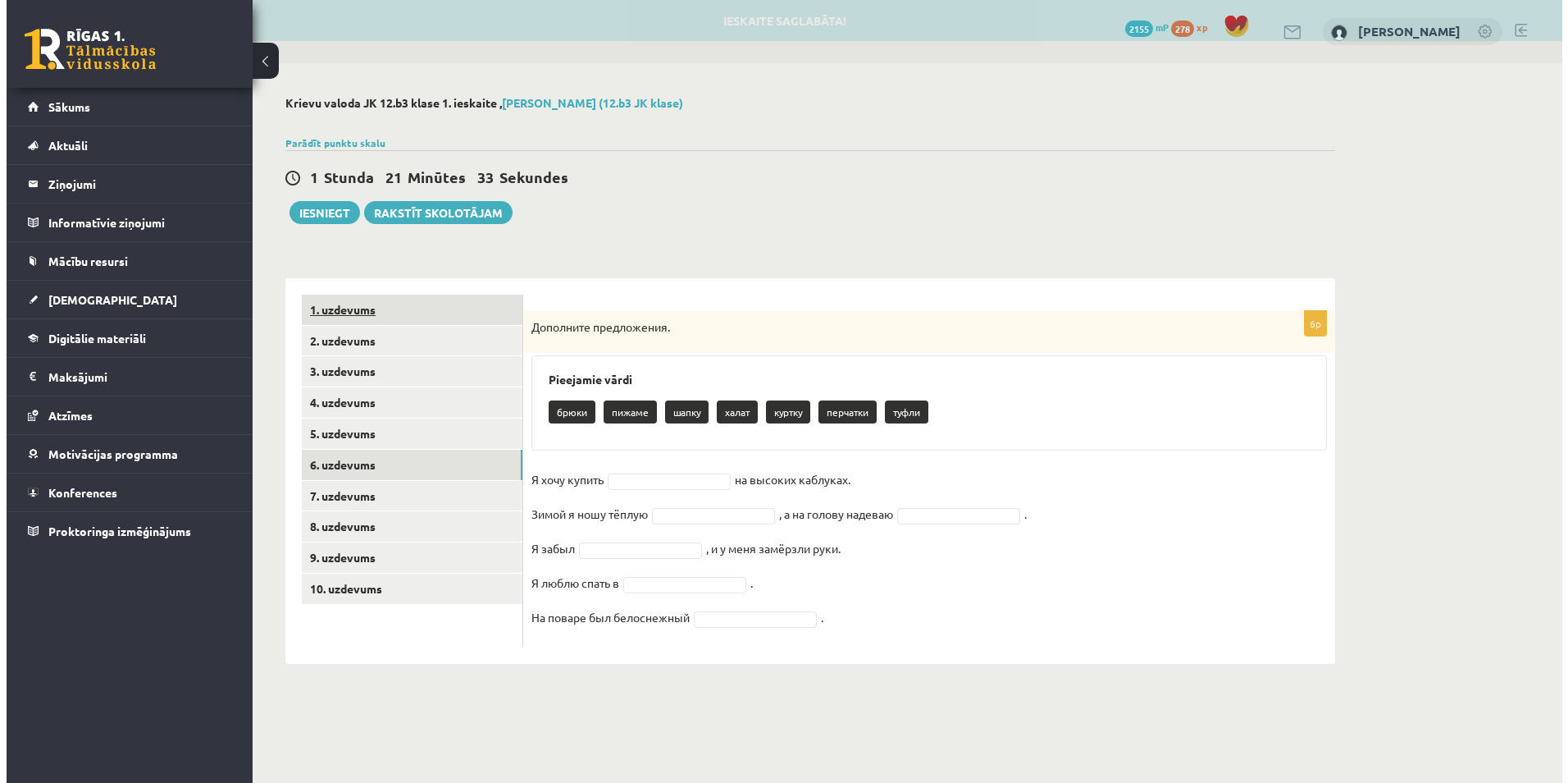
scroll to position [0, 0]
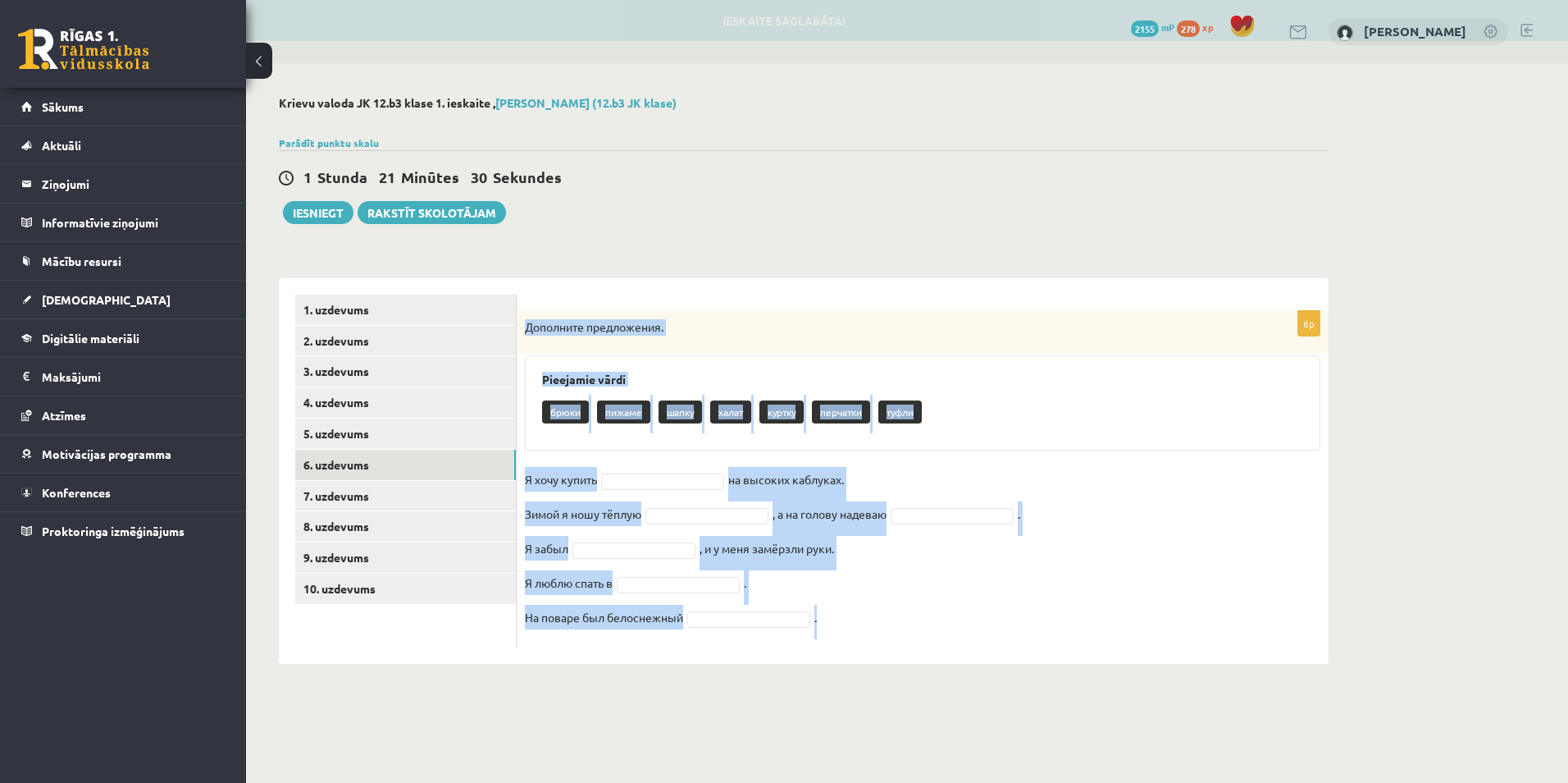
drag, startPoint x: 519, startPoint y: 333, endPoint x: 825, endPoint y: 619, distance: 418.8
click at [825, 619] on div "6p Дополните предложения. Pieejamie vārdi брюки пижаме шапку халат куртку перча…" at bounding box center [922, 480] width 812 height 337
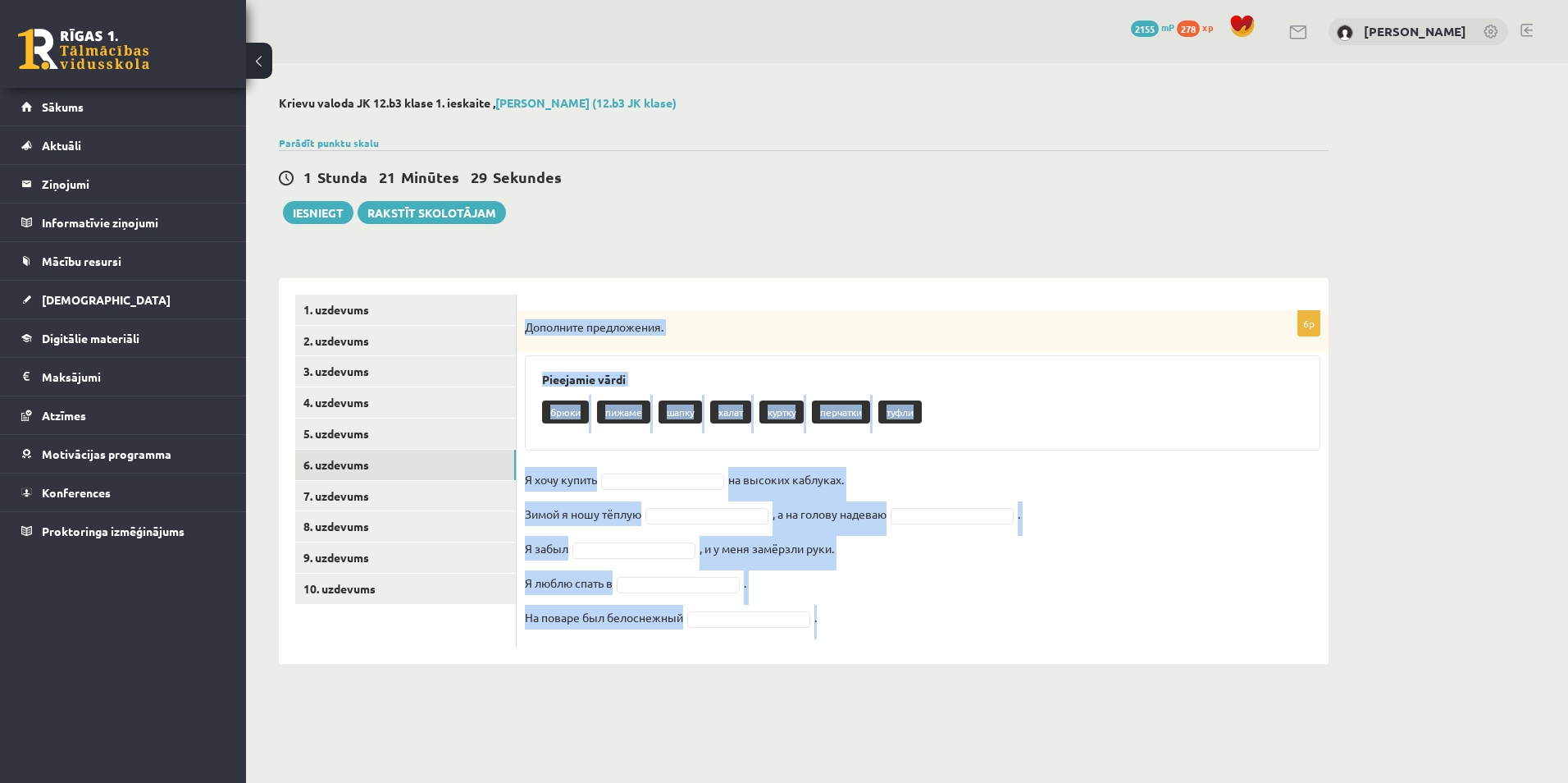
copy div "Дополните предложения. Pieejamie vārdi брюки пижаме шапку халат куртку перчатки…"
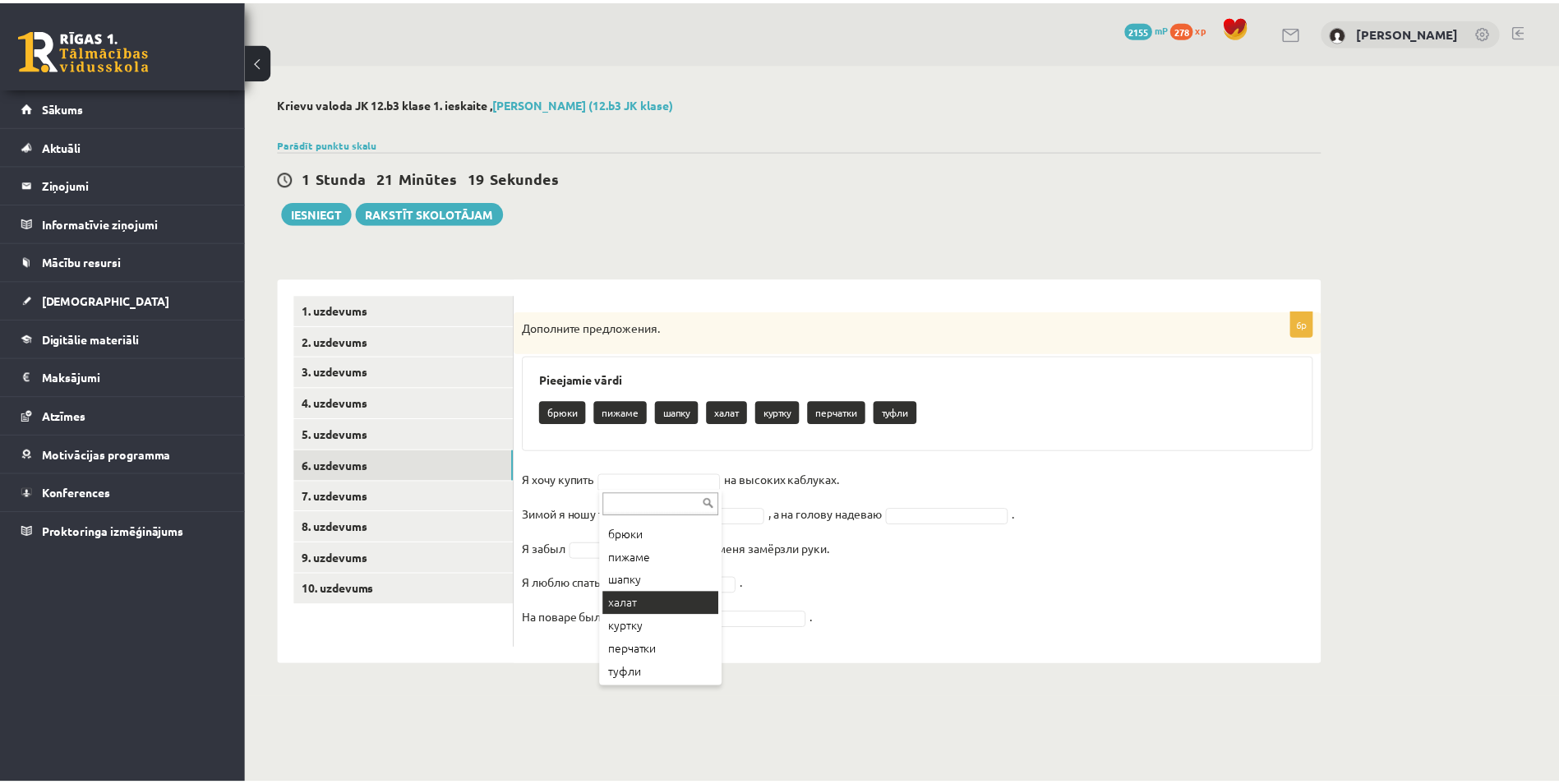
scroll to position [19, 0]
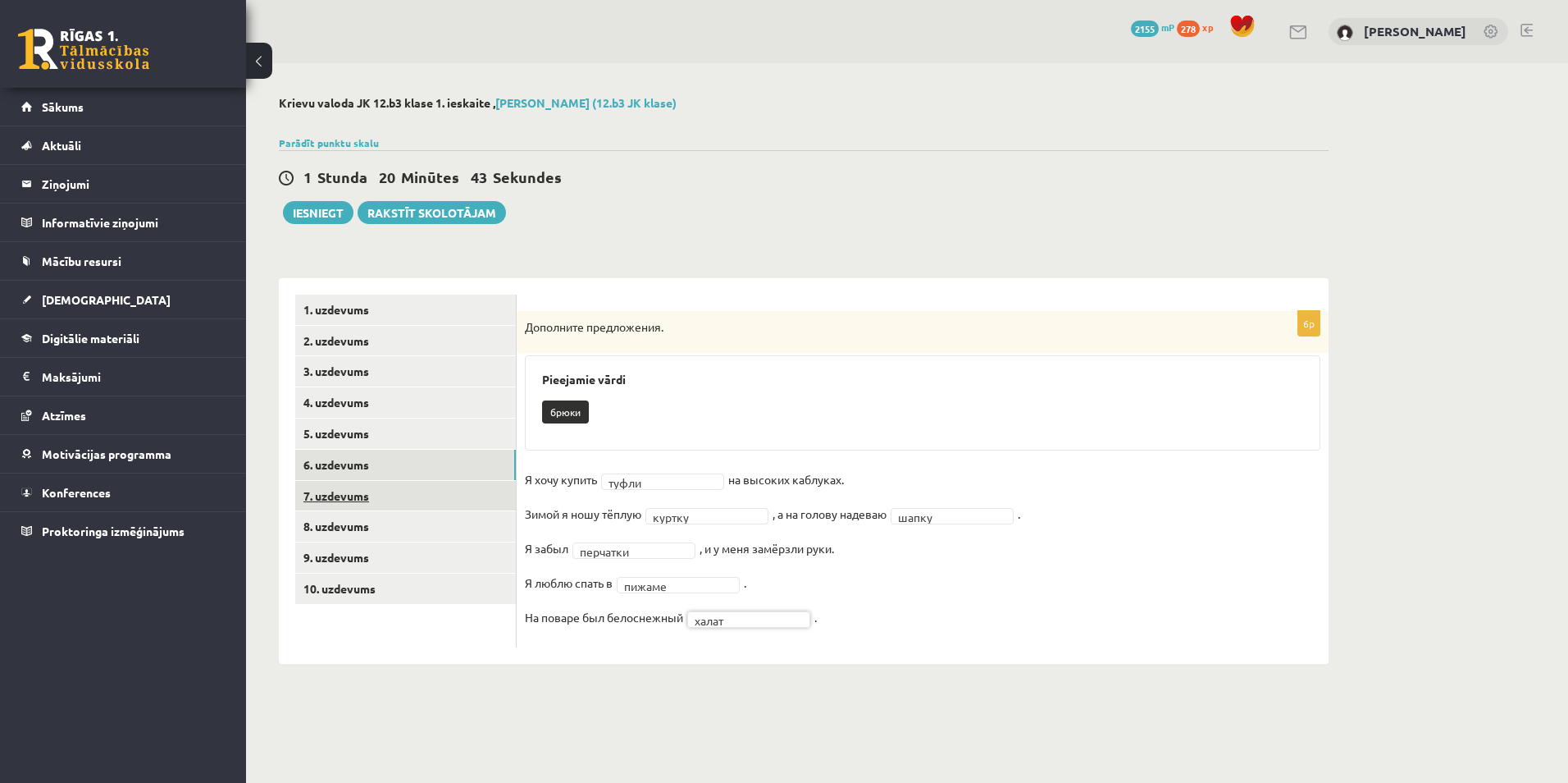
click at [440, 505] on link "7. uzdevums" at bounding box center [406, 495] width 221 height 30
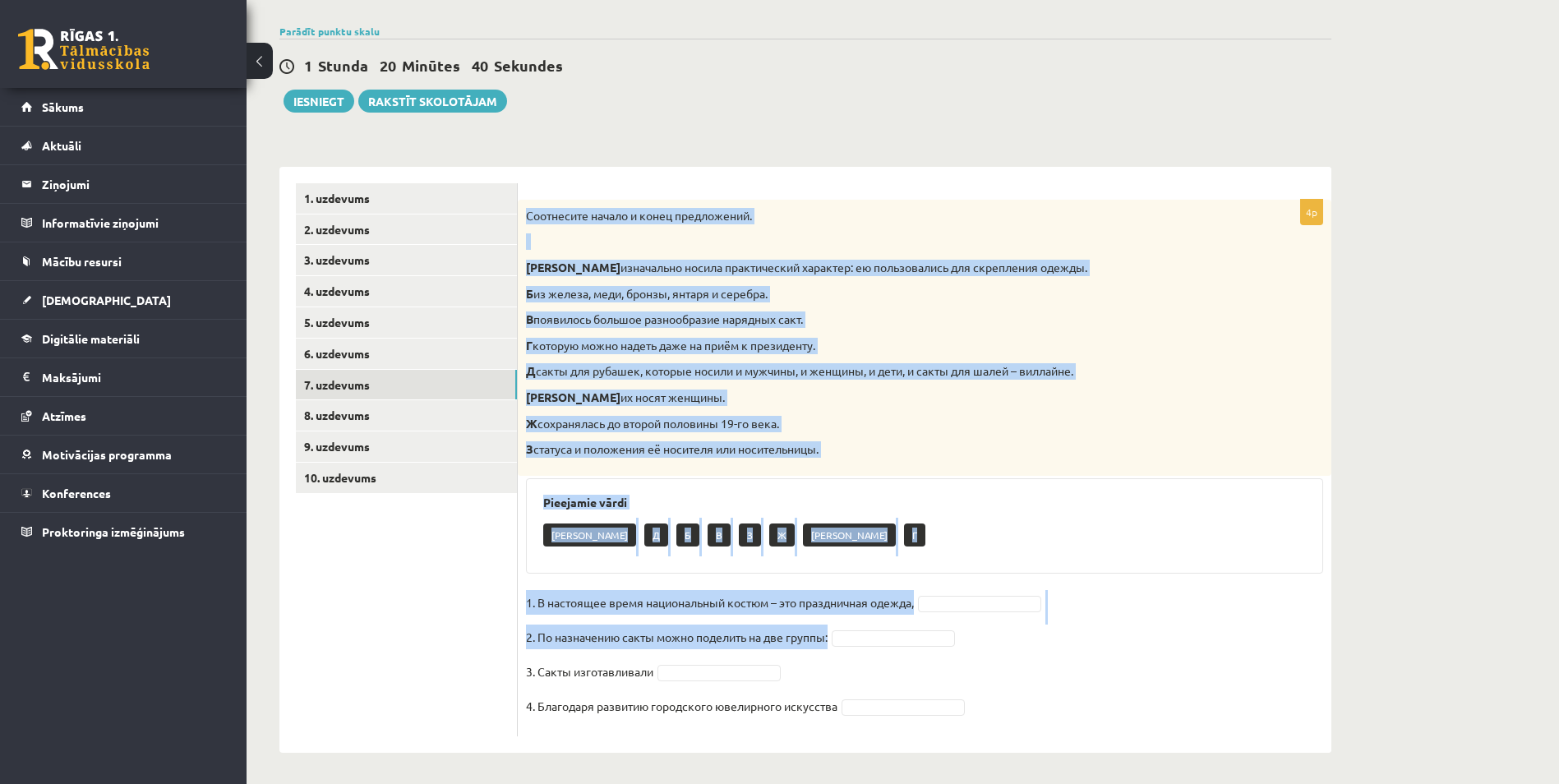
scroll to position [114, 0]
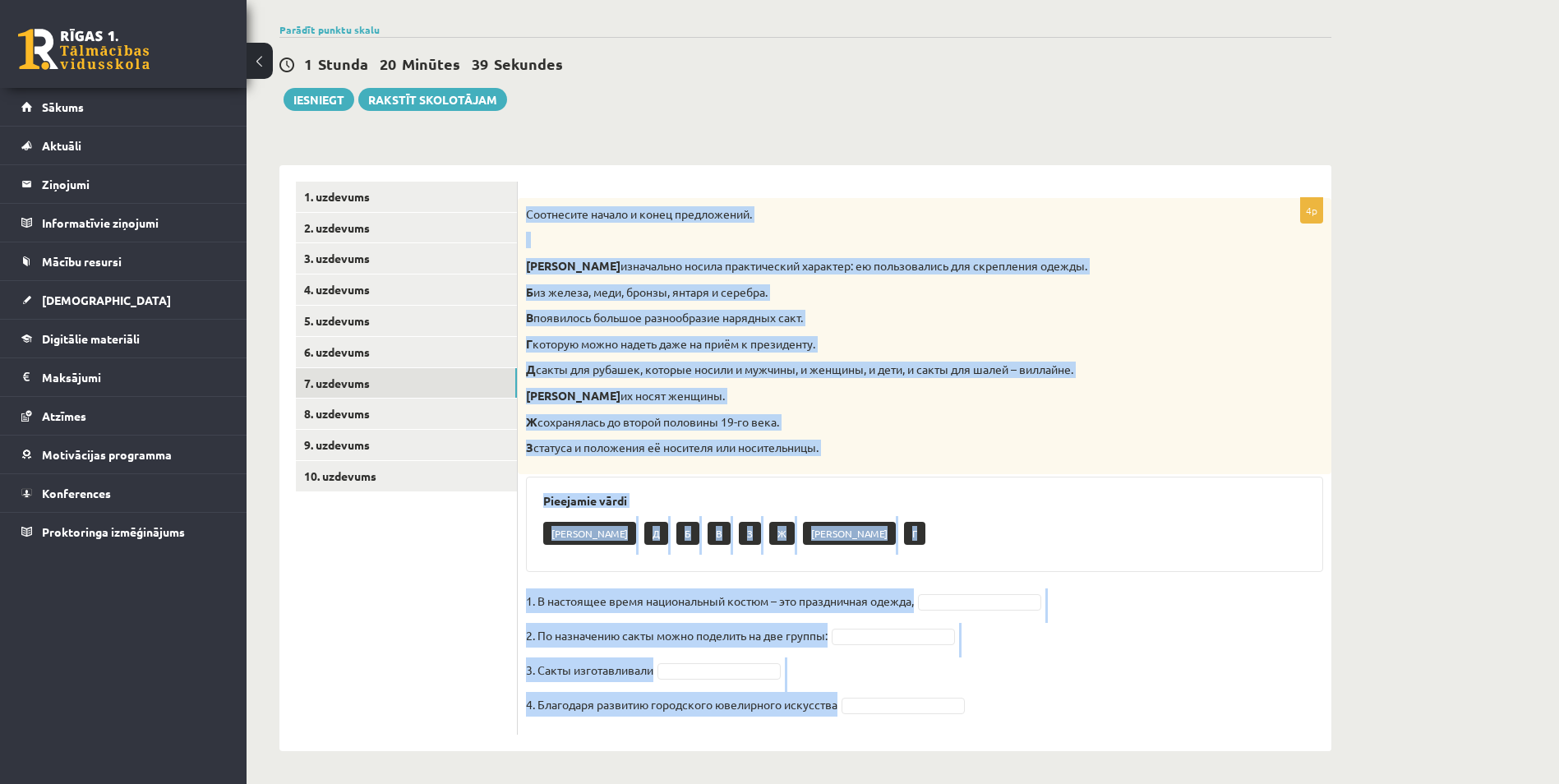
drag, startPoint x: 528, startPoint y: 327, endPoint x: 991, endPoint y: 720, distance: 607.3
click at [991, 720] on div "4p Соотнесите начало и конец предложений. А изначально носила практический хара…" at bounding box center [924, 466] width 814 height 537
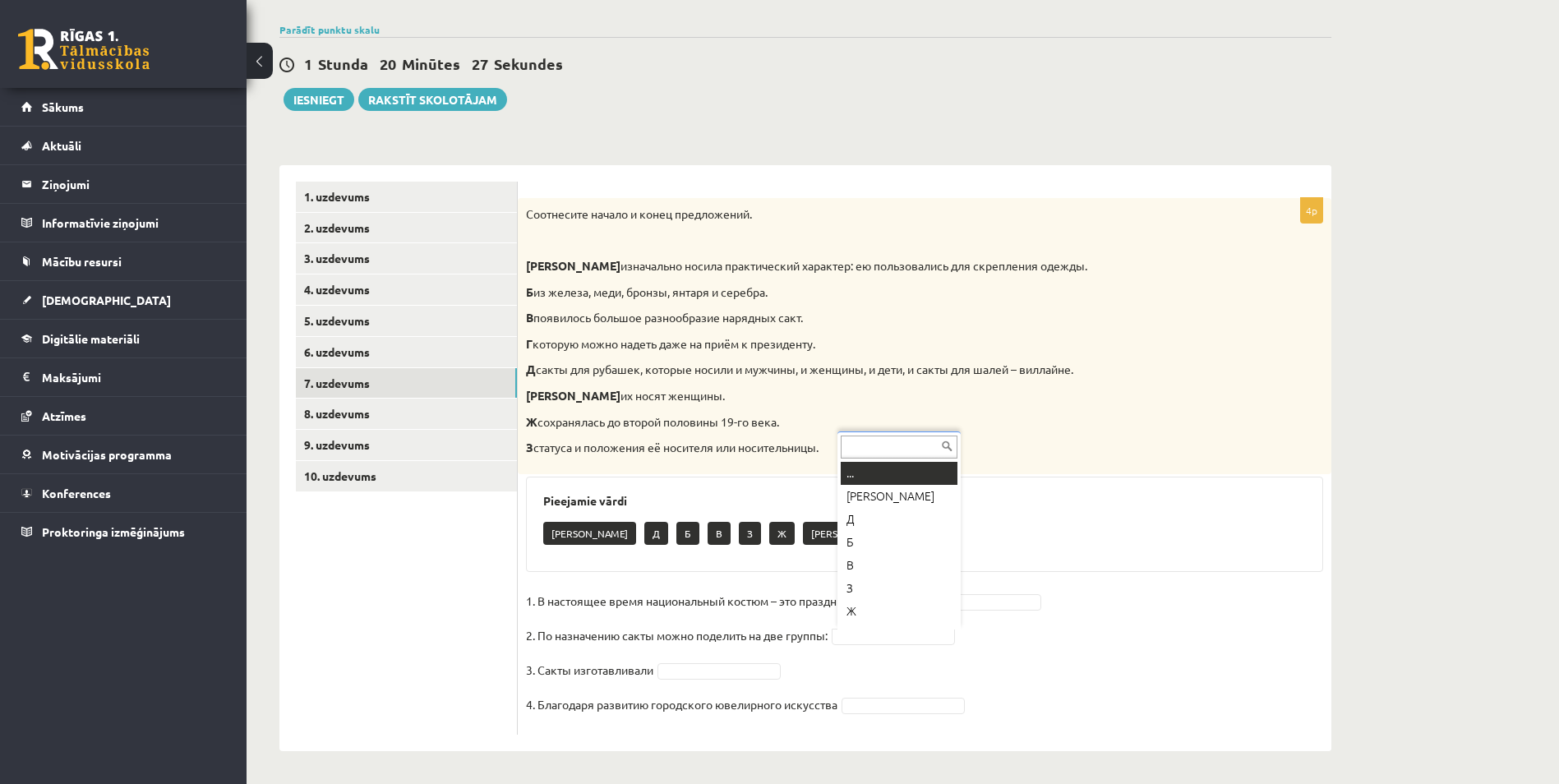
scroll to position [19, 0]
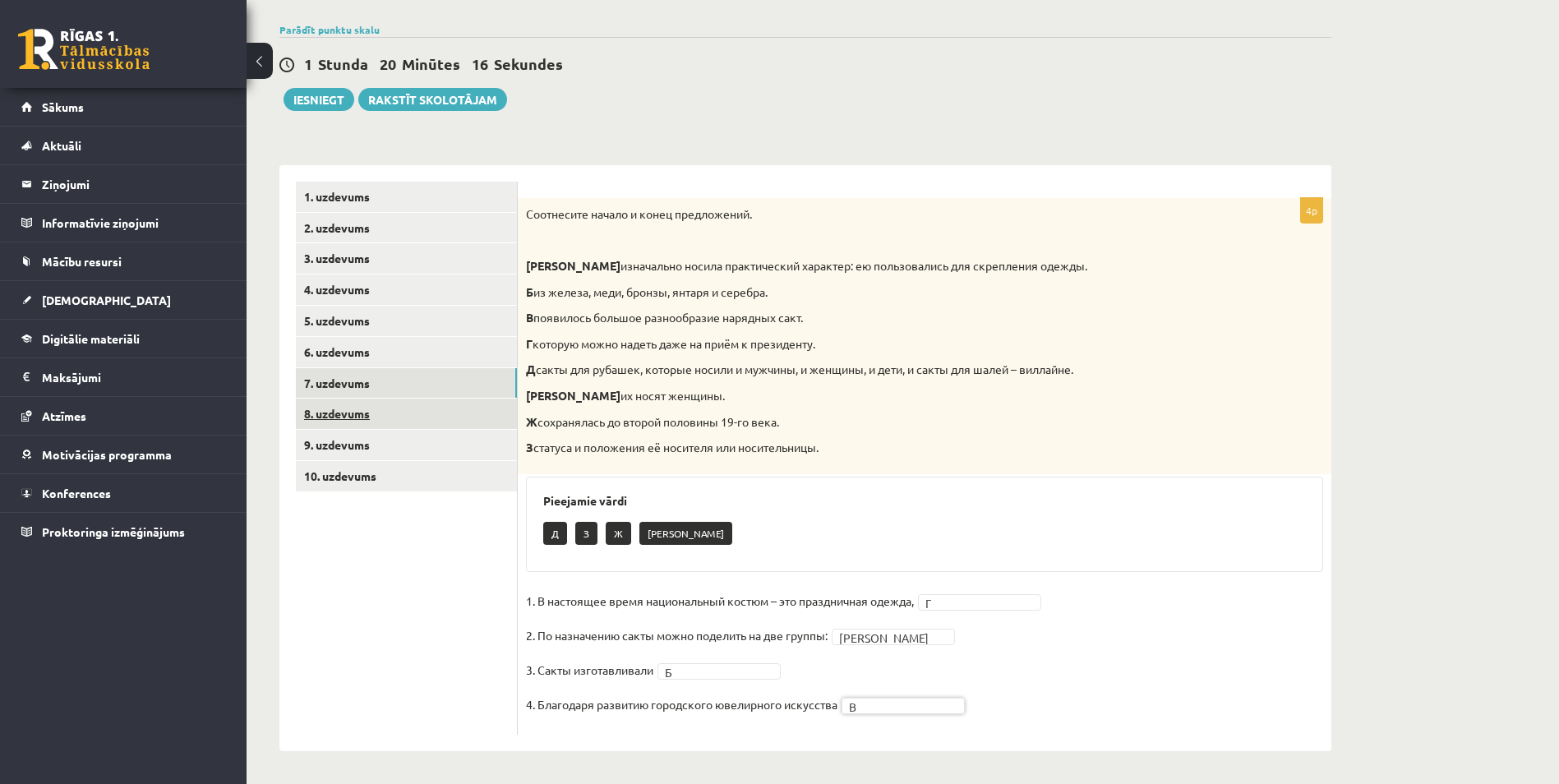
click at [405, 415] on link "8. uzdevums" at bounding box center [406, 413] width 221 height 30
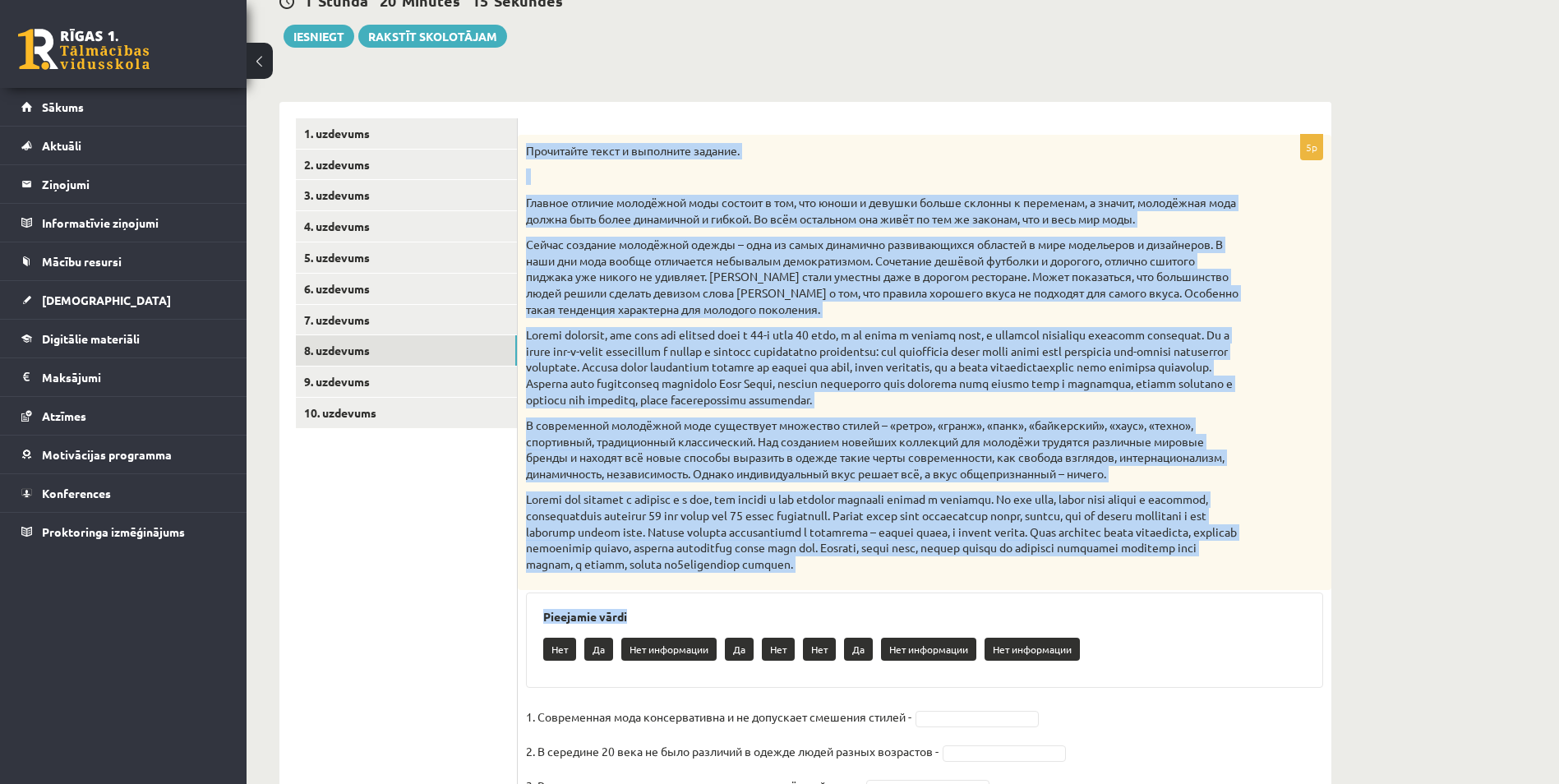
scroll to position [327, 0]
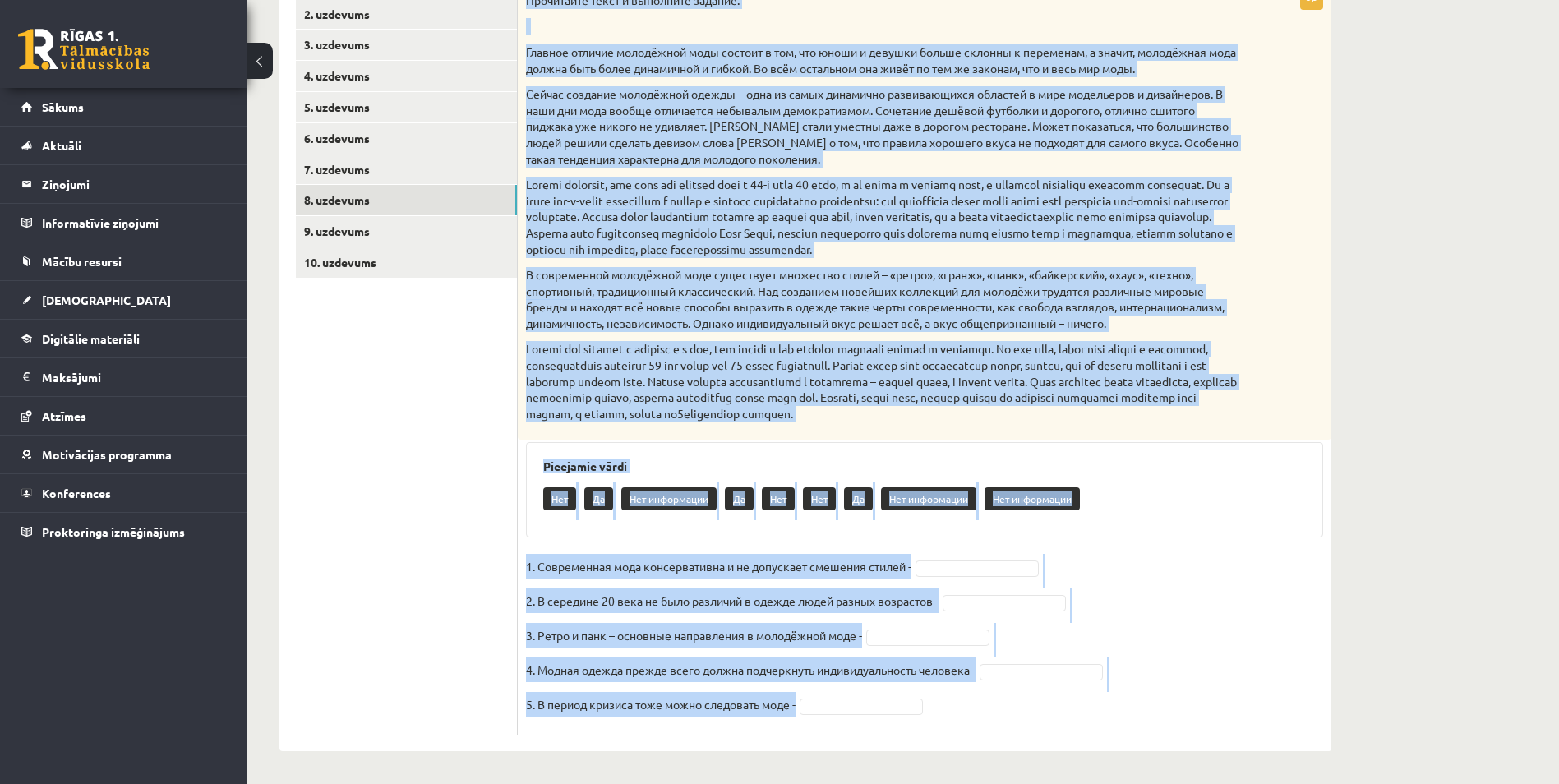
drag, startPoint x: 522, startPoint y: 210, endPoint x: 945, endPoint y: 710, distance: 654.9
click at [945, 710] on div "5p Прочитайте текст и выполните задание. Главное отличие молодёжной моды состои…" at bounding box center [924, 359] width 814 height 750
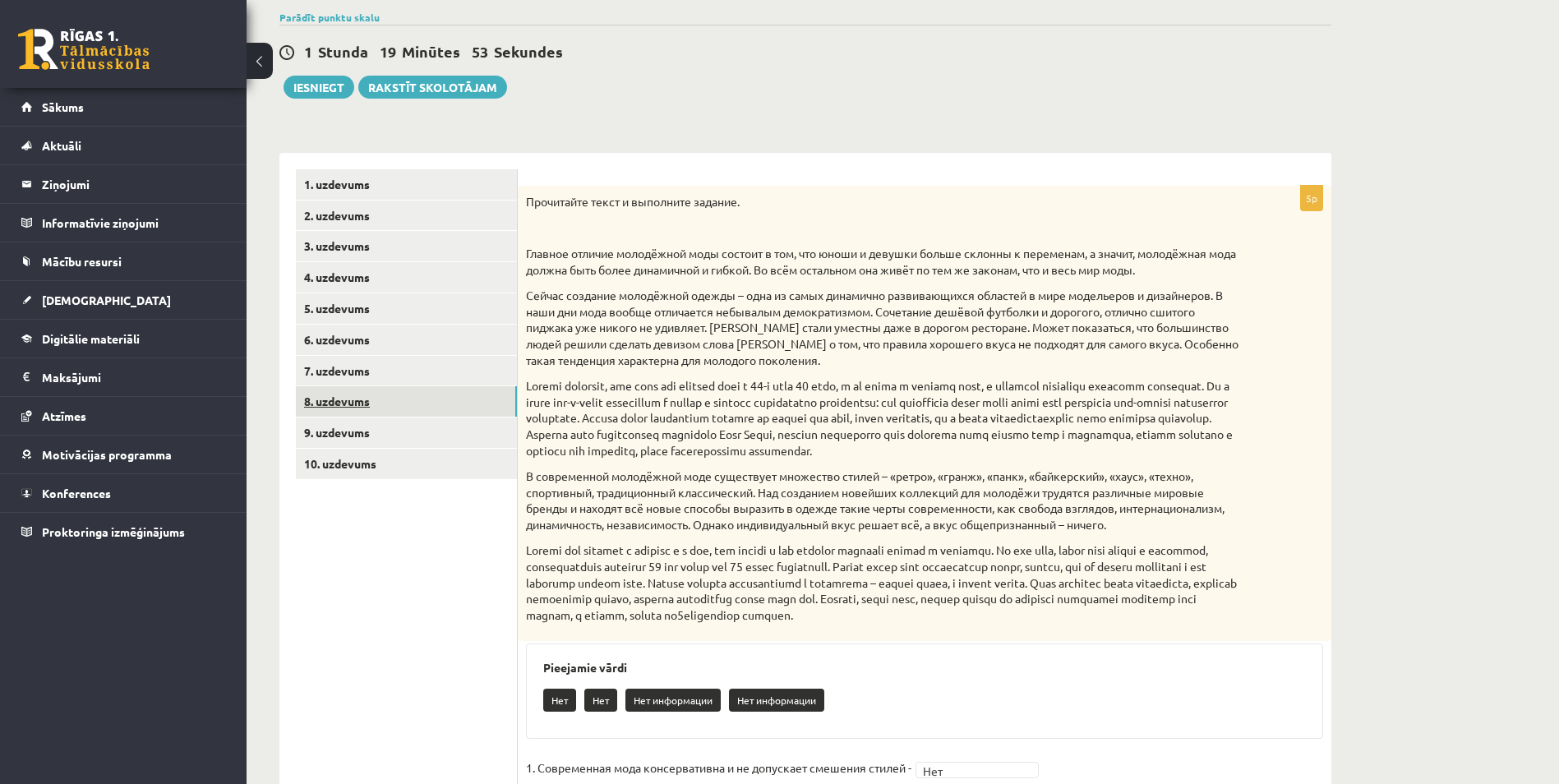
scroll to position [108, 0]
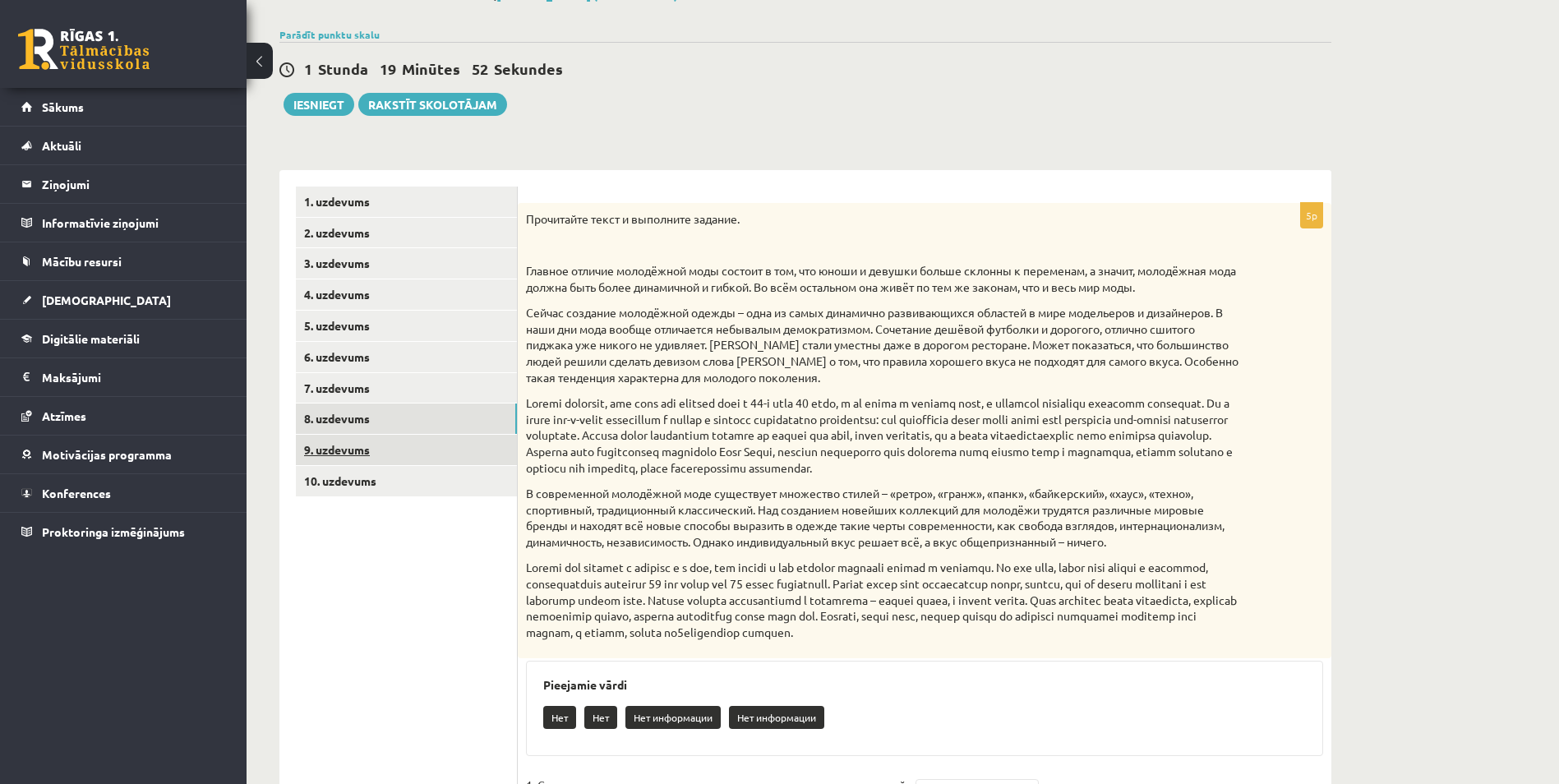
click at [395, 444] on link "9. uzdevums" at bounding box center [406, 449] width 221 height 30
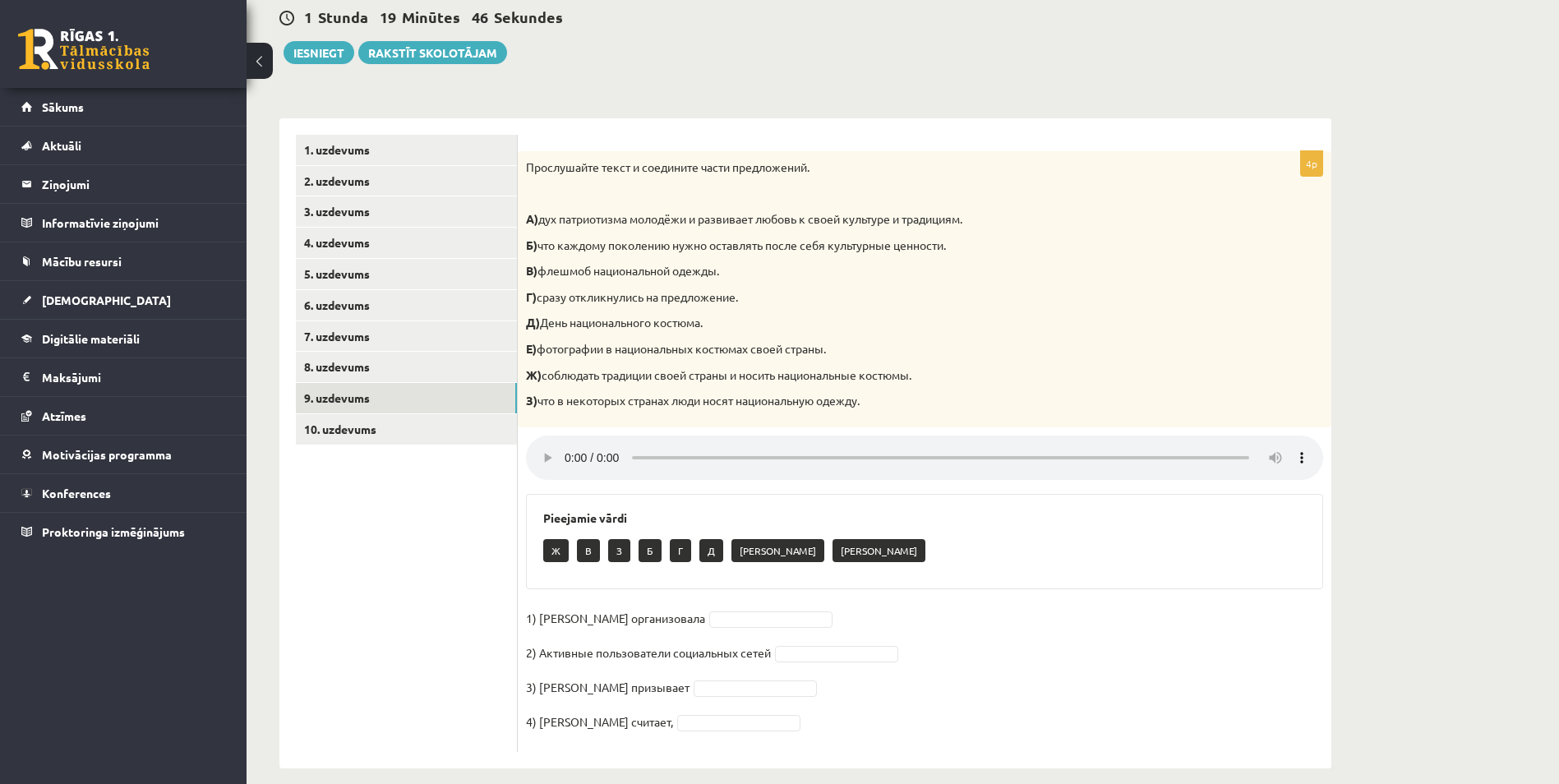
scroll to position [179, 0]
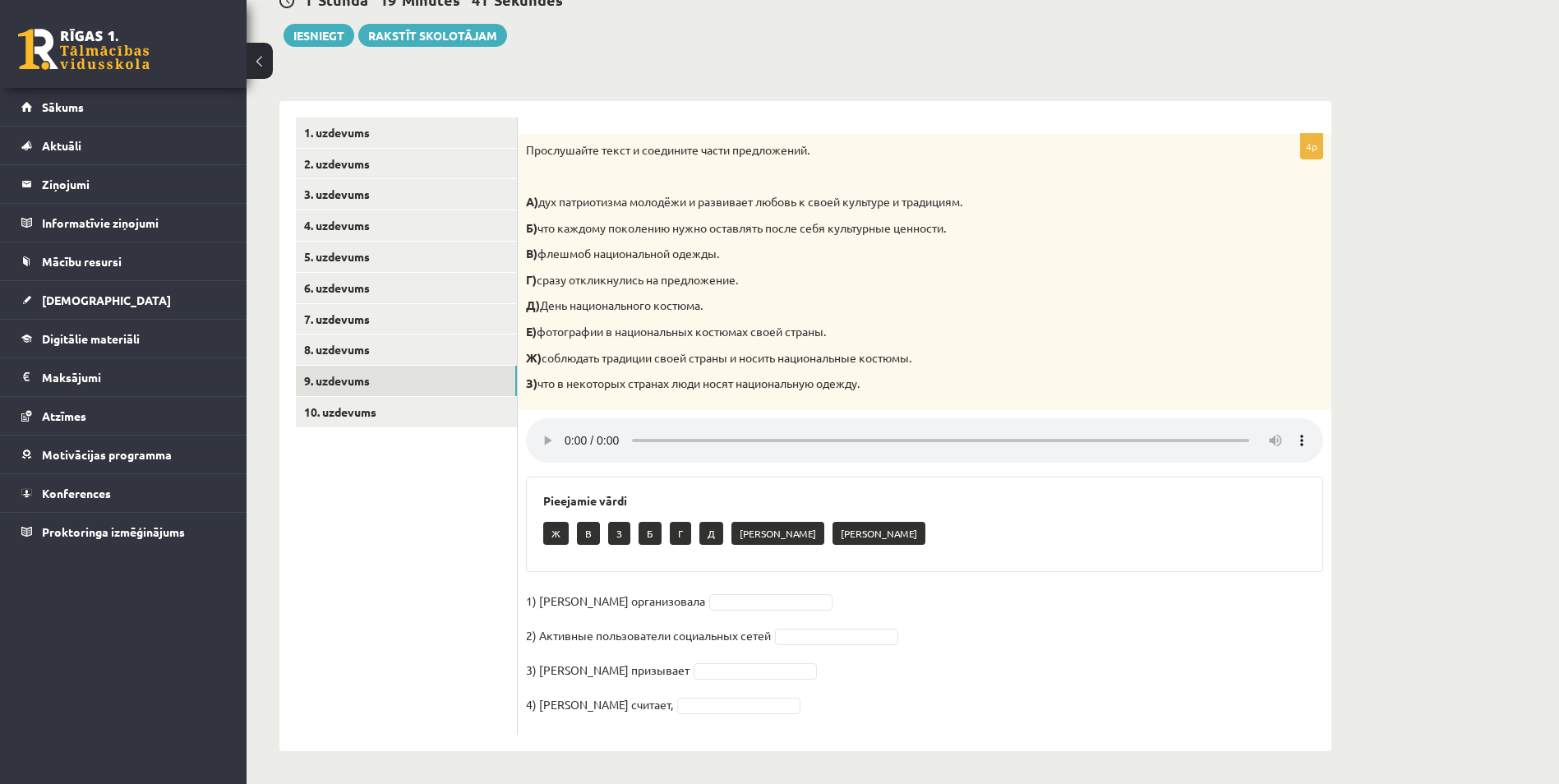
click at [1420, 442] on div "**********" at bounding box center [902, 335] width 1312 height 898
click at [1441, 553] on div "**********" at bounding box center [902, 335] width 1312 height 898
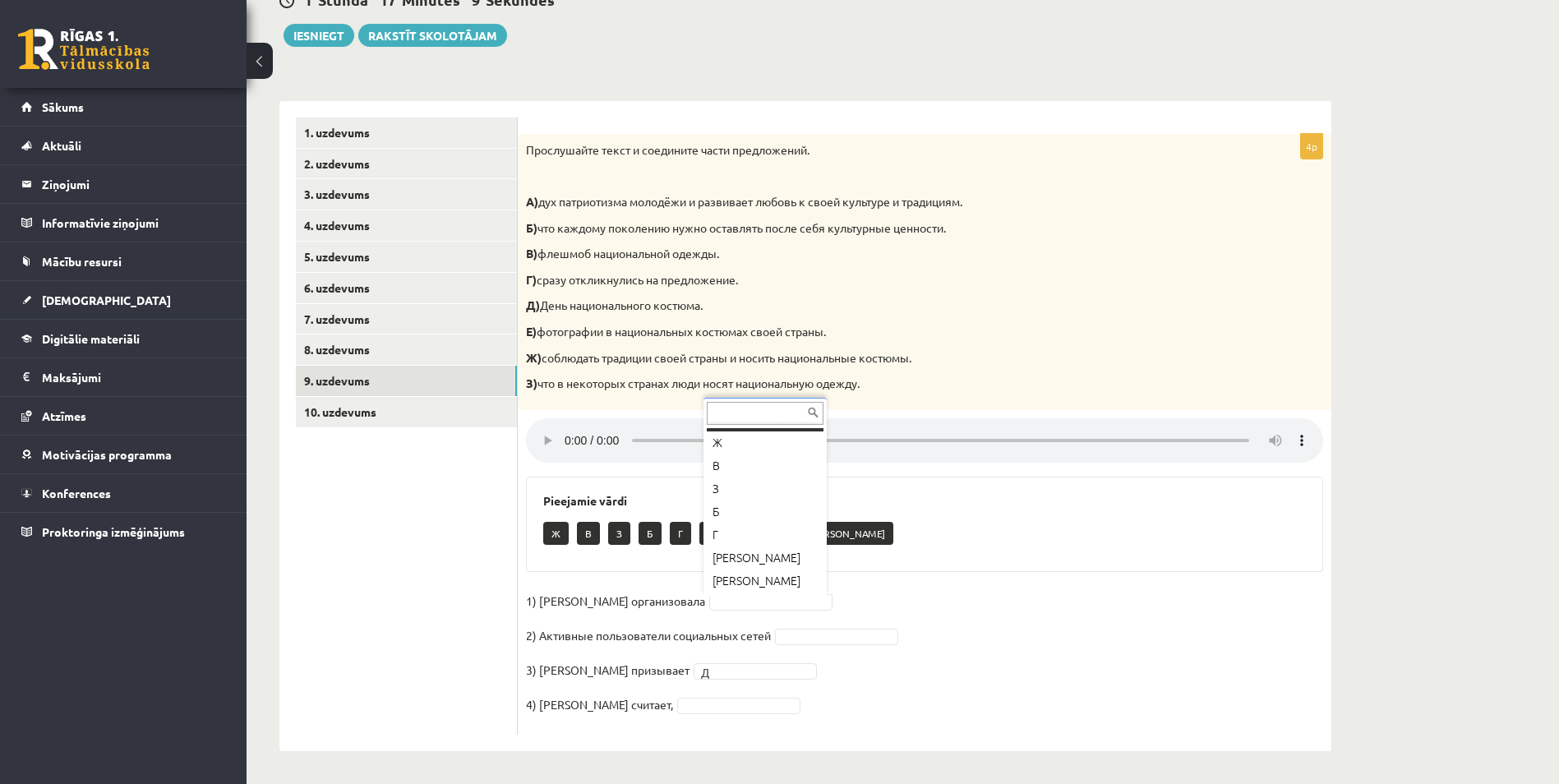
scroll to position [19, 0]
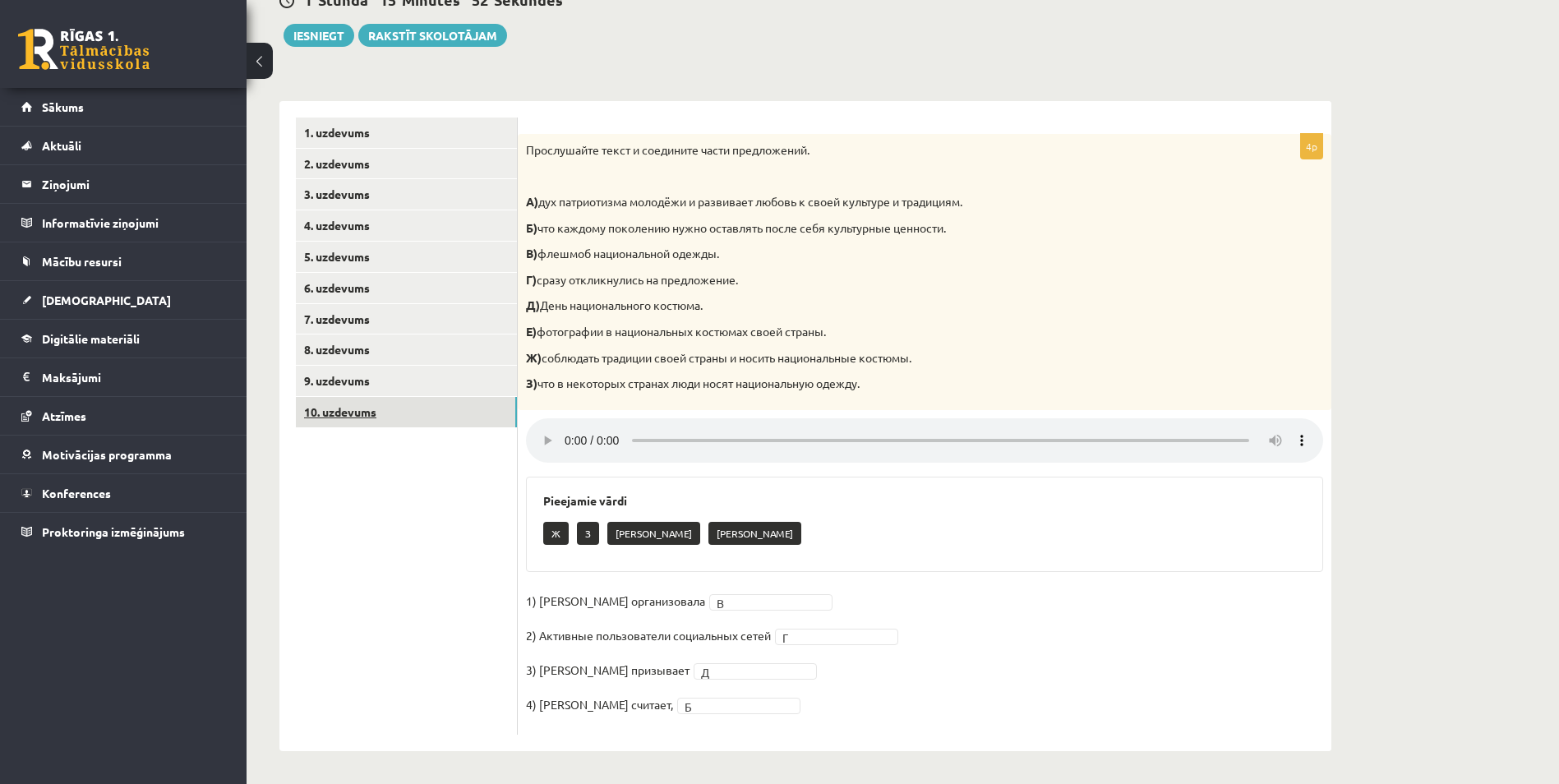
click at [407, 402] on link "10. uzdevums" at bounding box center [406, 411] width 221 height 30
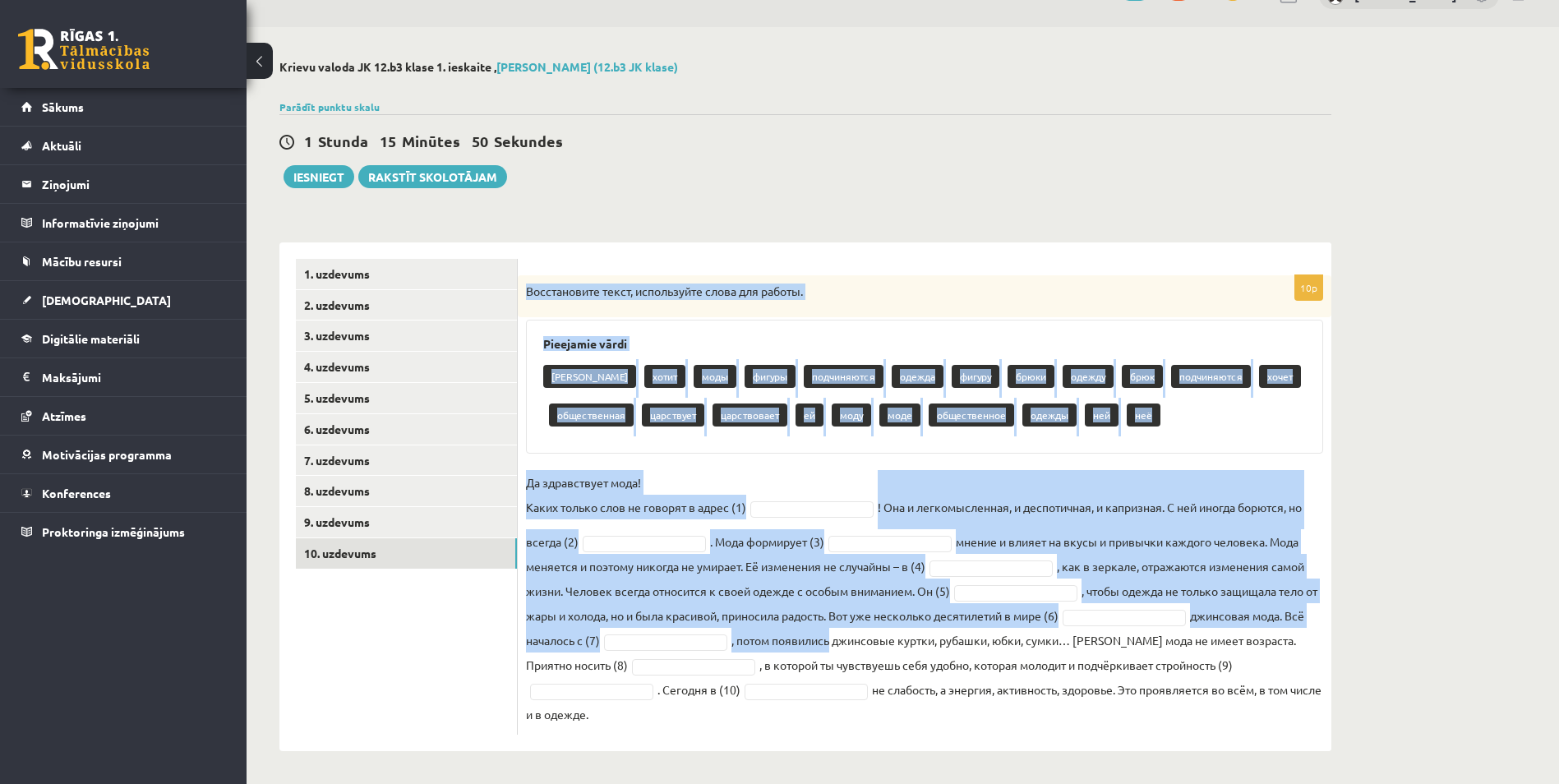
drag, startPoint x: 522, startPoint y: 287, endPoint x: 863, endPoint y: 648, distance: 496.6
click at [863, 648] on div "10p Восстановите текст, используйте слова для работы. Pieejamie vārdi брюков хо…" at bounding box center [924, 504] width 814 height 459
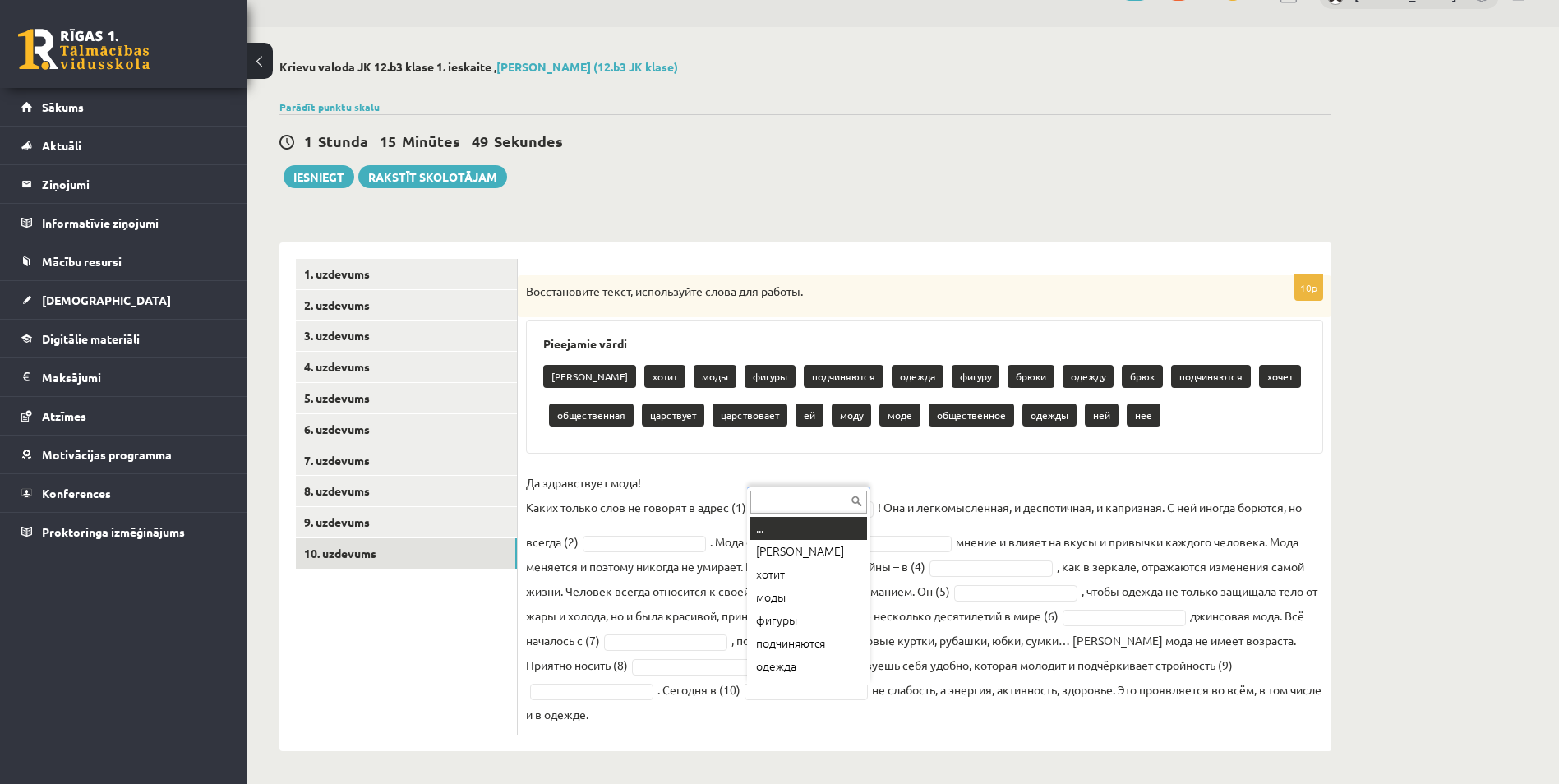
drag, startPoint x: 863, startPoint y: 648, endPoint x: 642, endPoint y: 700, distance: 227.0
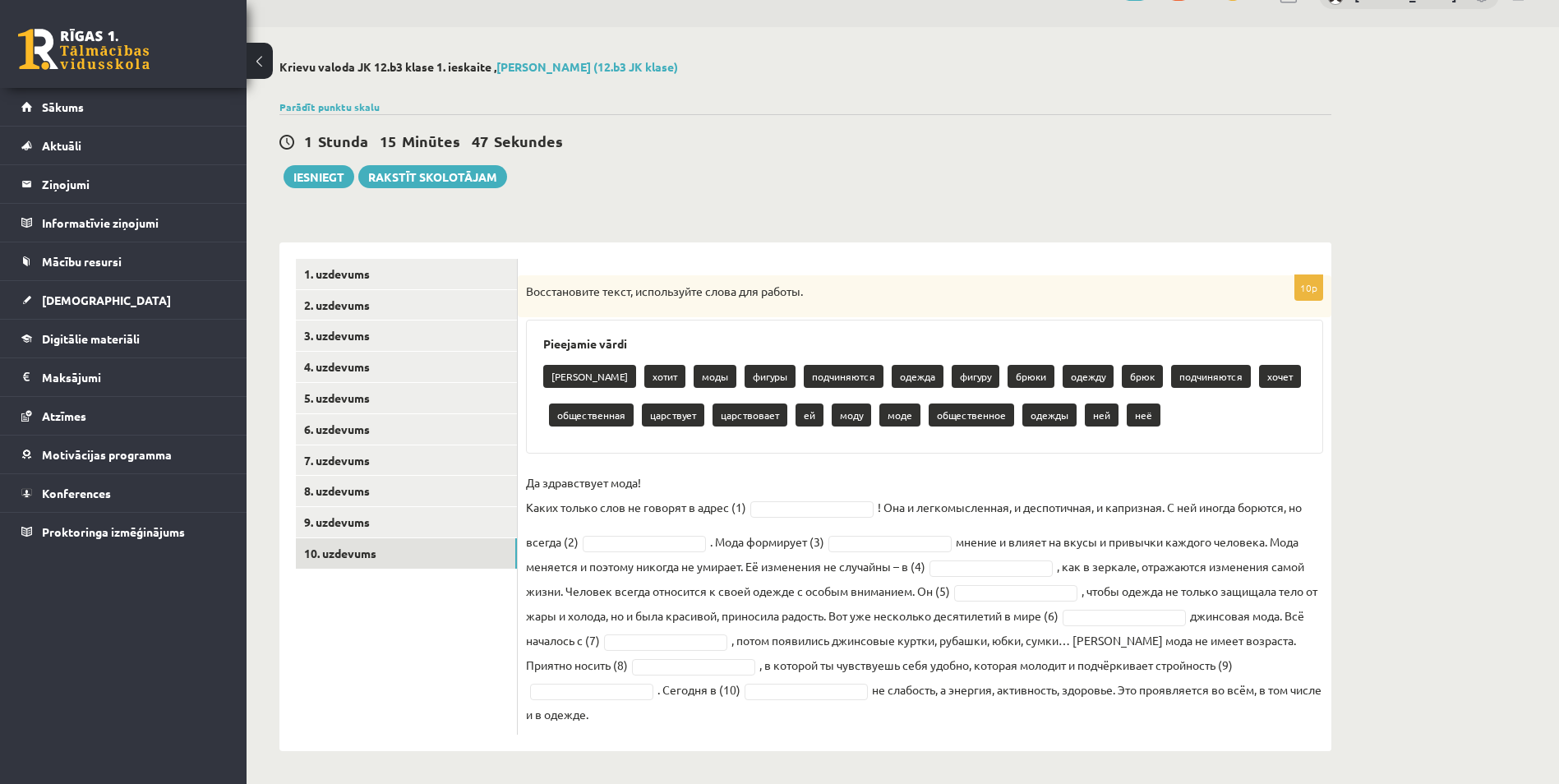
drag, startPoint x: 523, startPoint y: 287, endPoint x: 635, endPoint y: 717, distance: 444.3
click at [635, 717] on div "10p Восстановите текст, используйте слова для работы. Pieejamie vārdi брюков хо…" at bounding box center [924, 504] width 814 height 459
drag, startPoint x: 617, startPoint y: 538, endPoint x: 629, endPoint y: 529, distance: 15.0
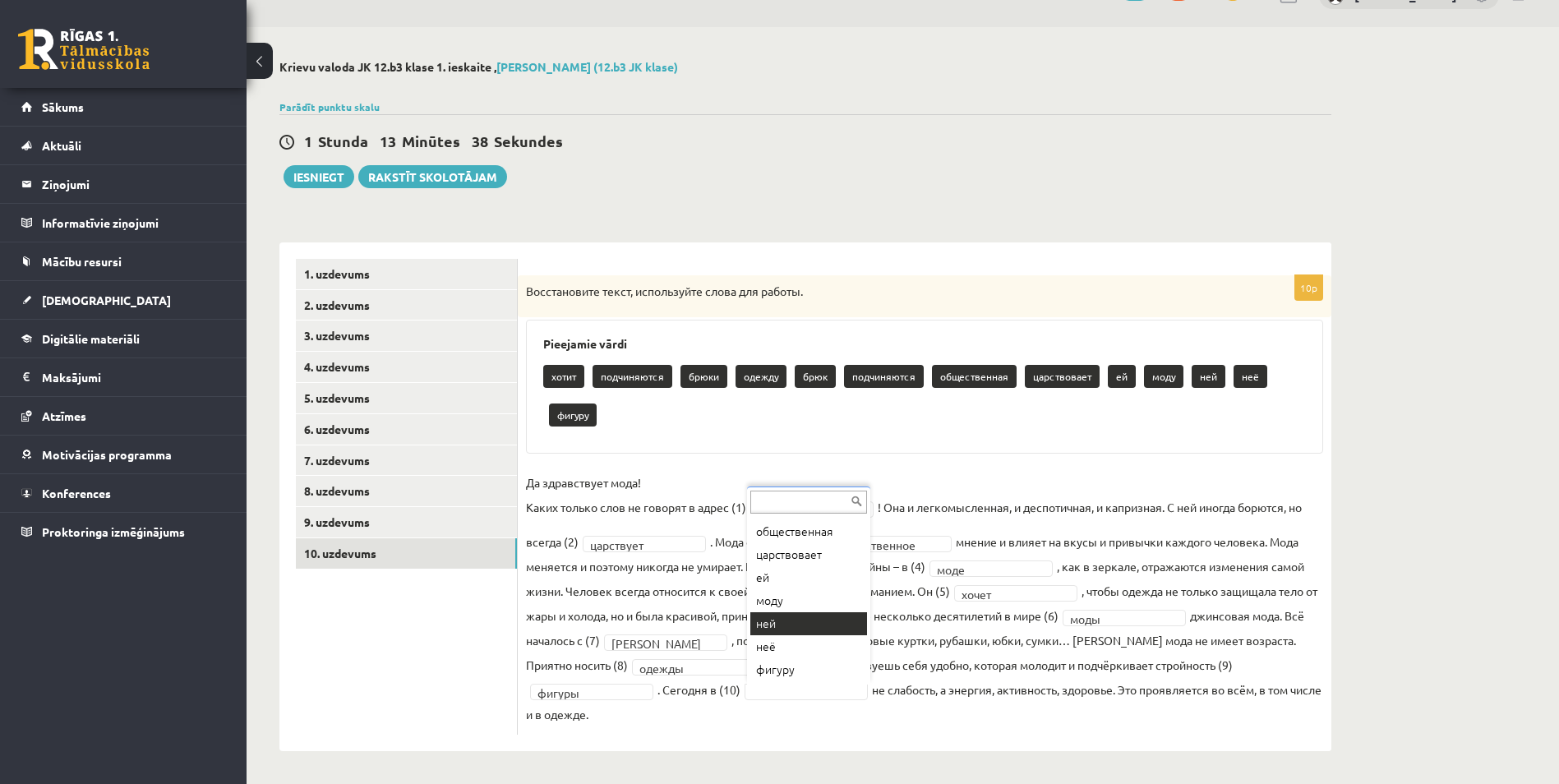
scroll to position [0, 0]
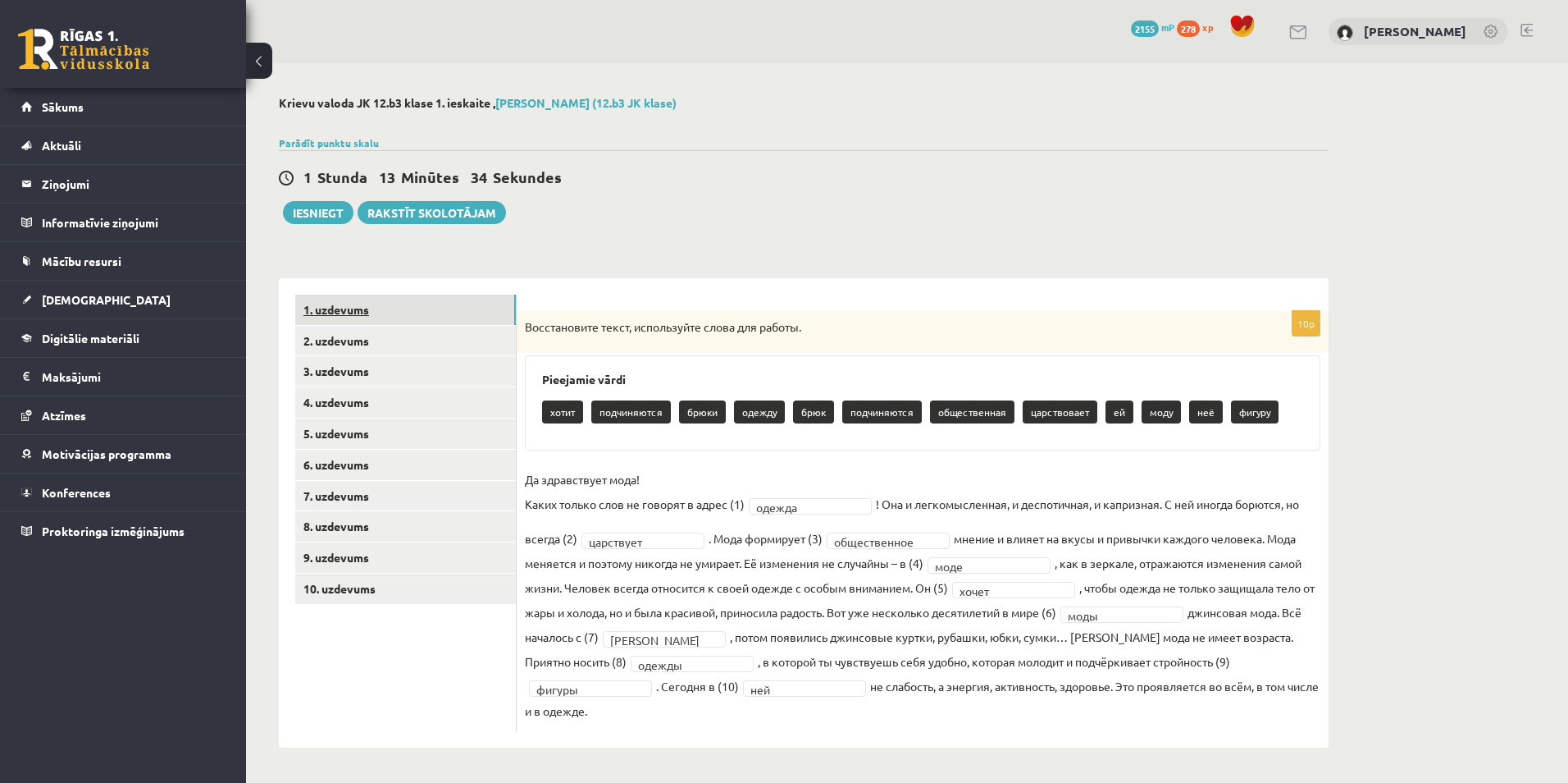
click at [401, 318] on link "1. uzdevums" at bounding box center [406, 309] width 221 height 30
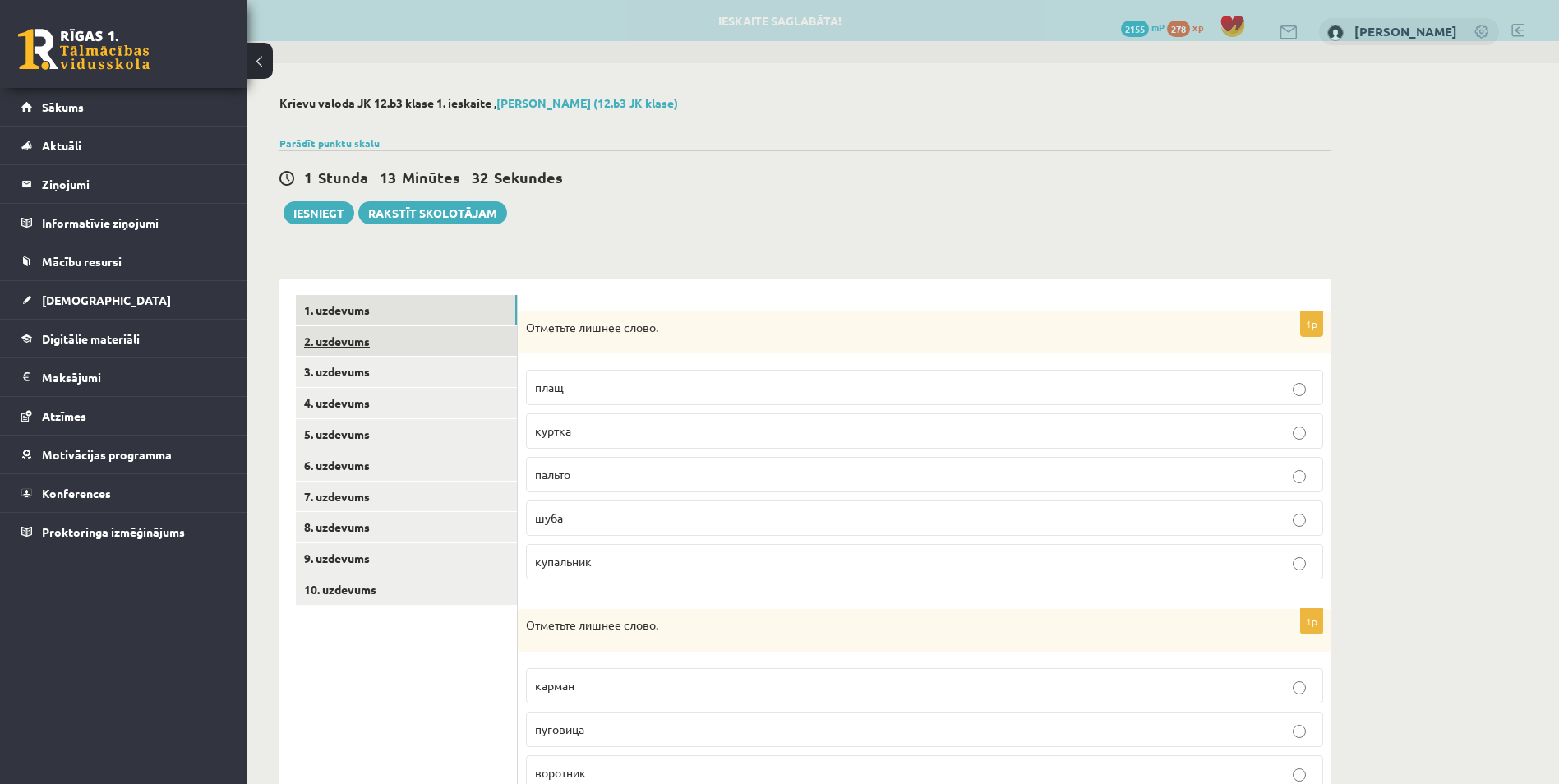
click at [405, 356] on link "2. uzdevums" at bounding box center [406, 341] width 221 height 30
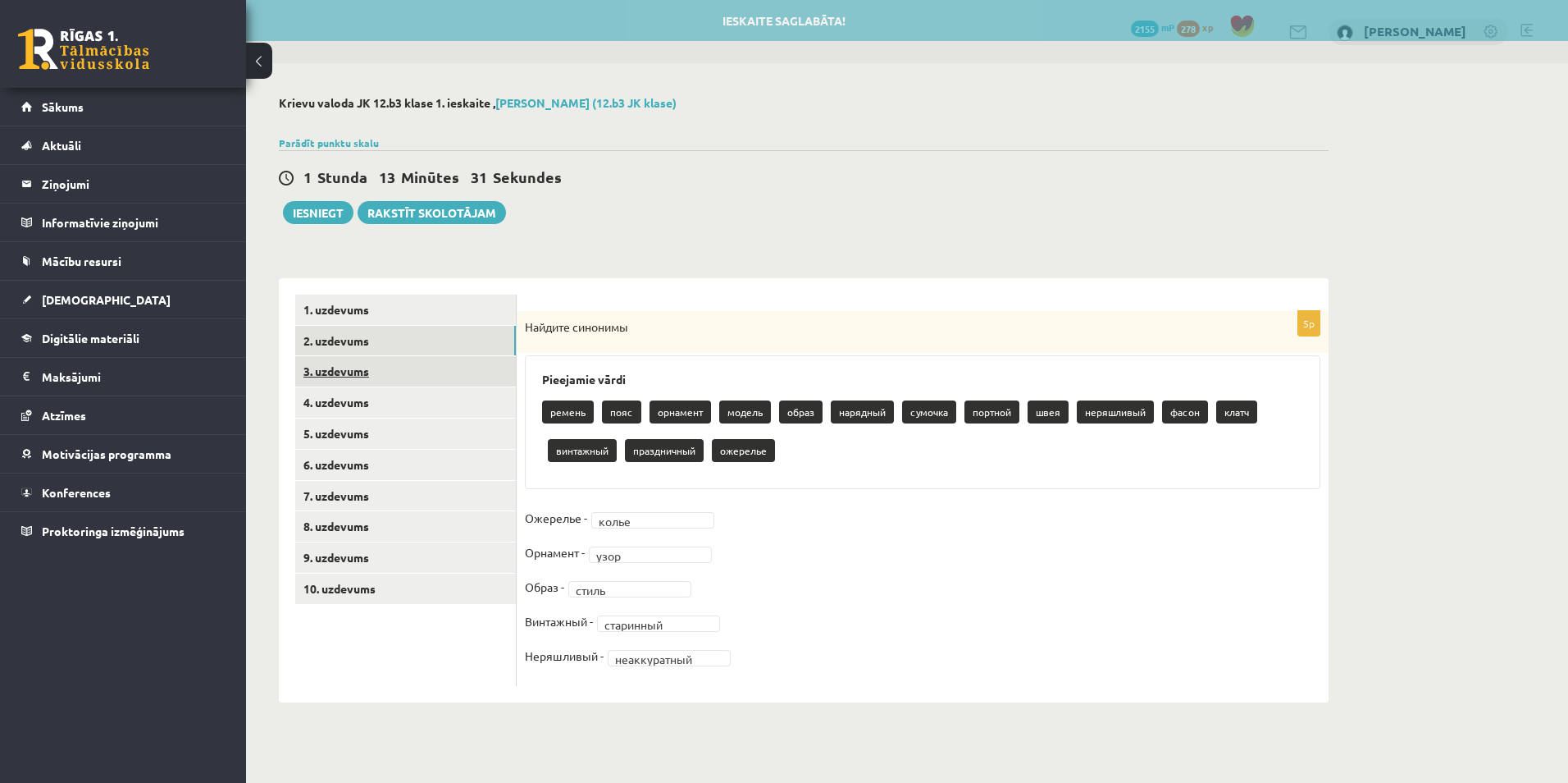
click at [400, 374] on link "3. uzdevums" at bounding box center [406, 371] width 221 height 30
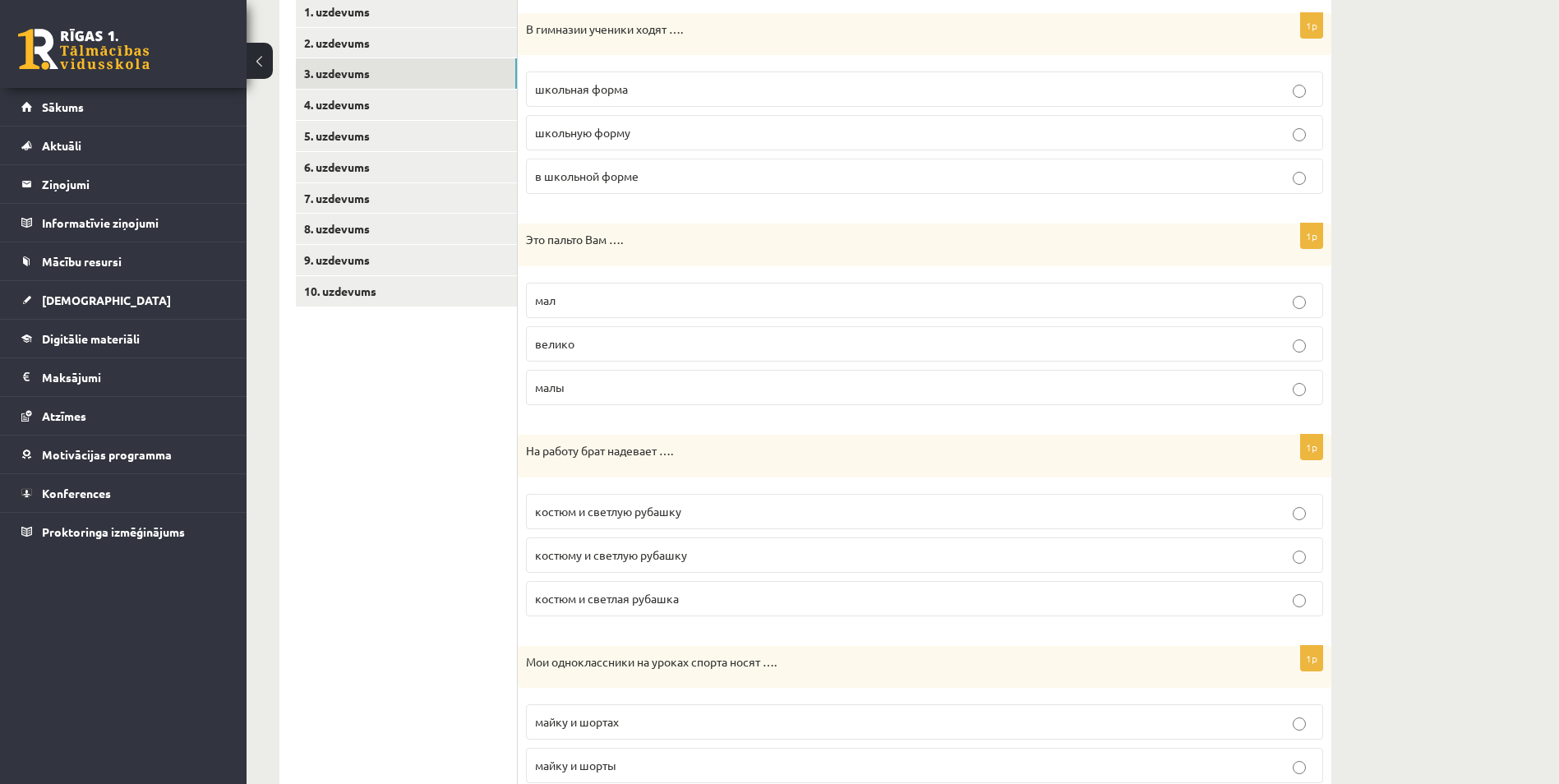
scroll to position [301, 0]
click at [379, 105] on link "4. uzdevums" at bounding box center [406, 101] width 221 height 30
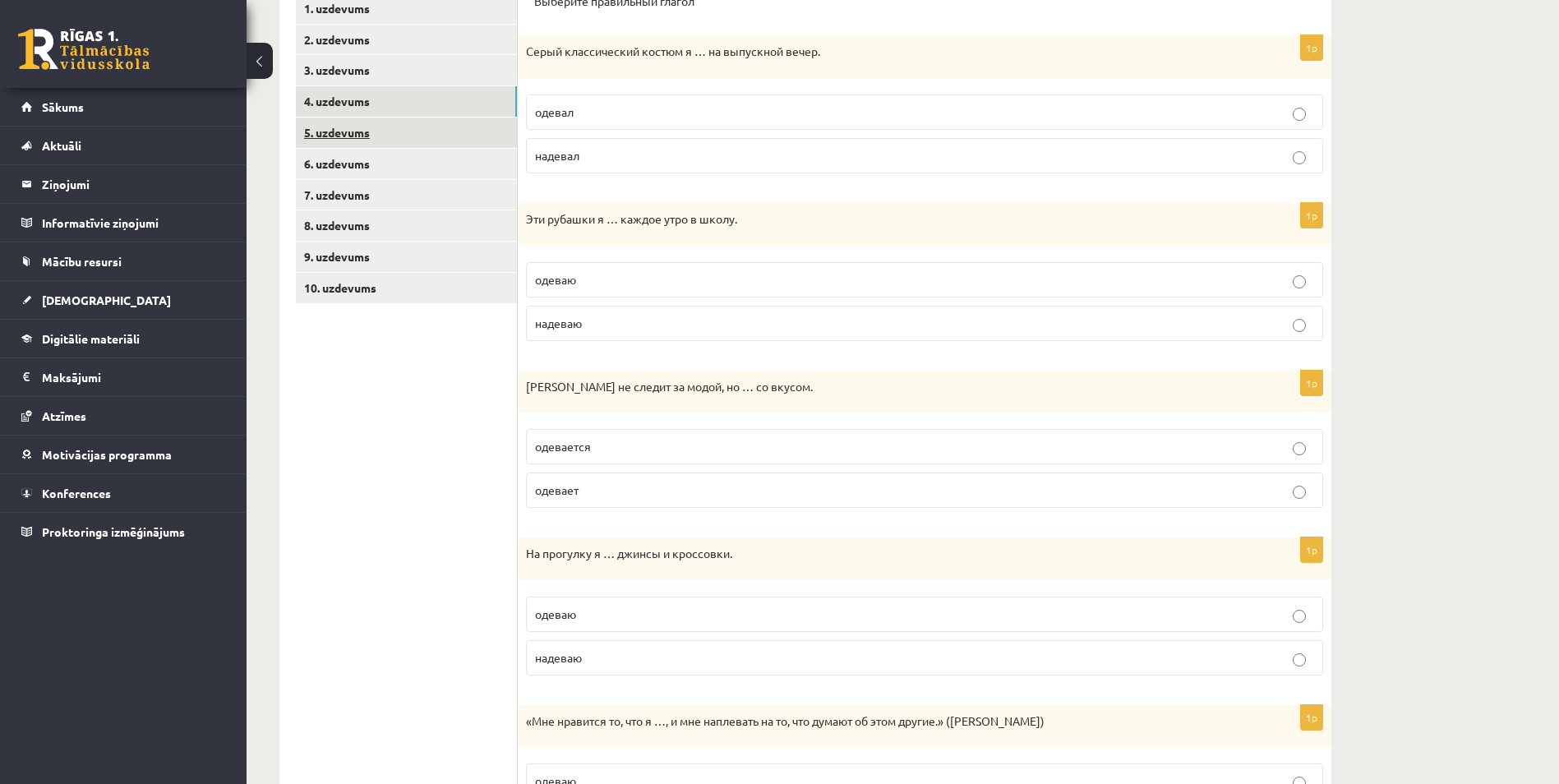
click at [403, 127] on link "5. uzdevums" at bounding box center [406, 132] width 221 height 30
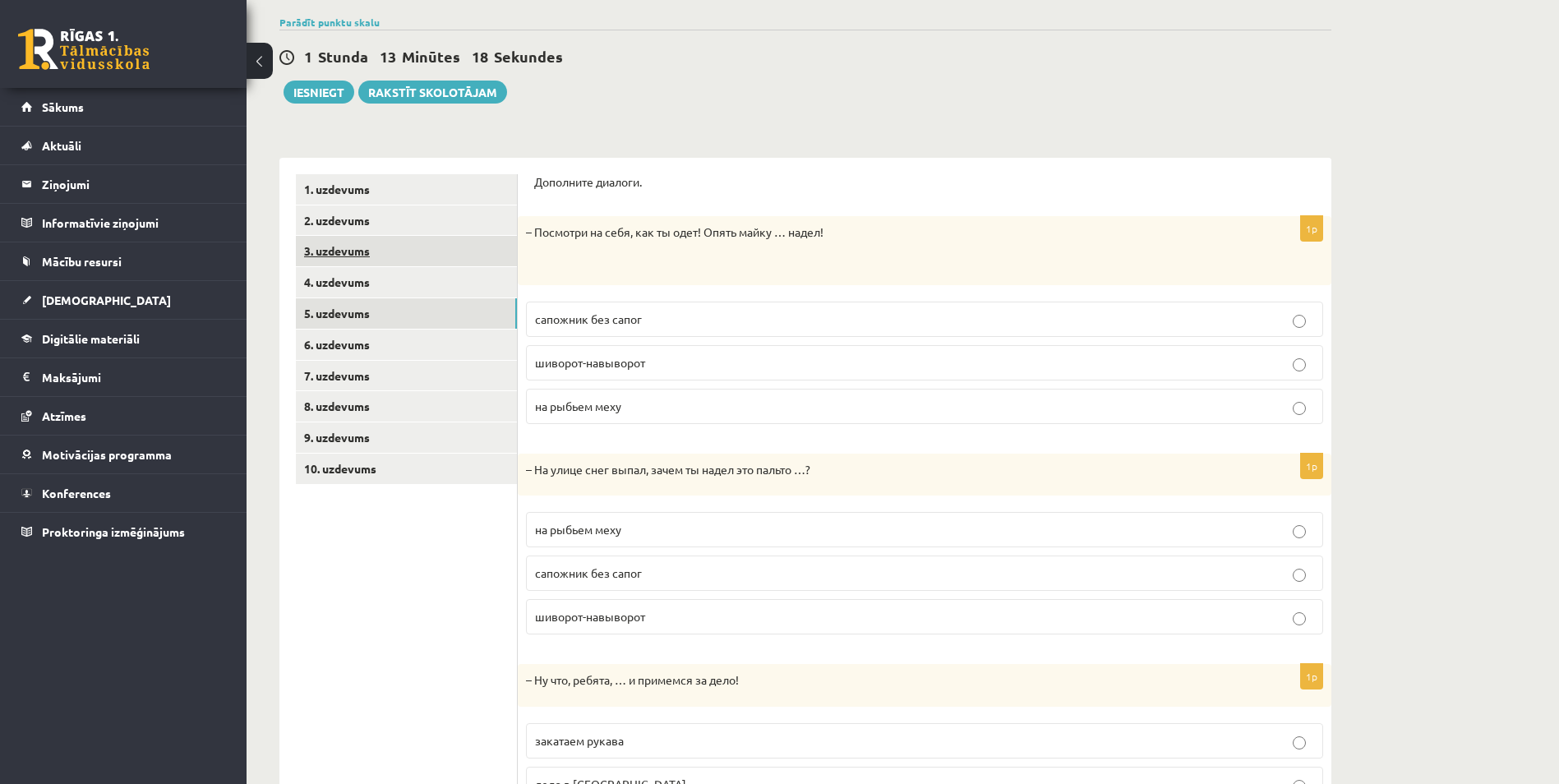
scroll to position [108, 0]
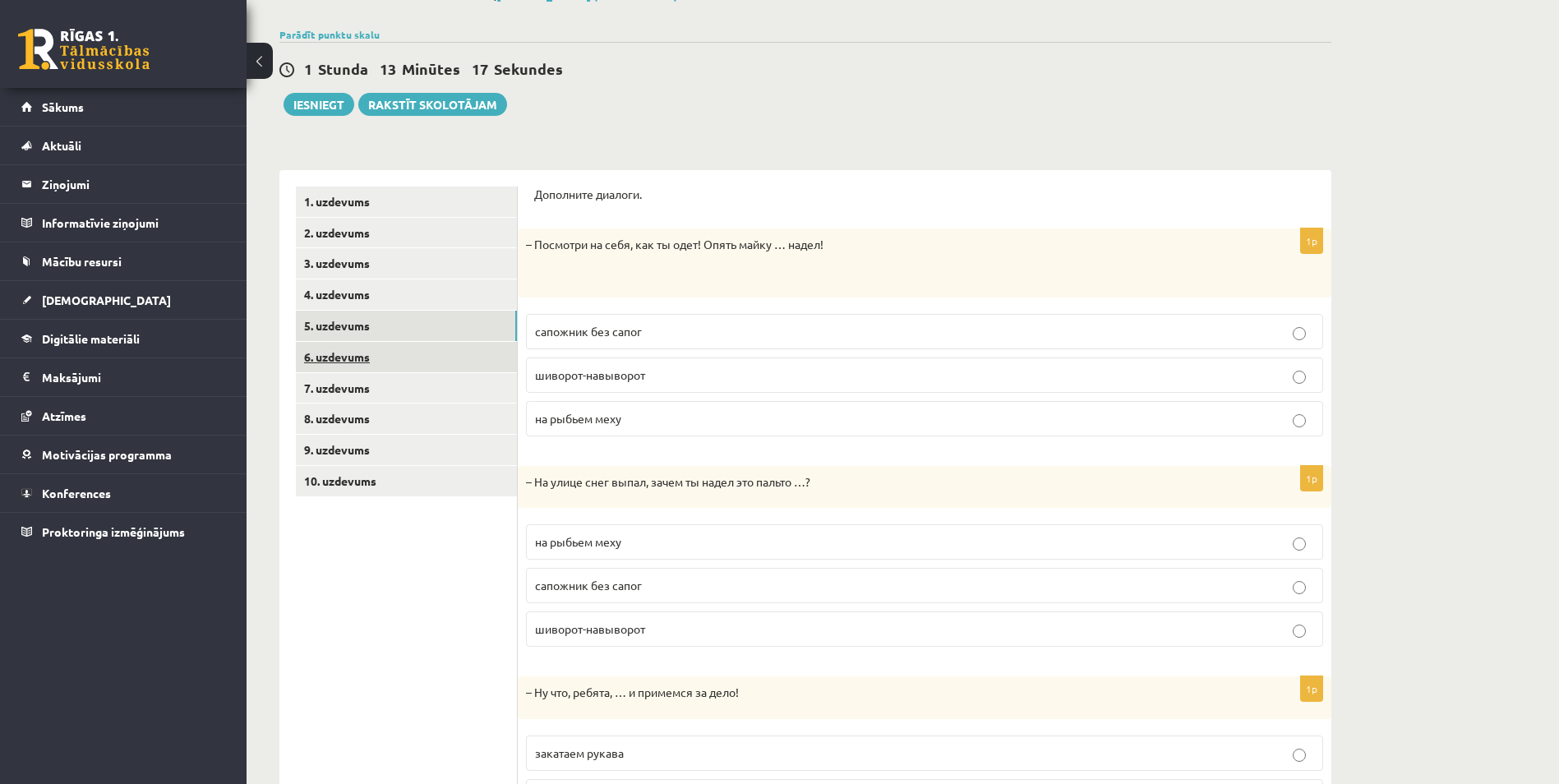
click at [389, 359] on link "6. uzdevums" at bounding box center [406, 356] width 221 height 30
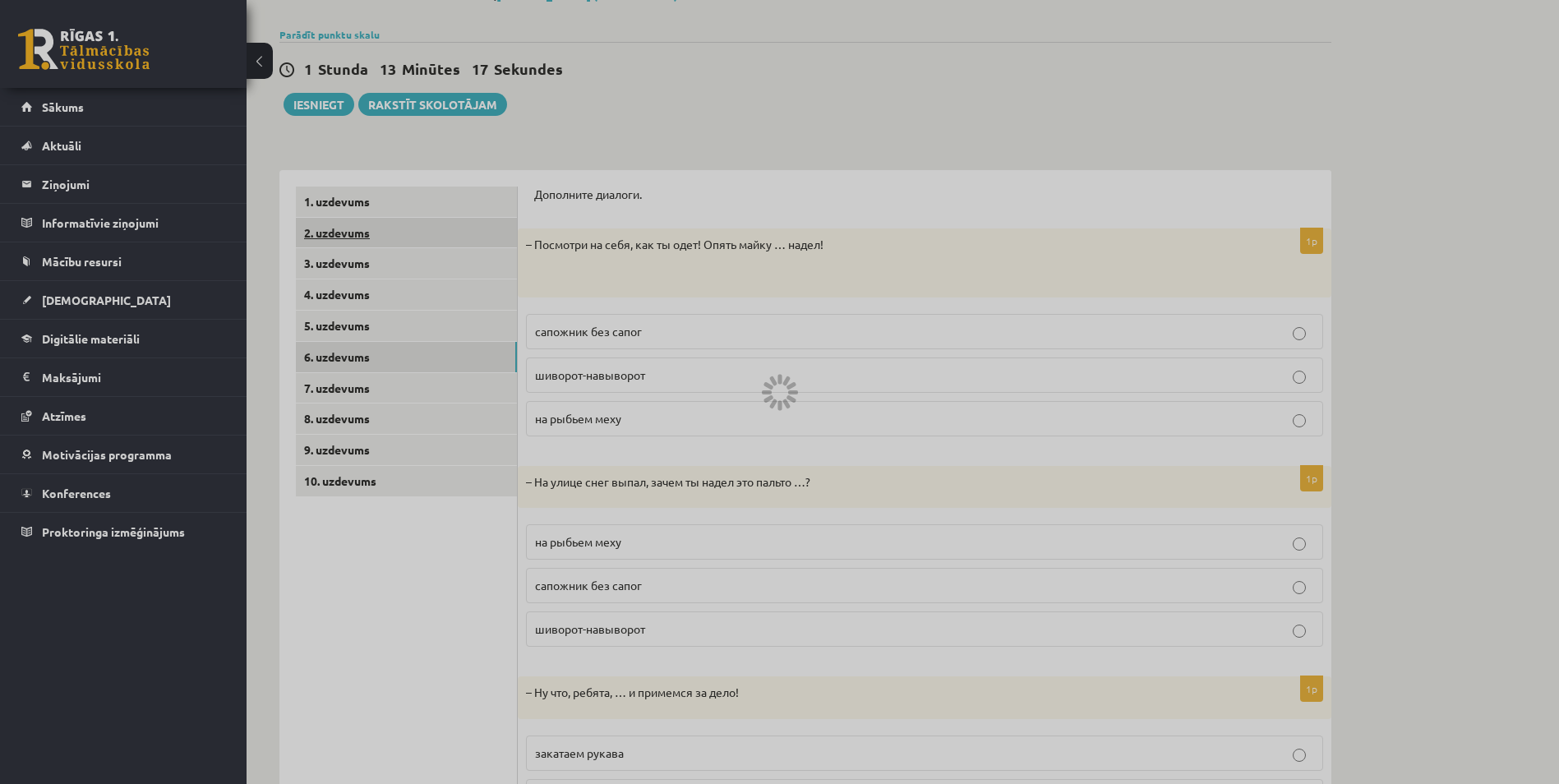
scroll to position [0, 0]
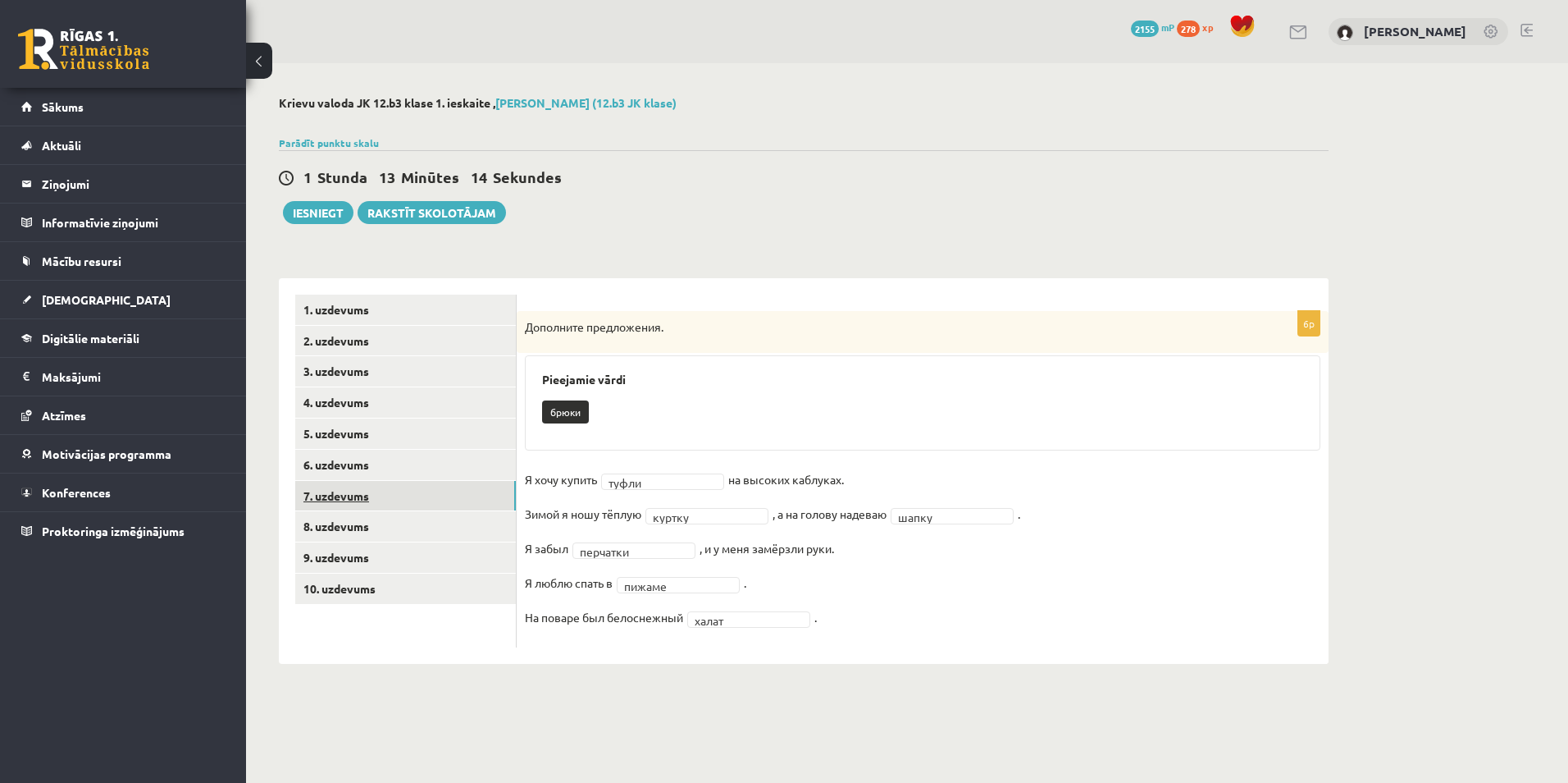
click at [407, 496] on link "7. uzdevums" at bounding box center [406, 495] width 221 height 30
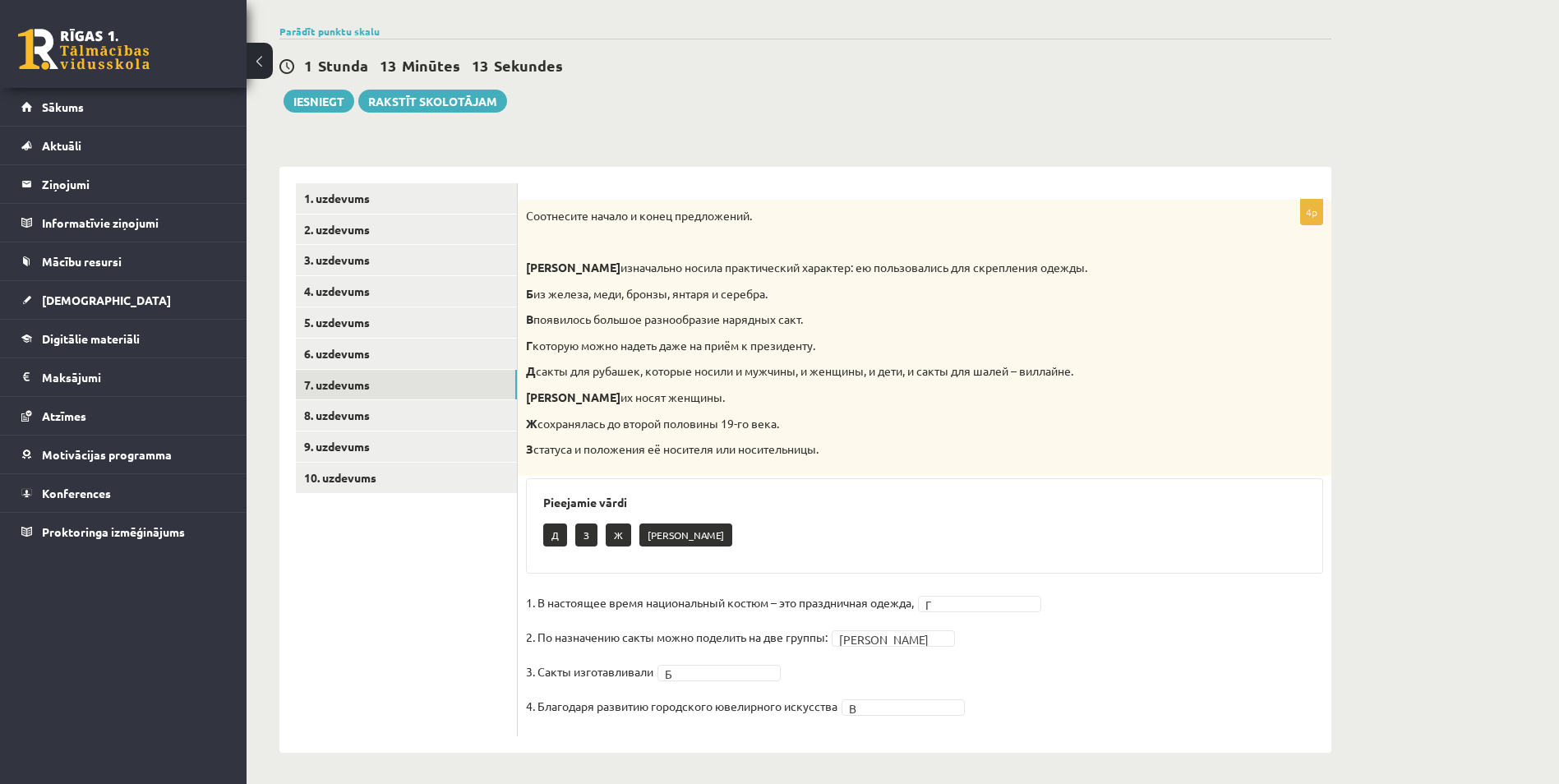
scroll to position [114, 0]
click at [416, 418] on link "8. uzdevums" at bounding box center [406, 413] width 221 height 30
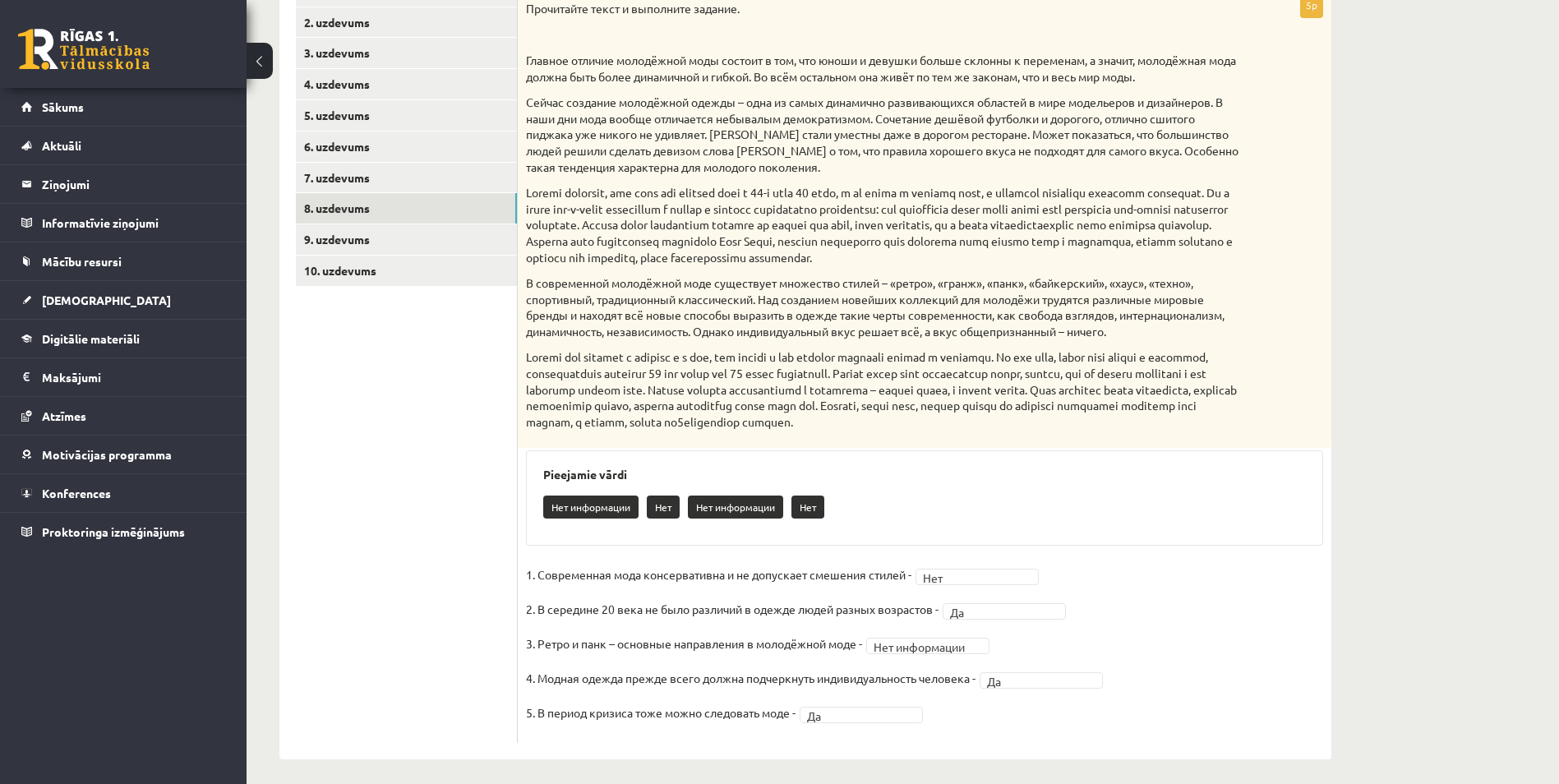
scroll to position [327, 0]
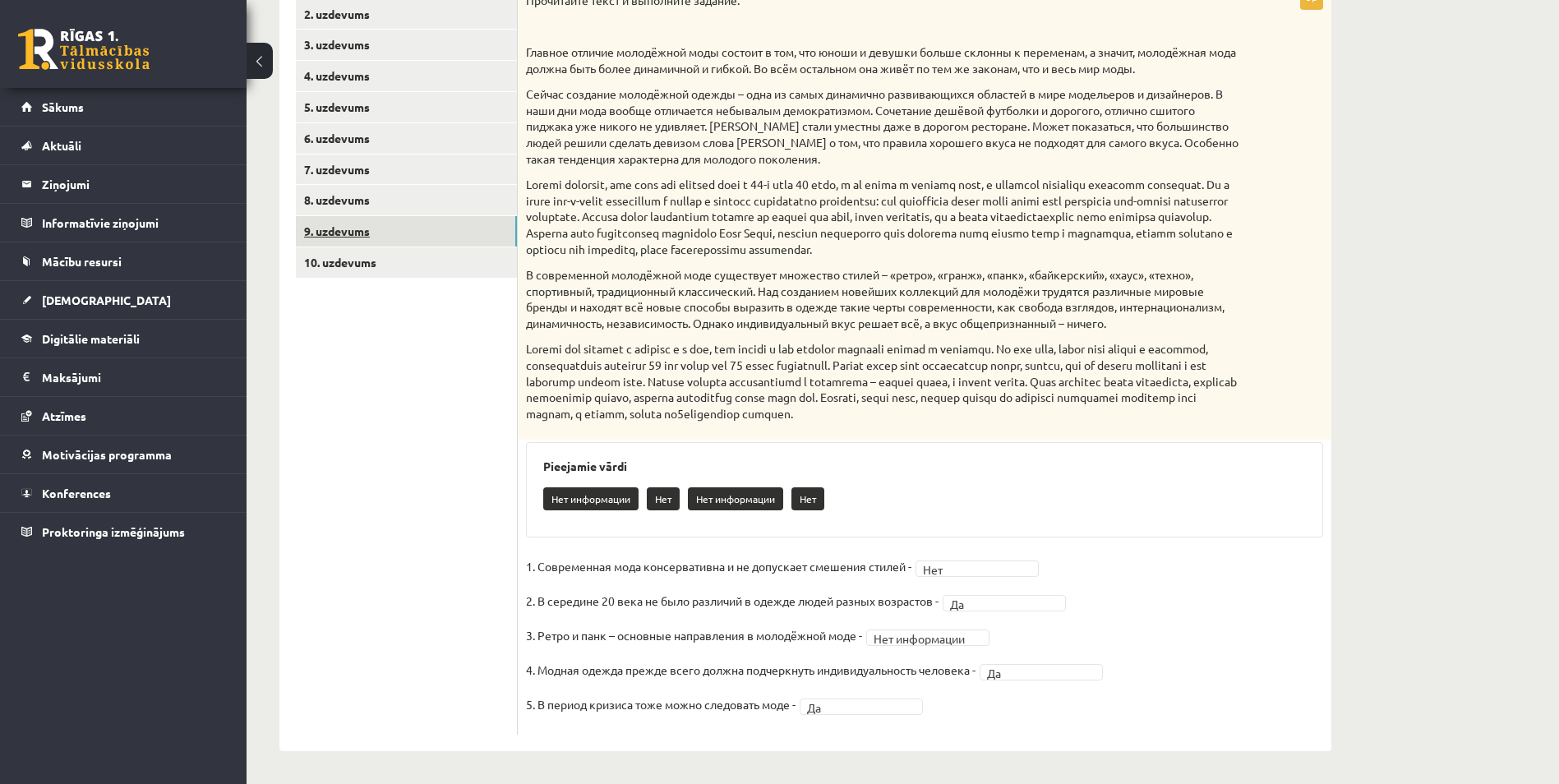
click at [405, 234] on link "9. uzdevums" at bounding box center [406, 231] width 221 height 30
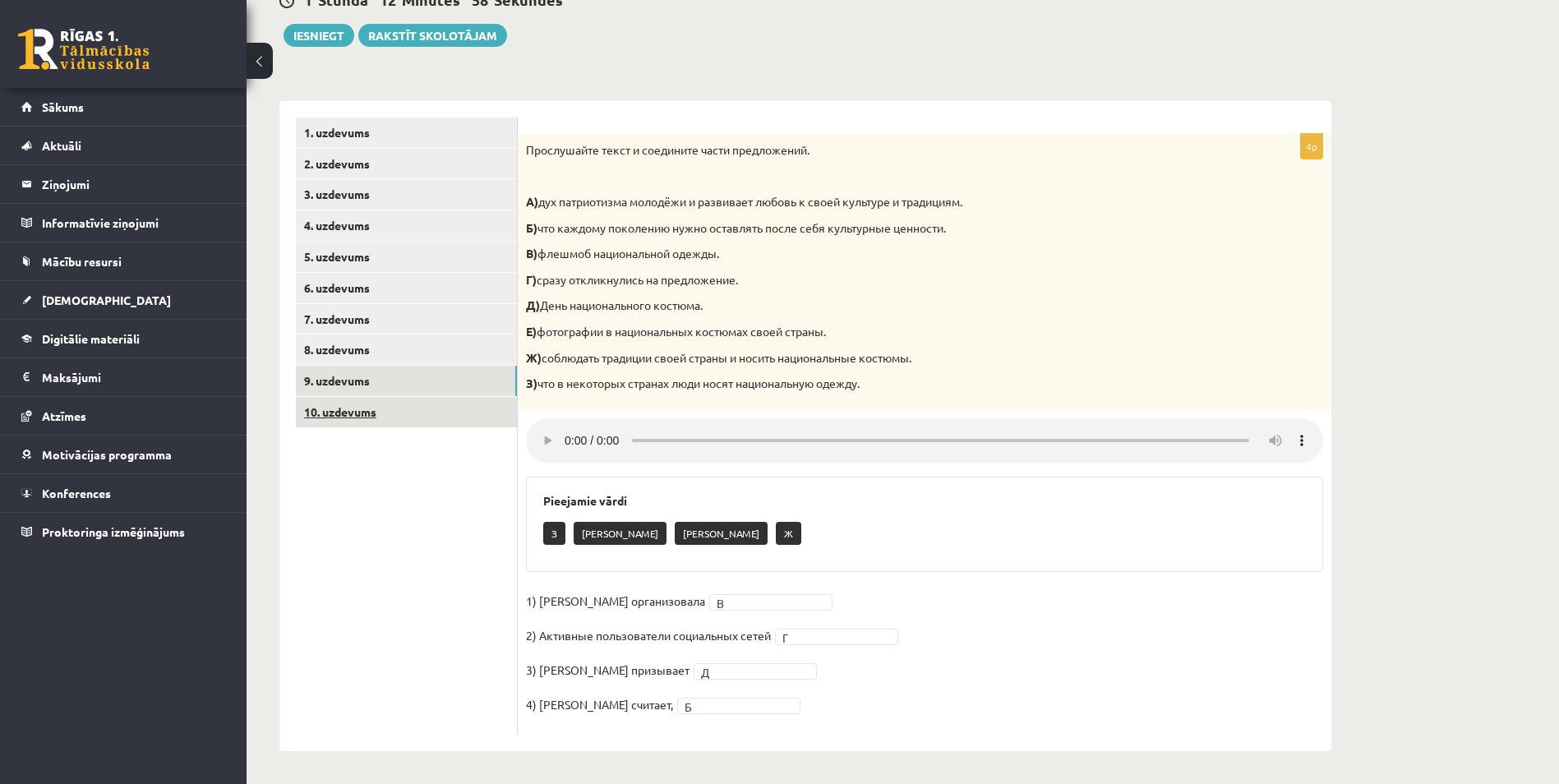
click at [393, 425] on link "10. uzdevums" at bounding box center [406, 411] width 221 height 30
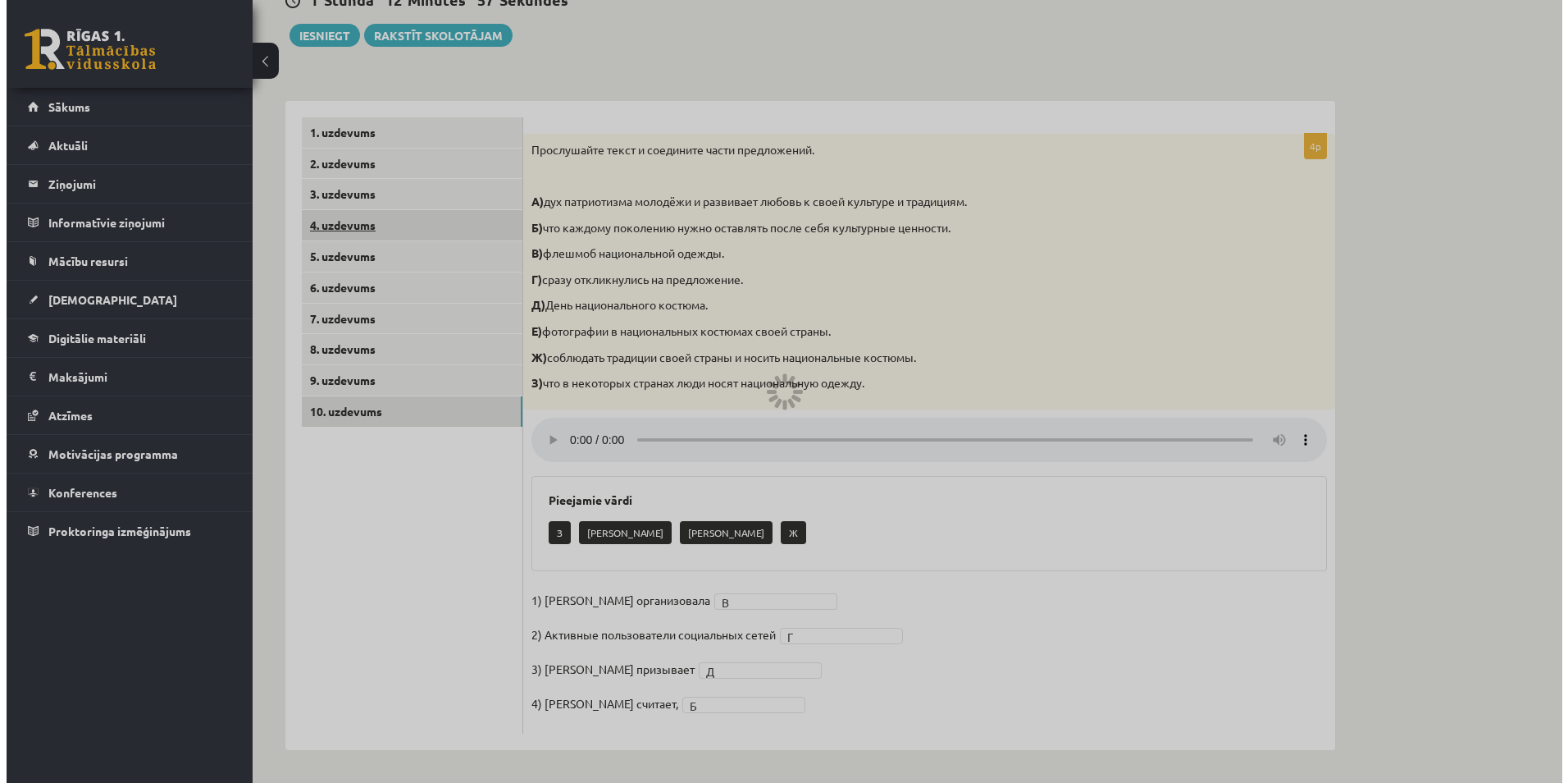
scroll to position [0, 0]
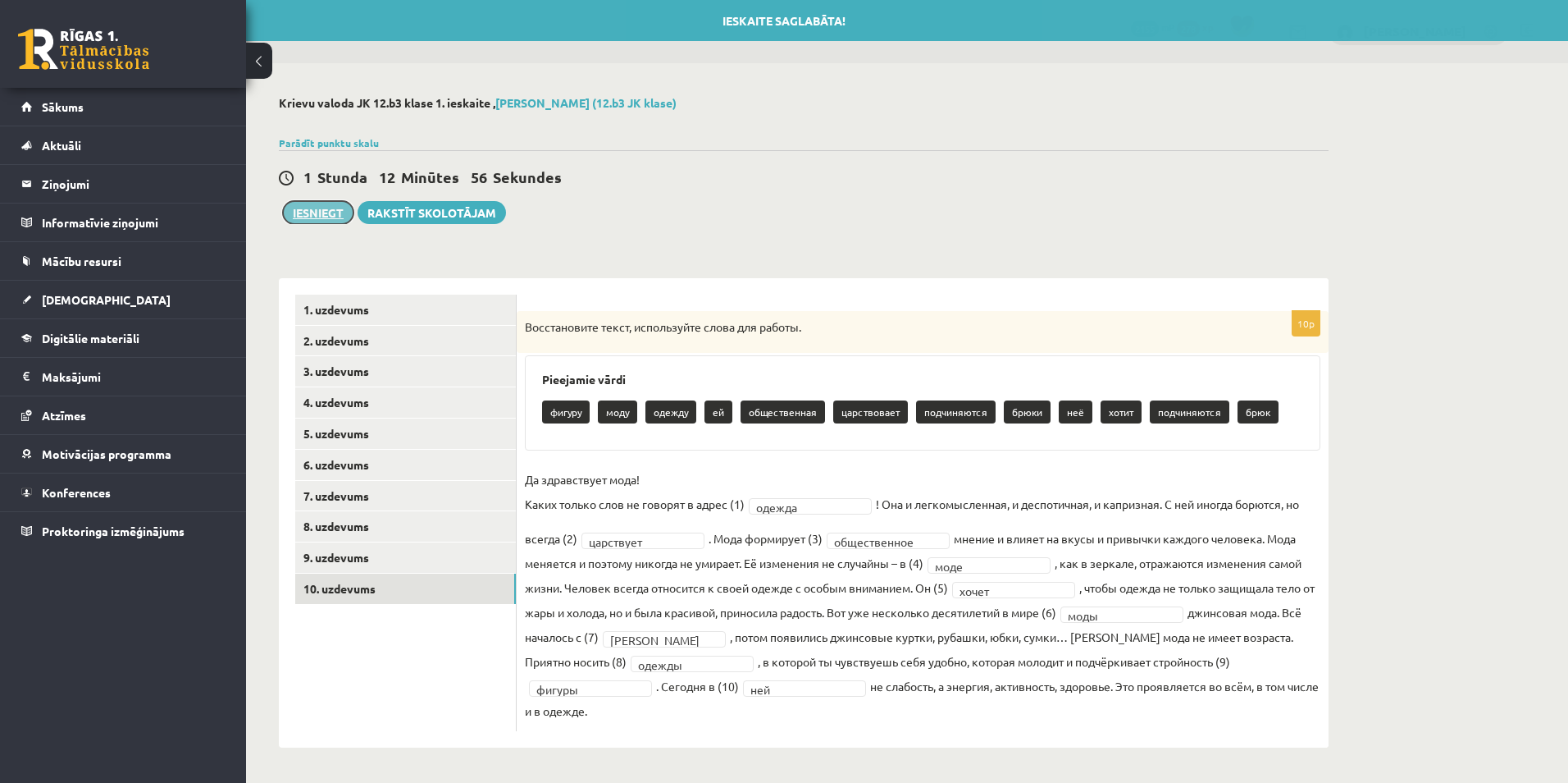
click at [324, 221] on button "Iesniegt" at bounding box center [318, 213] width 71 height 23
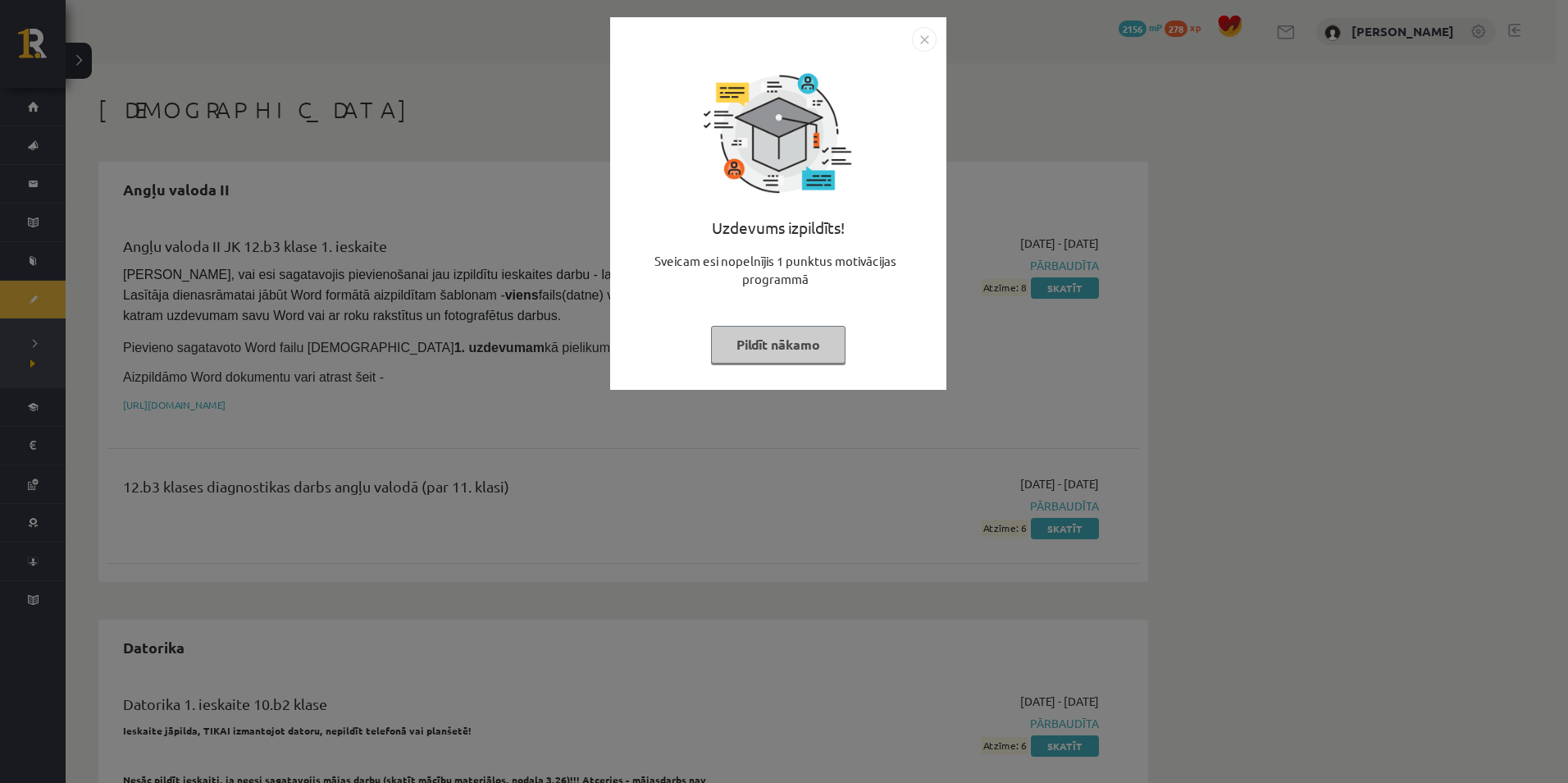
drag, startPoint x: 922, startPoint y: 40, endPoint x: 863, endPoint y: 51, distance: 60.0
click at [923, 42] on img "Close" at bounding box center [924, 39] width 24 height 24
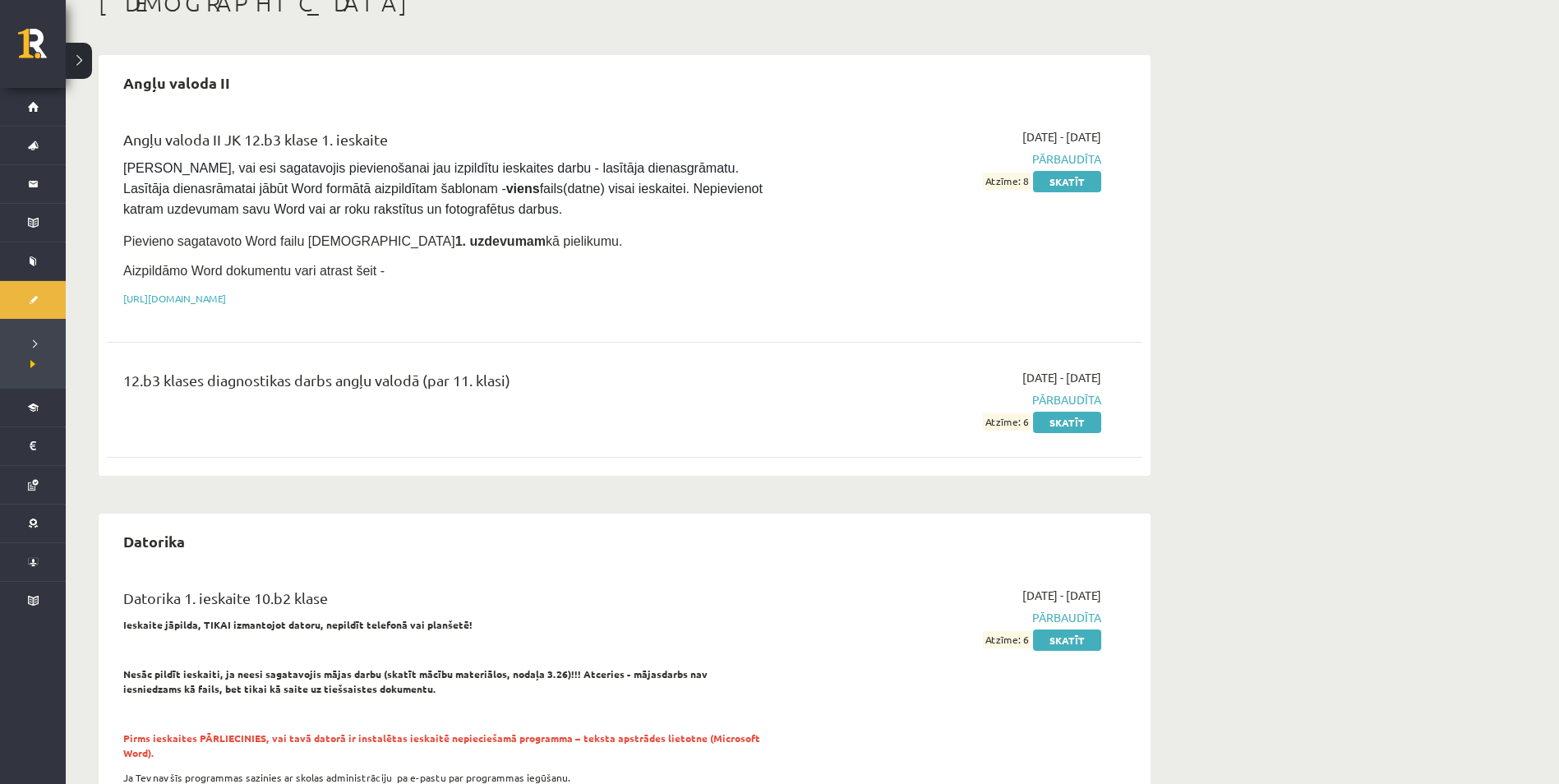
scroll to position [109, 0]
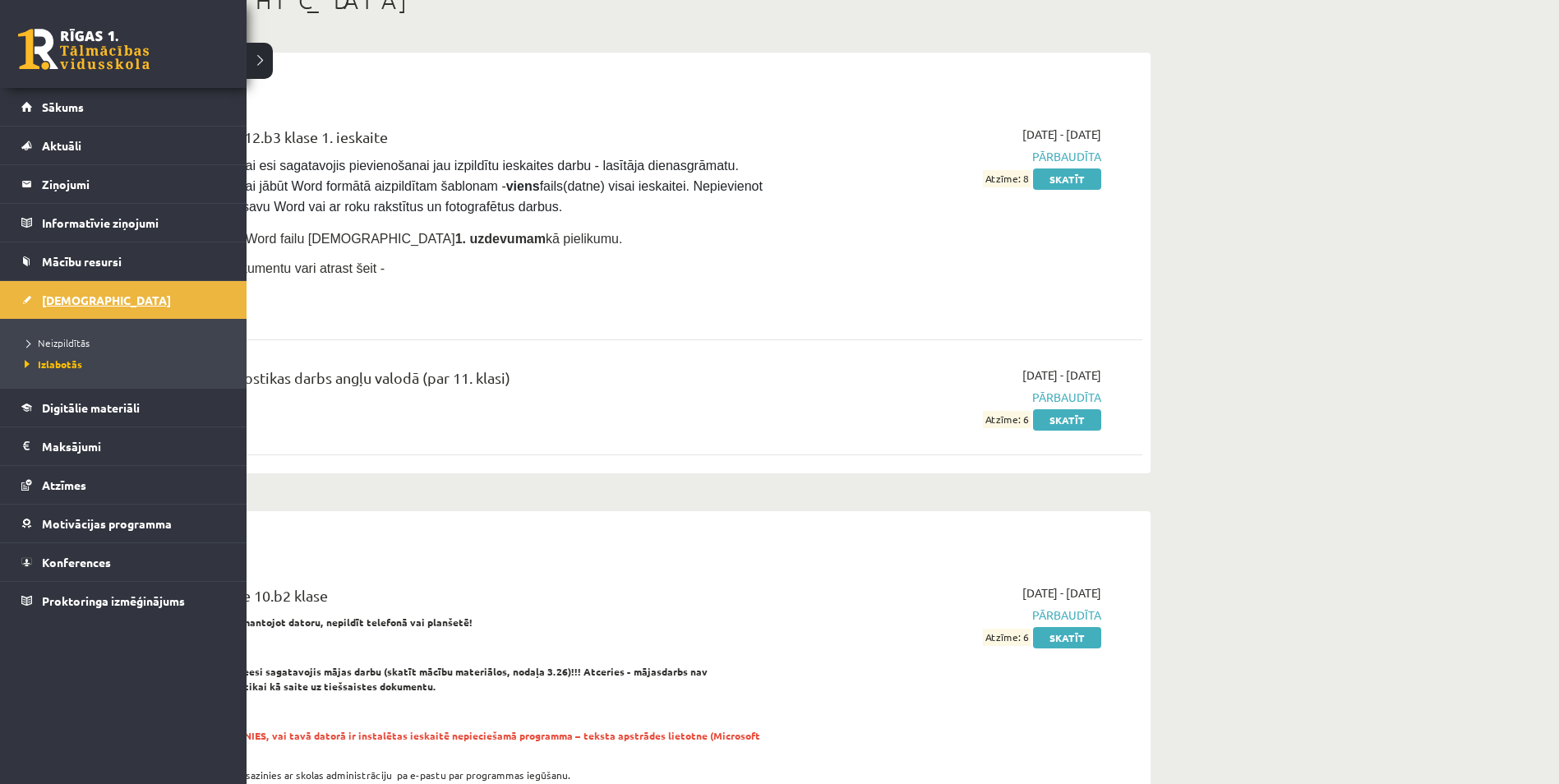
click at [58, 299] on span "[DEMOGRAPHIC_DATA]" at bounding box center [106, 299] width 129 height 15
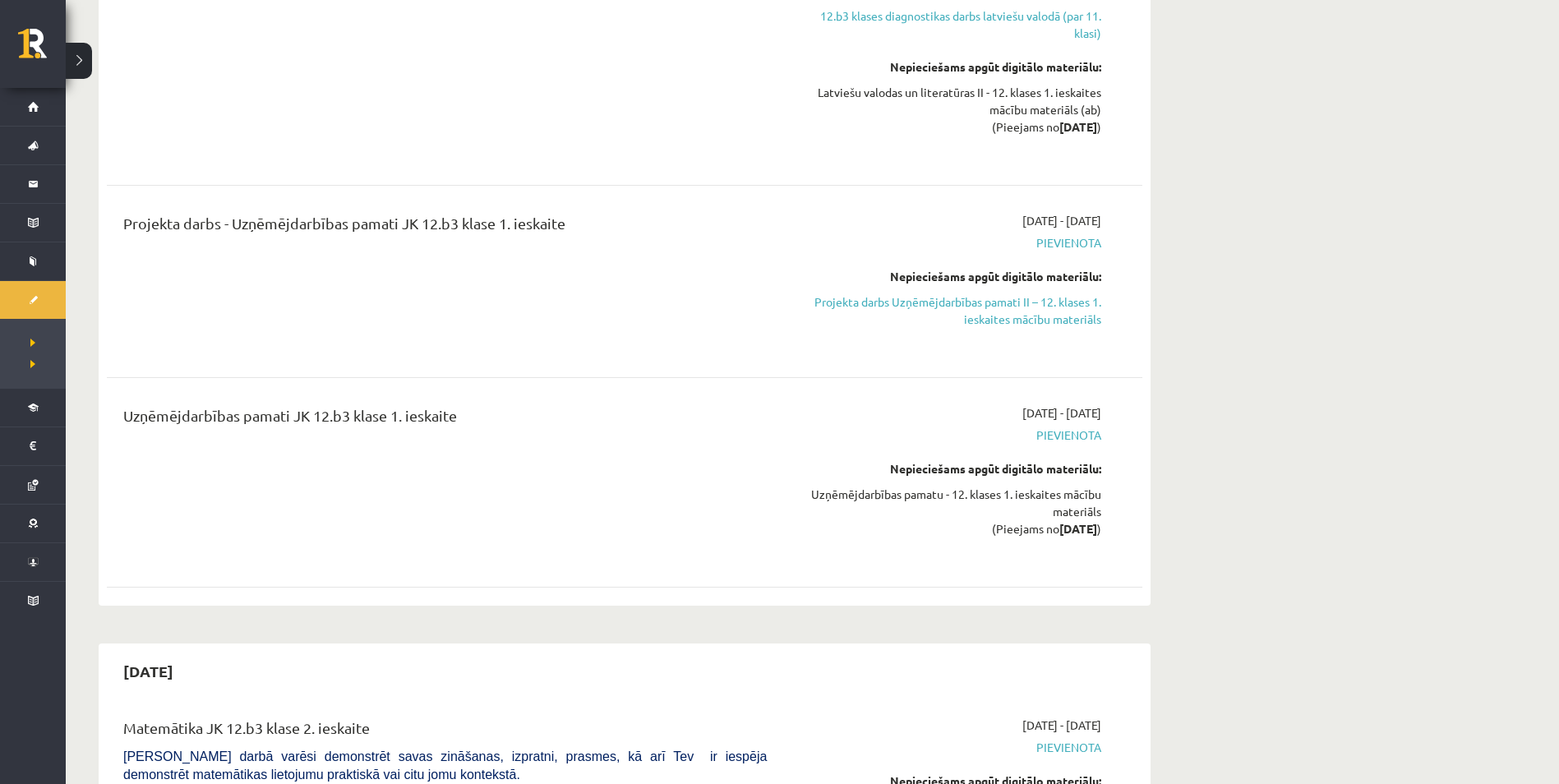
scroll to position [986, 0]
